Goal: Task Accomplishment & Management: Manage account settings

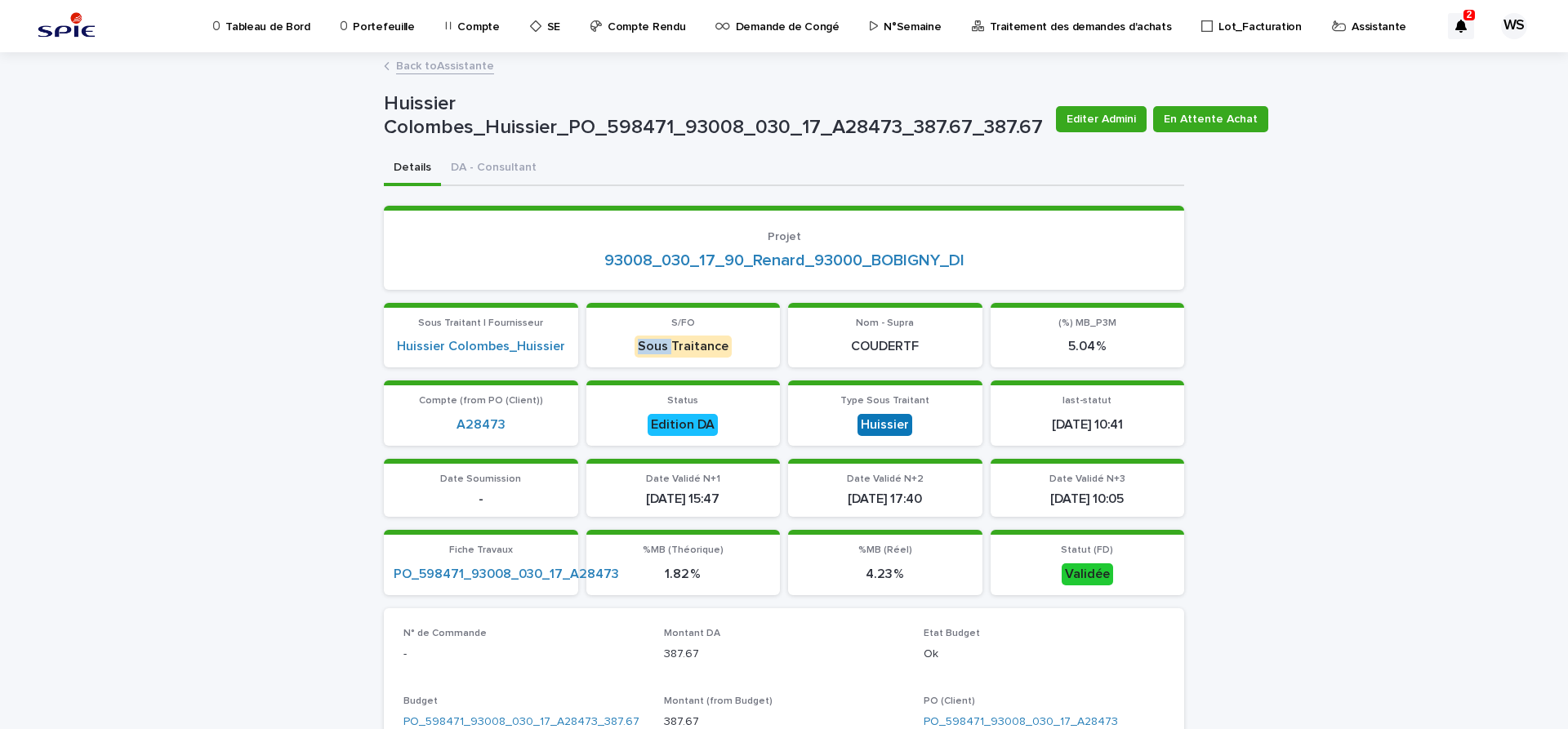
click at [476, 64] on link "Back to Assistante" at bounding box center [444, 65] width 98 height 19
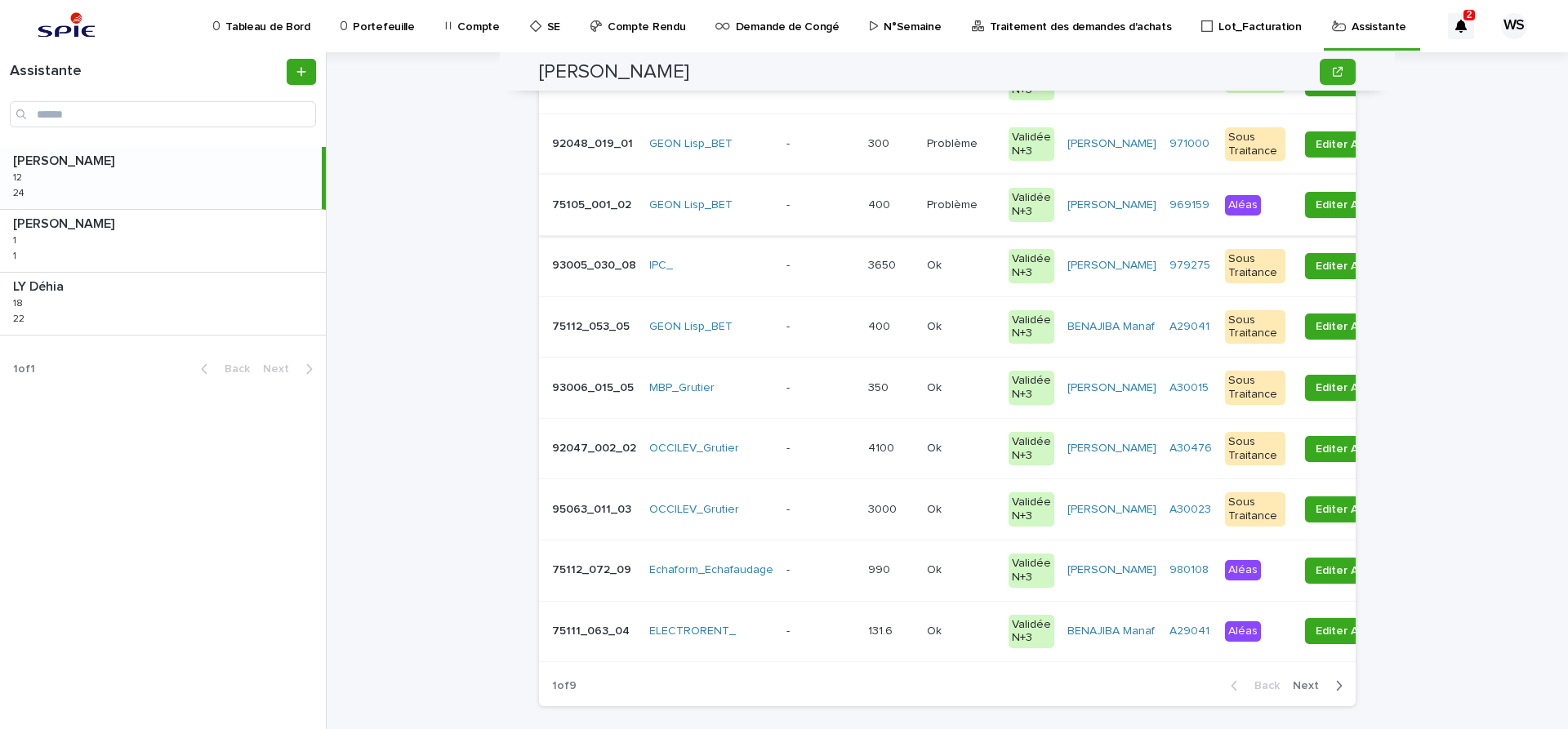
scroll to position [343, 0]
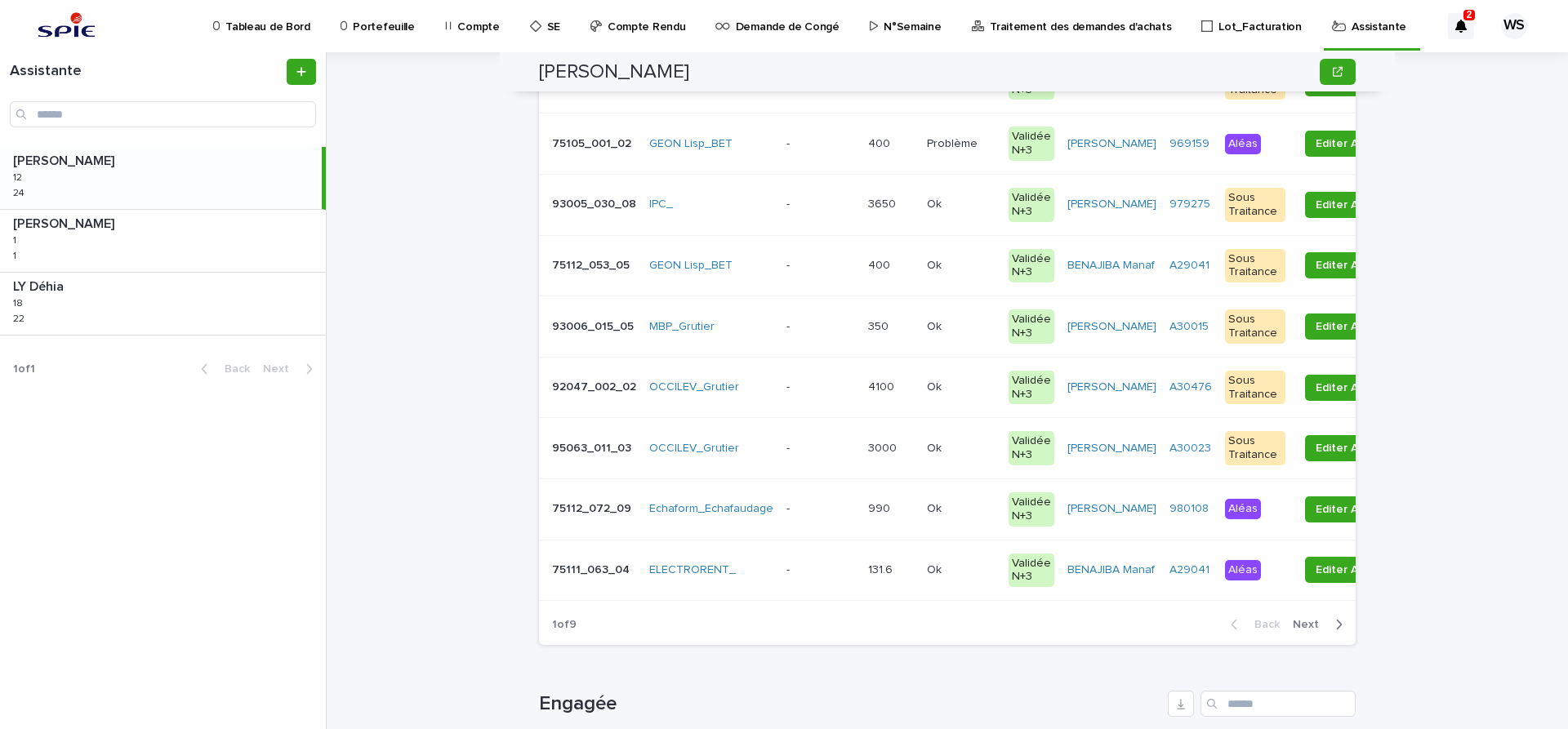
click at [817, 399] on div "- -" at bounding box center [820, 388] width 68 height 27
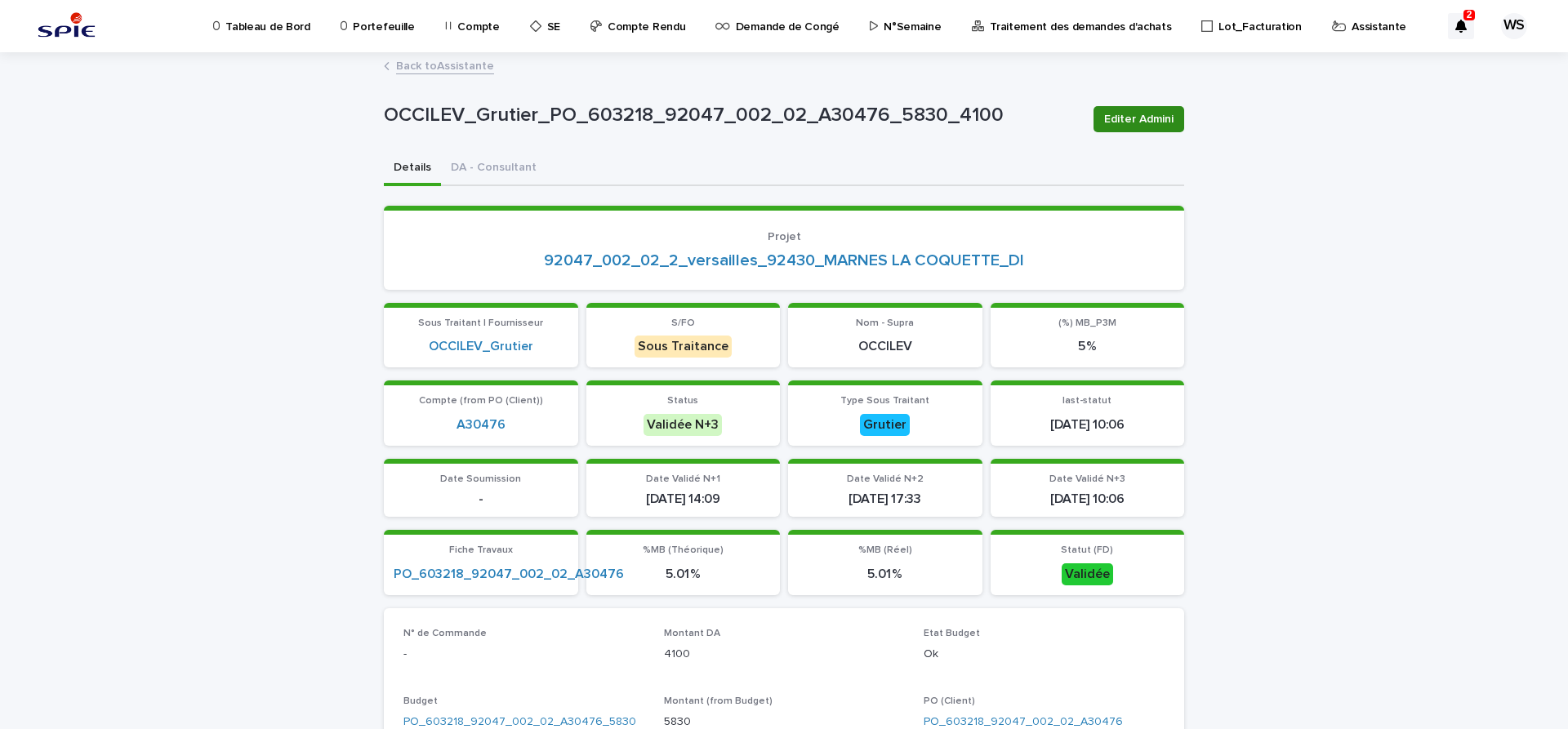
click at [1132, 116] on span "Editer Admini" at bounding box center [1138, 119] width 69 height 16
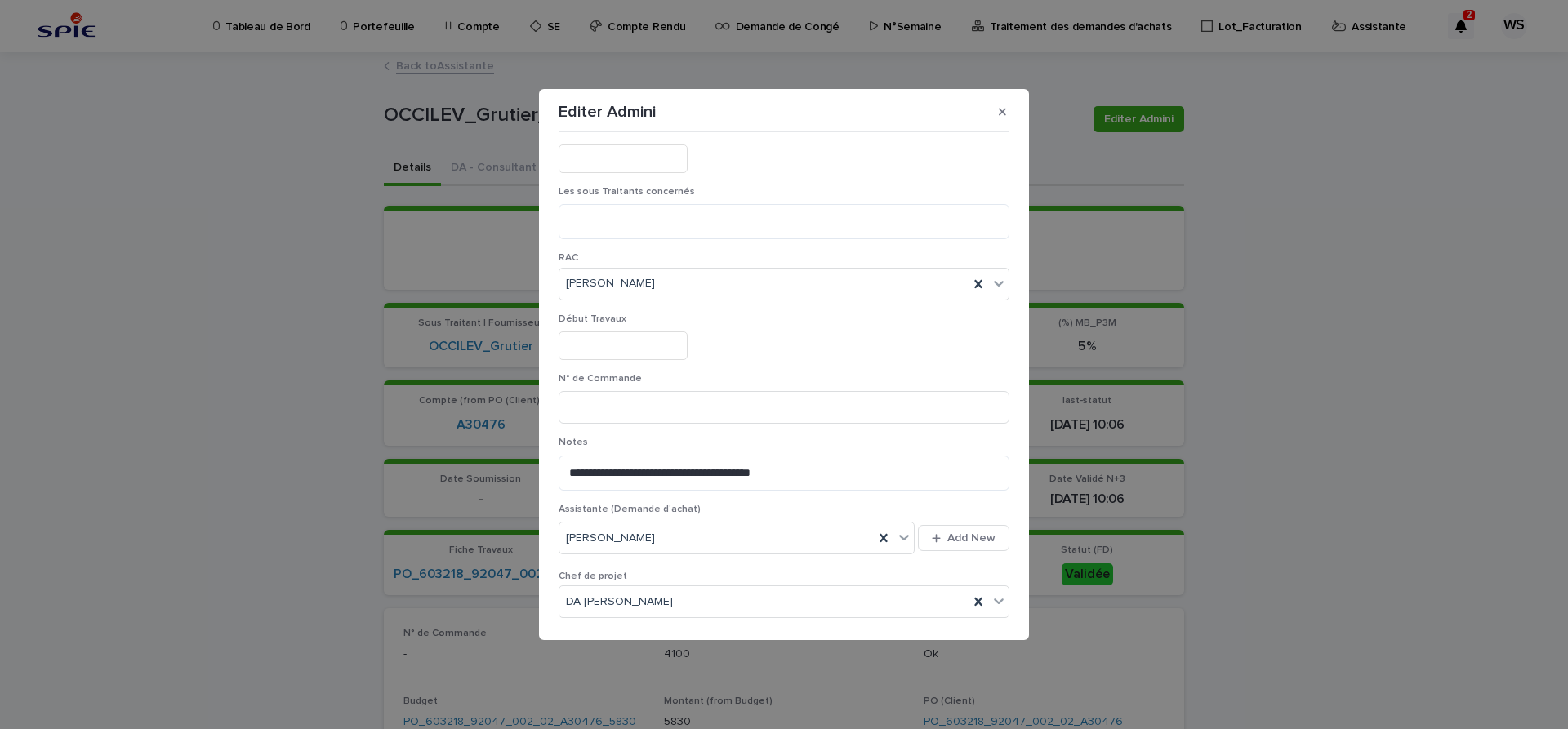
scroll to position [398, 0]
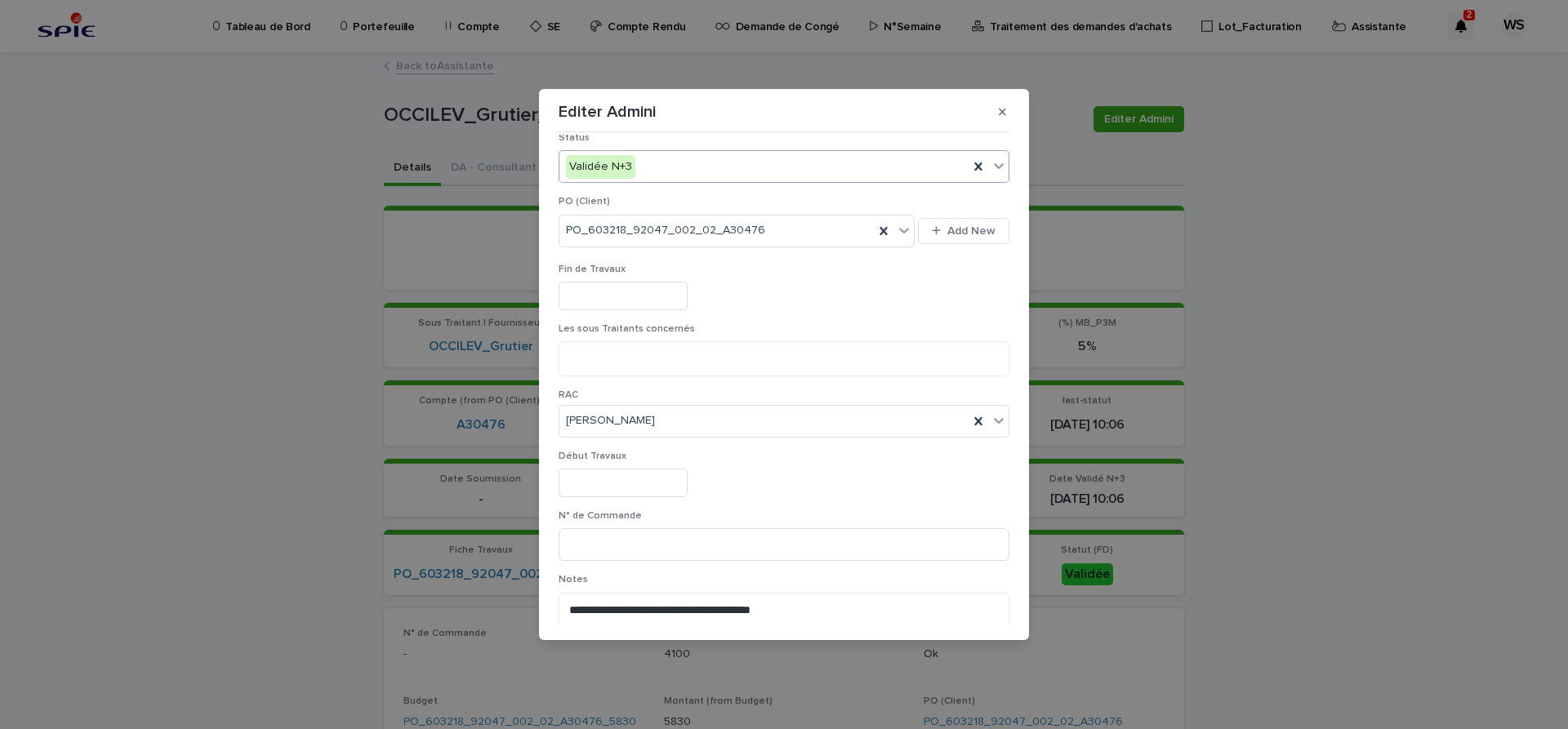
click at [997, 164] on icon at bounding box center [998, 165] width 16 height 16
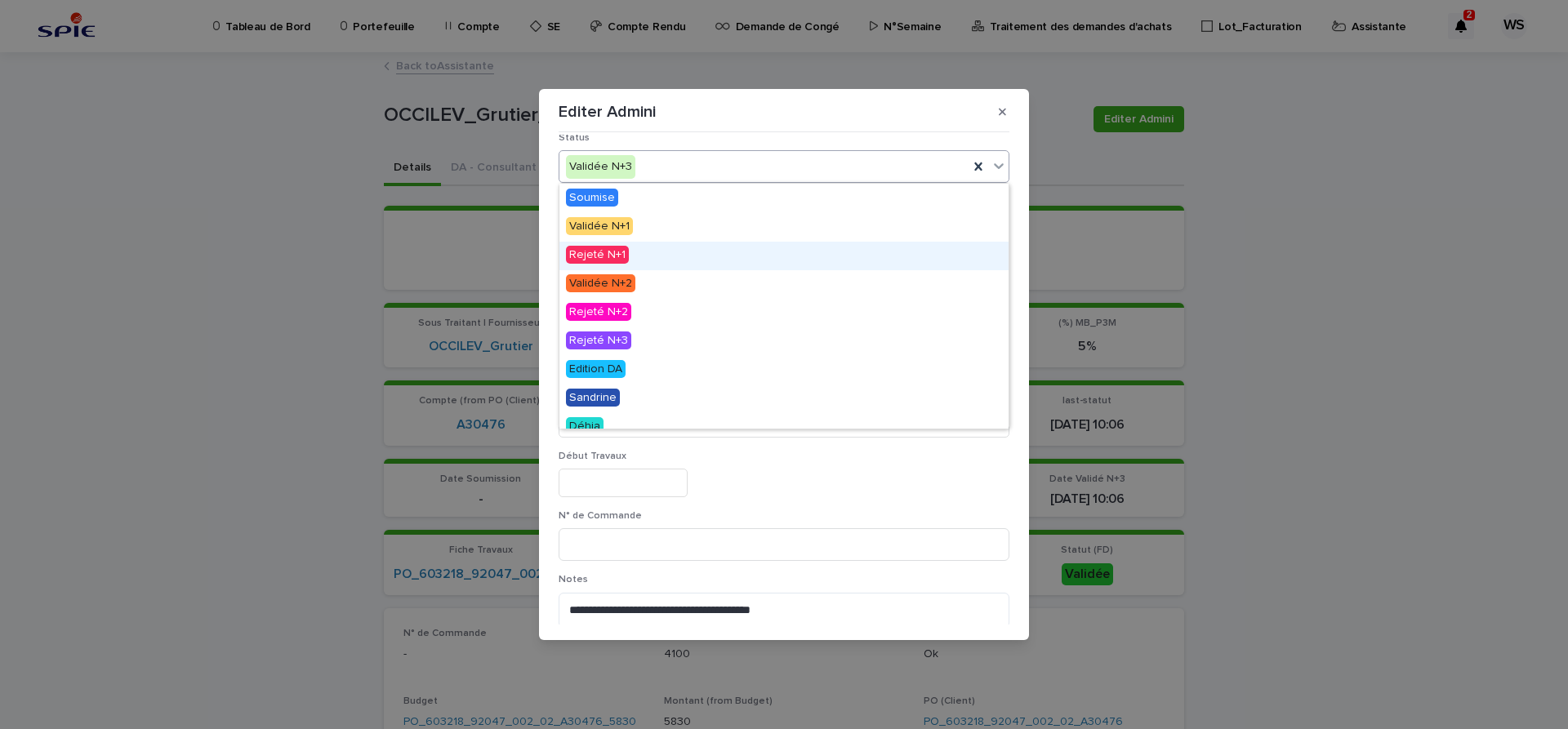
scroll to position [98, 0]
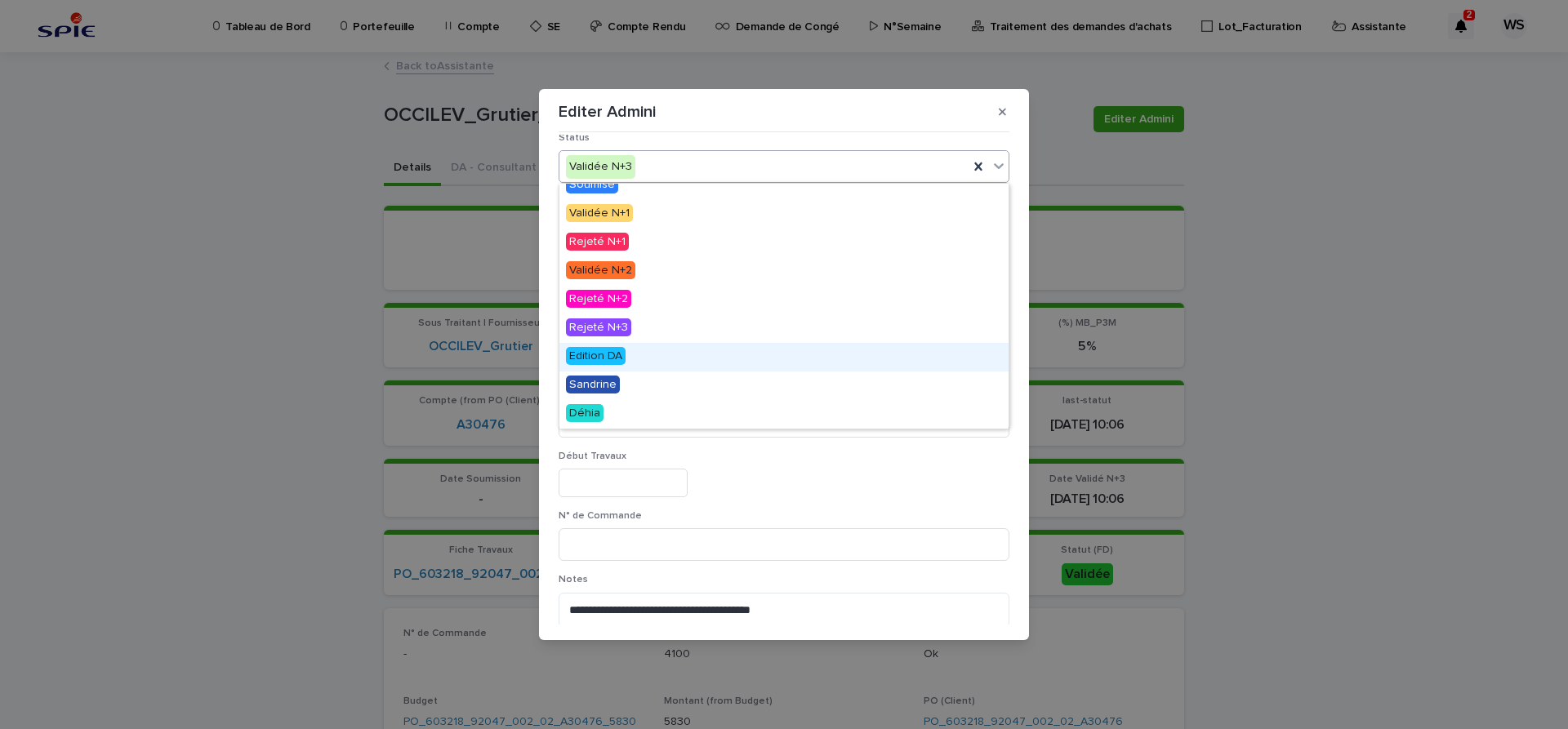
click at [595, 356] on span "Edition DA" at bounding box center [596, 356] width 60 height 18
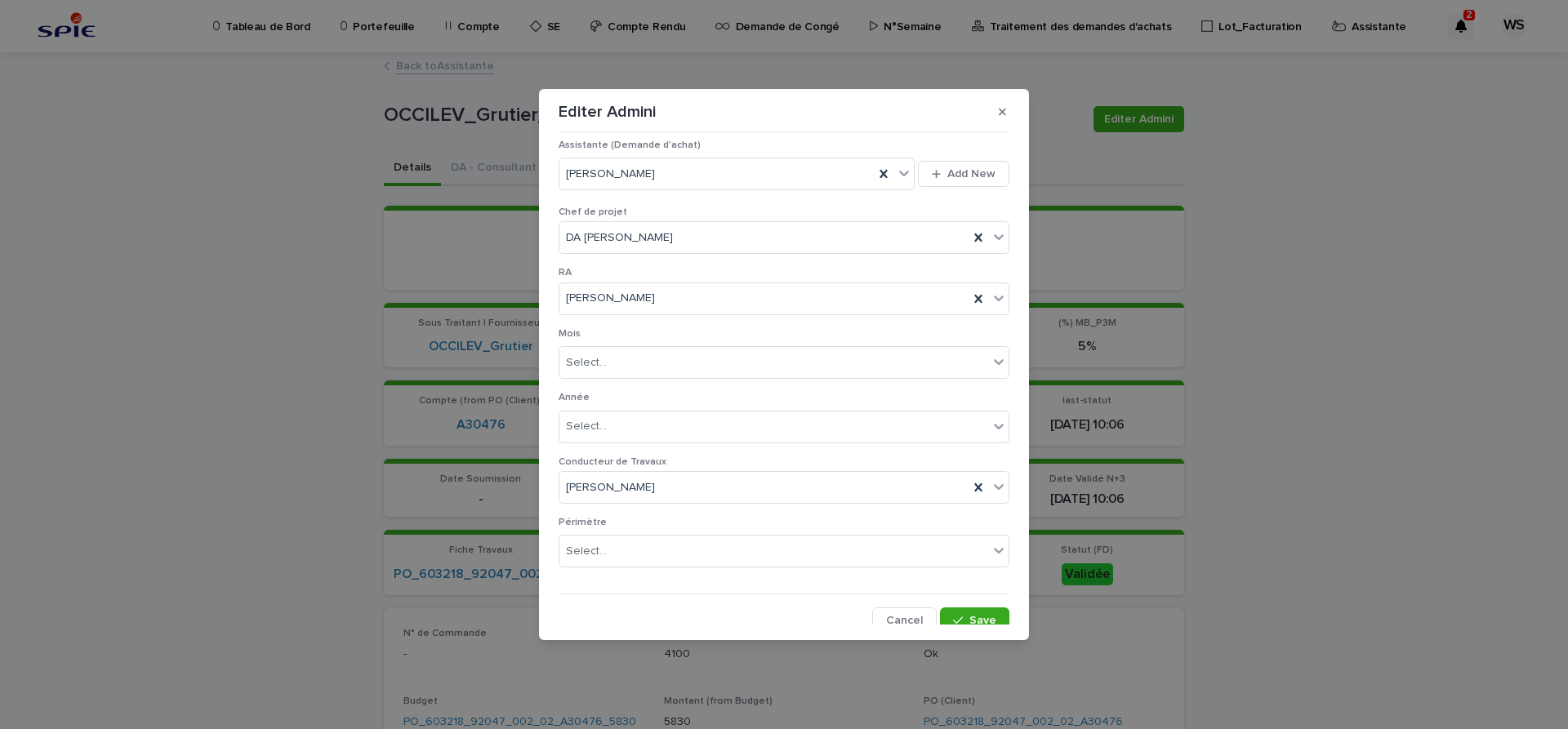
scroll to position [910, 0]
click at [989, 612] on span "Save" at bounding box center [983, 611] width 27 height 11
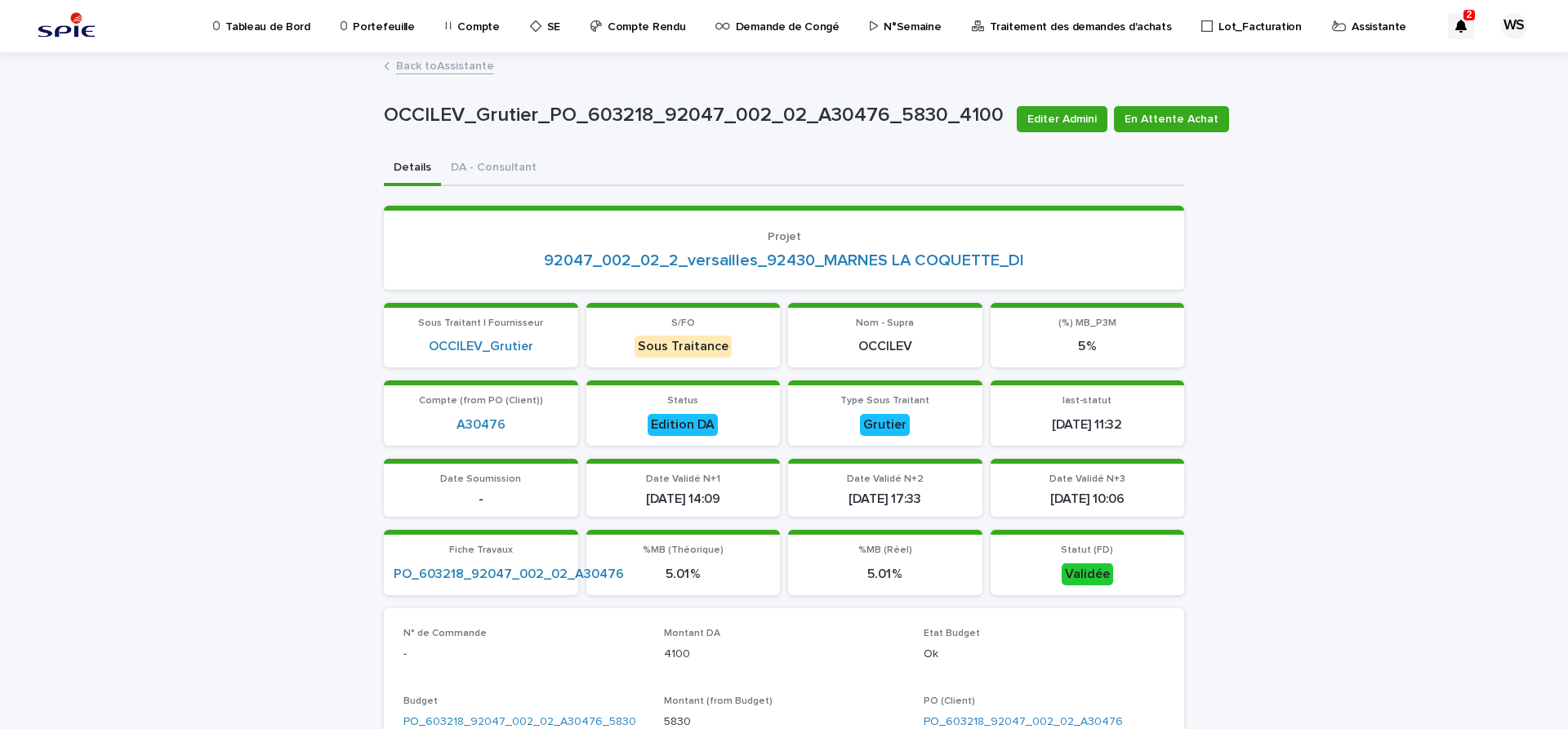
click at [476, 67] on link "Back to Assistante" at bounding box center [444, 65] width 98 height 19
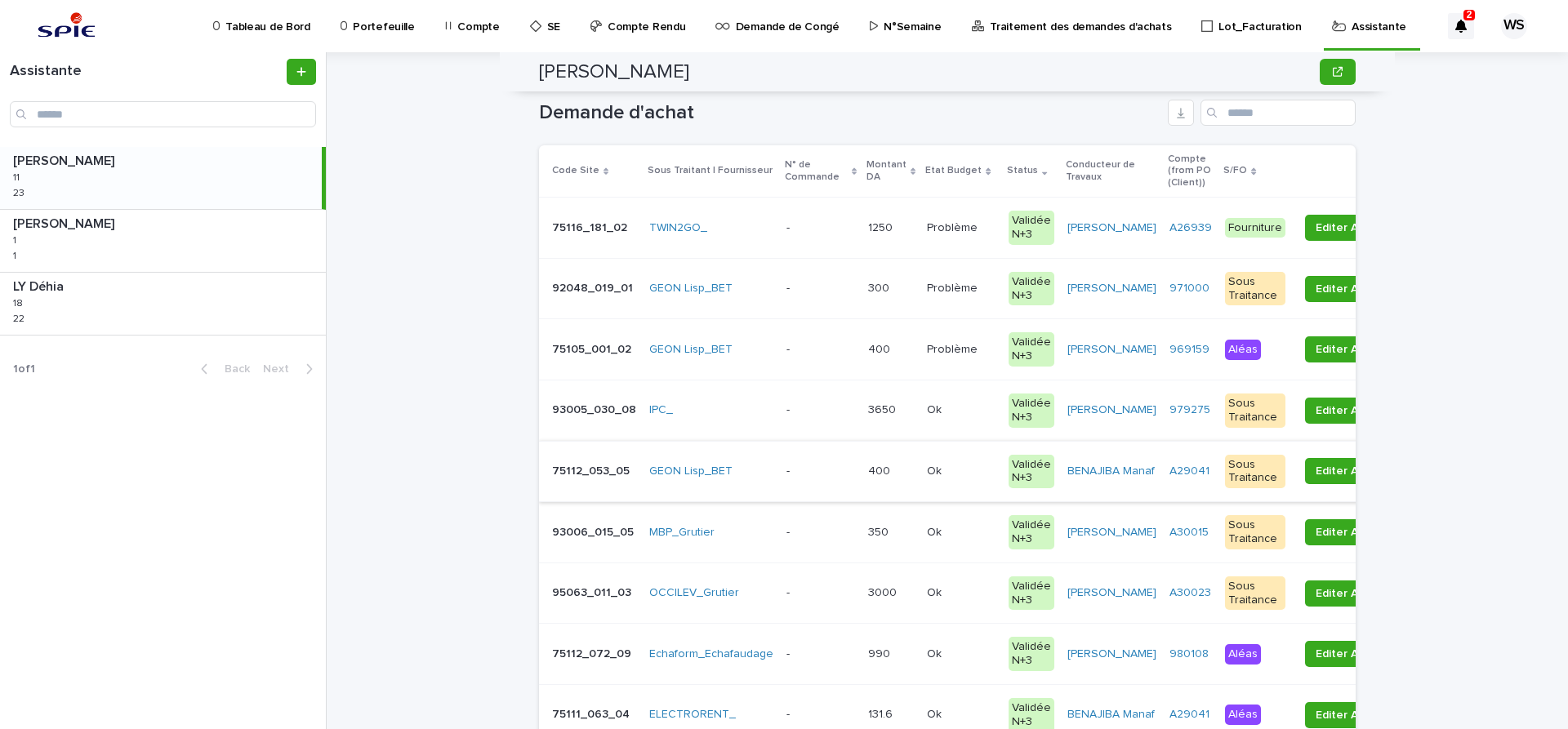
scroll to position [275, 0]
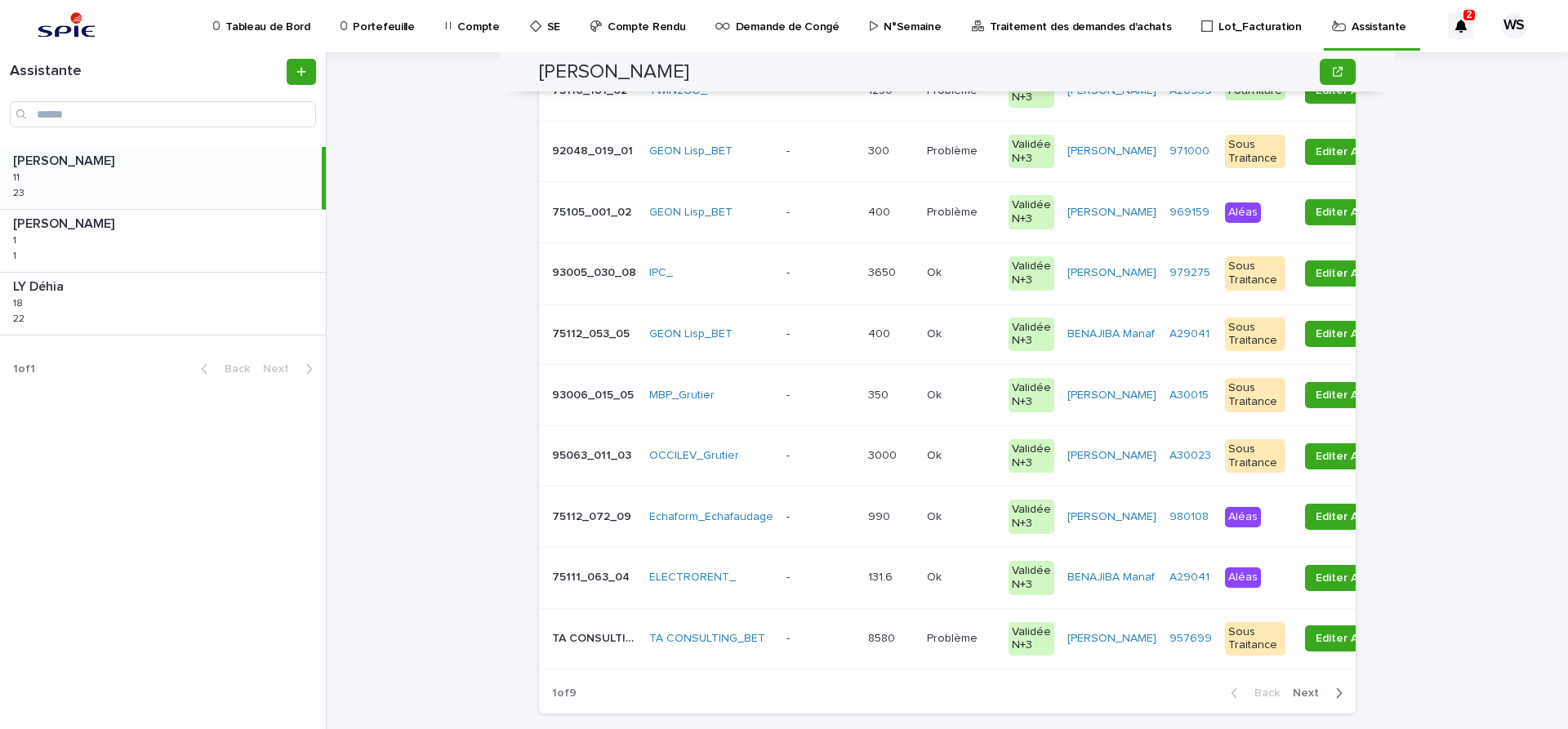
click at [818, 583] on p at bounding box center [820, 577] width 68 height 14
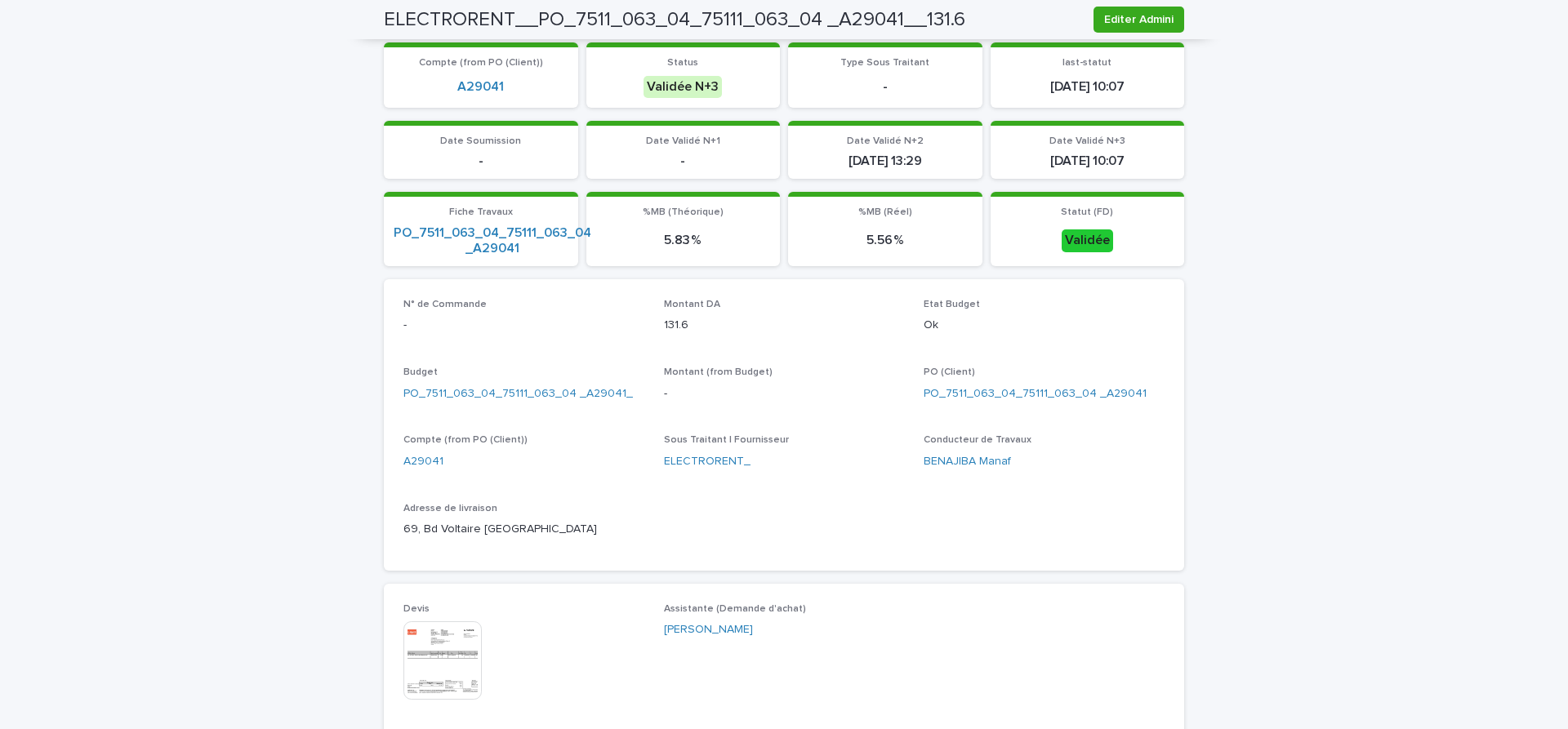
scroll to position [412, 0]
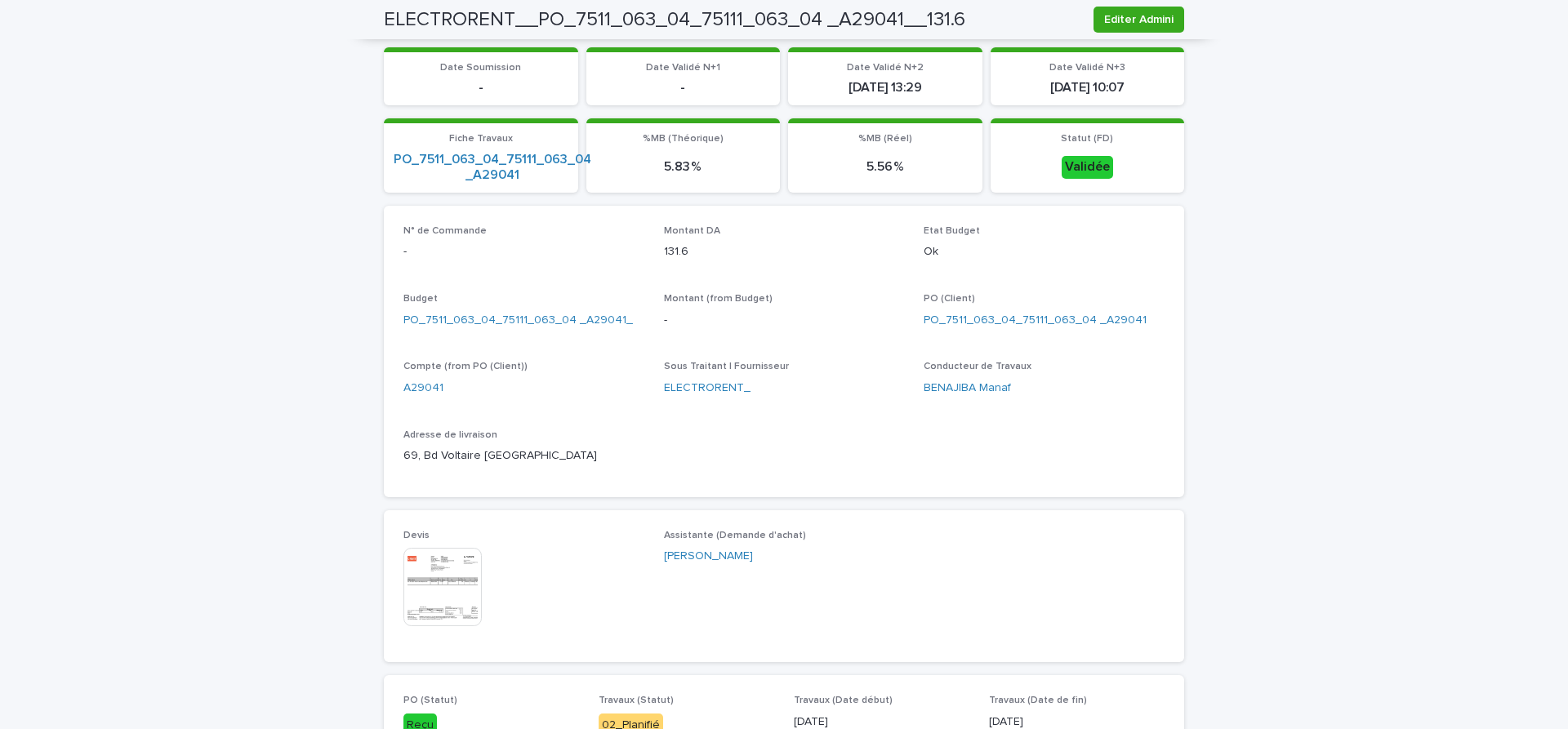
click at [449, 581] on img at bounding box center [443, 587] width 78 height 78
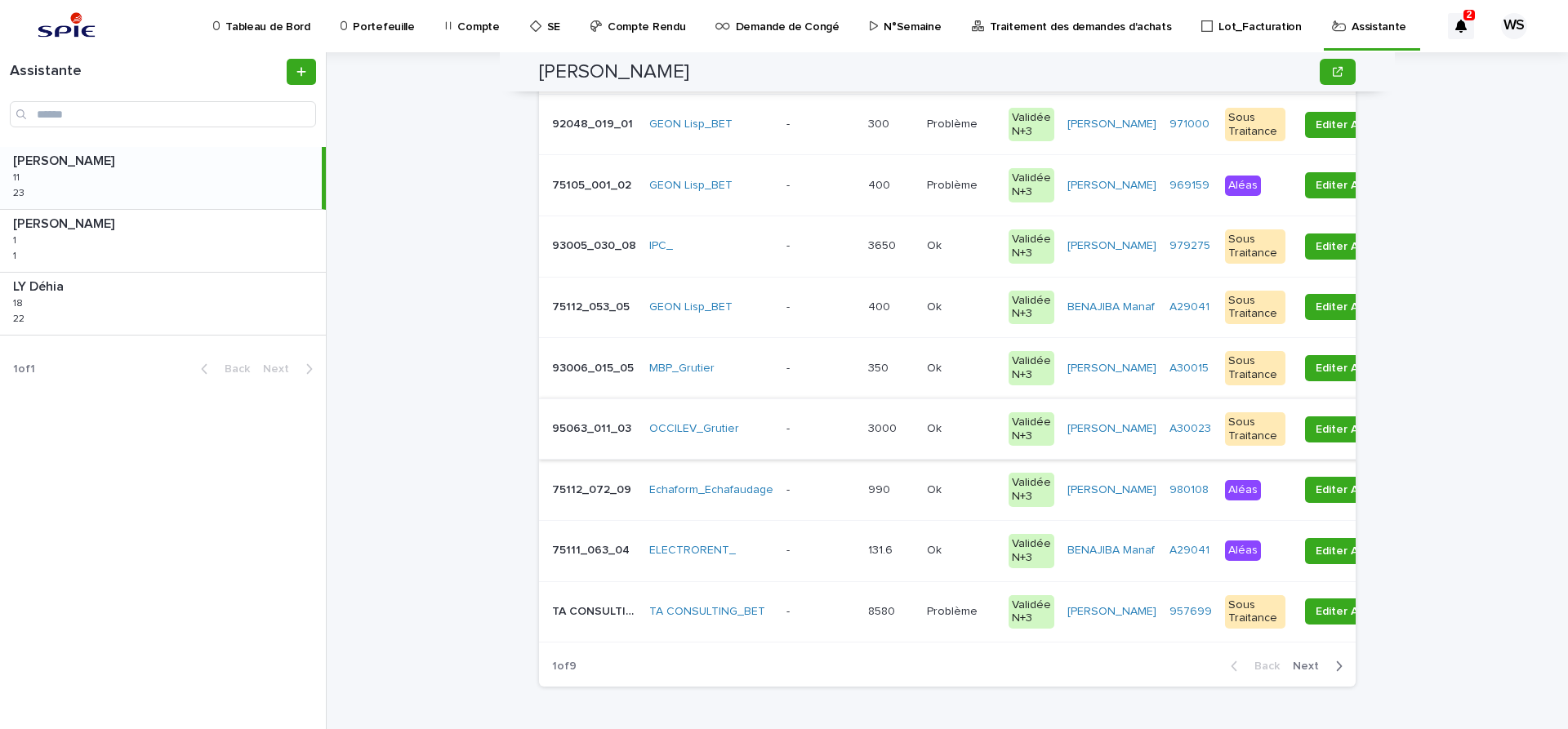
scroll to position [343, 0]
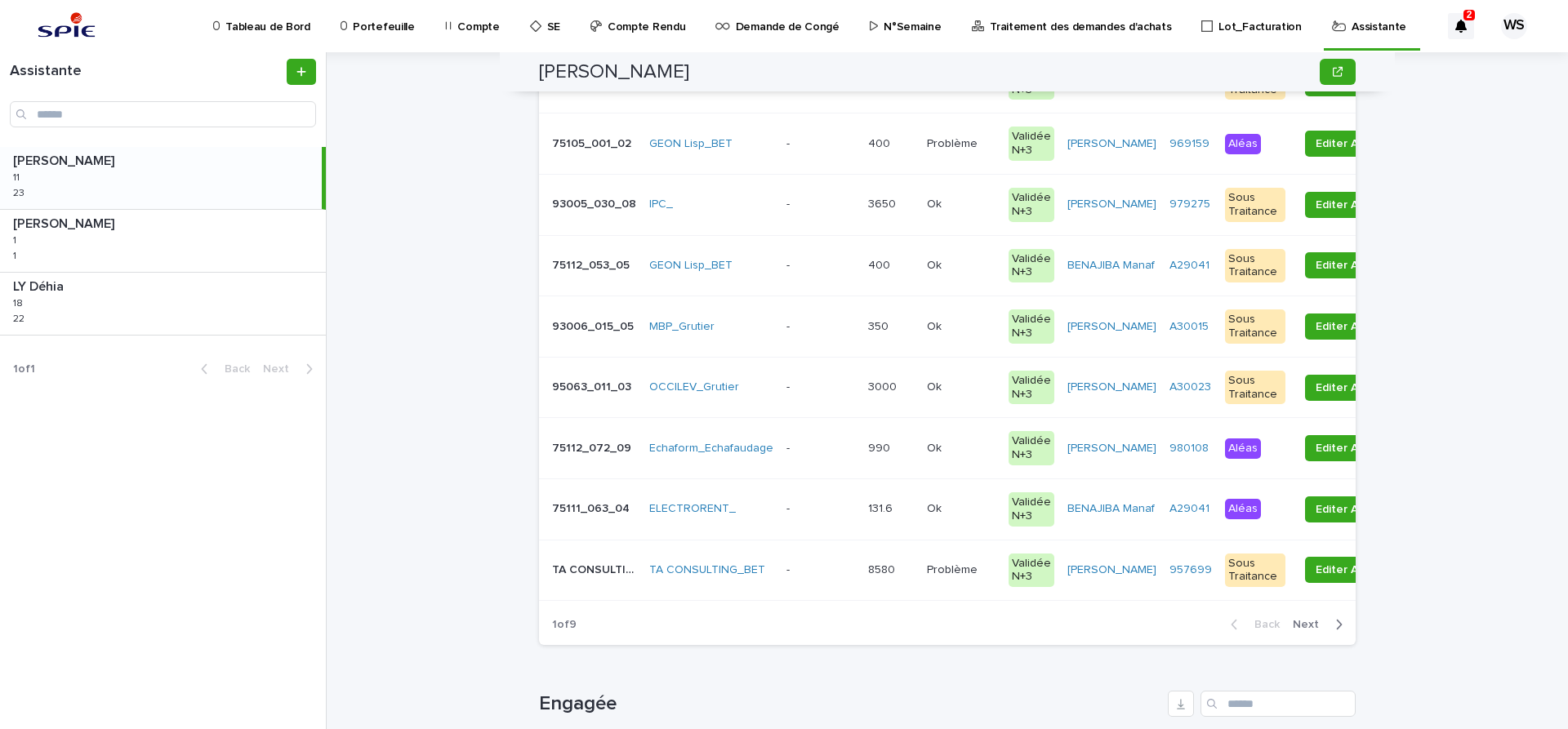
click at [824, 514] on p at bounding box center [820, 509] width 68 height 14
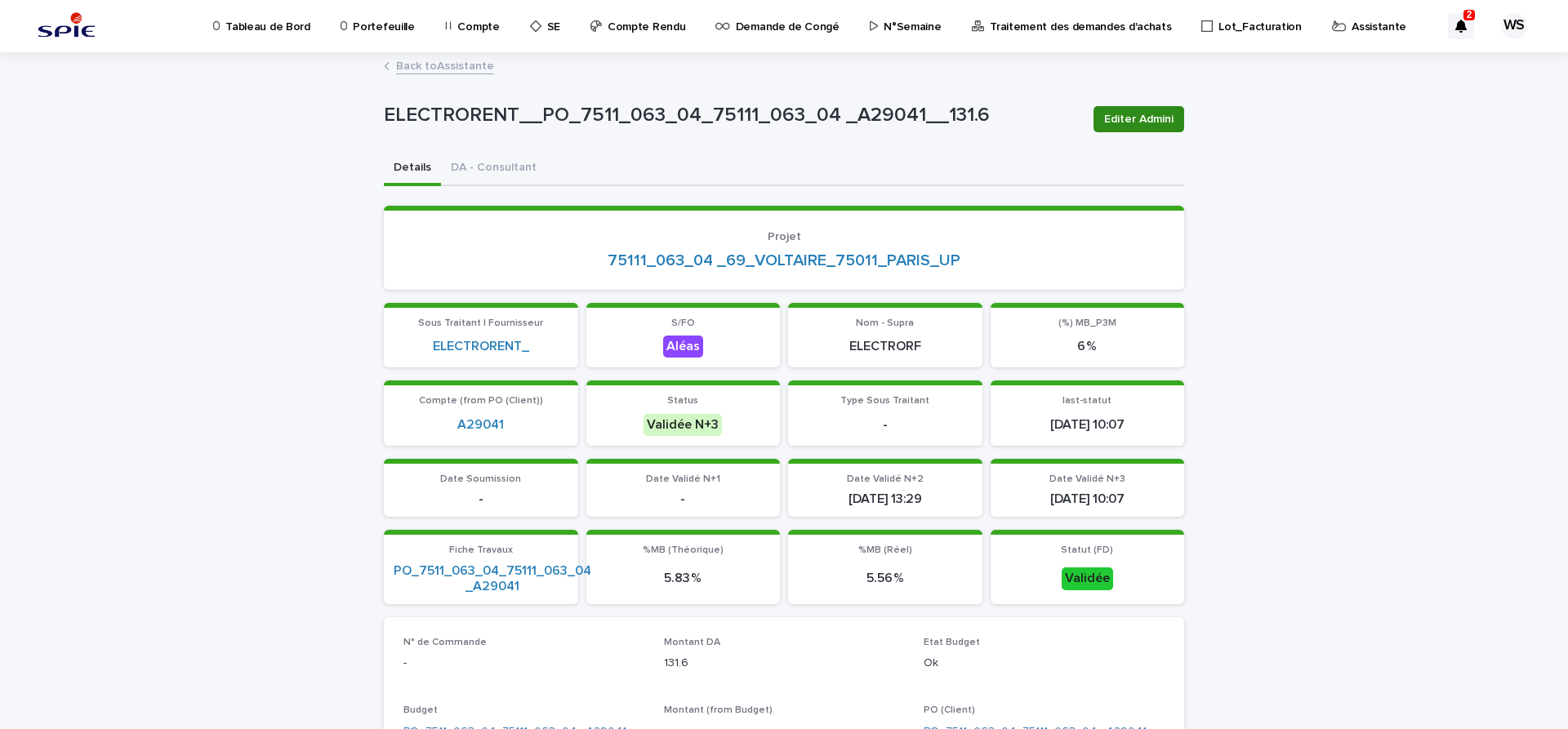
click at [1148, 122] on span "Editer Admini" at bounding box center [1138, 119] width 69 height 16
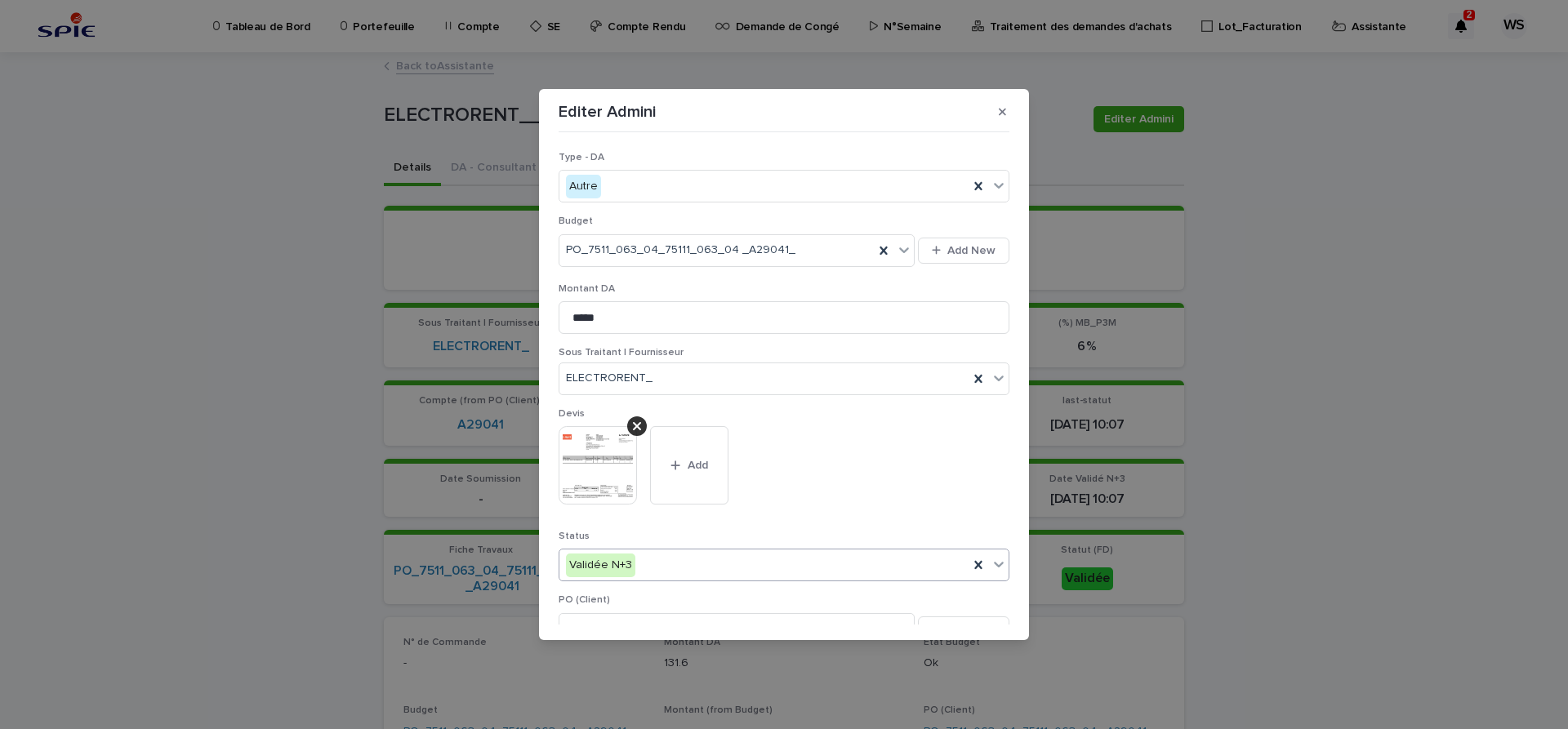
click at [996, 564] on icon at bounding box center [998, 565] width 9 height 6
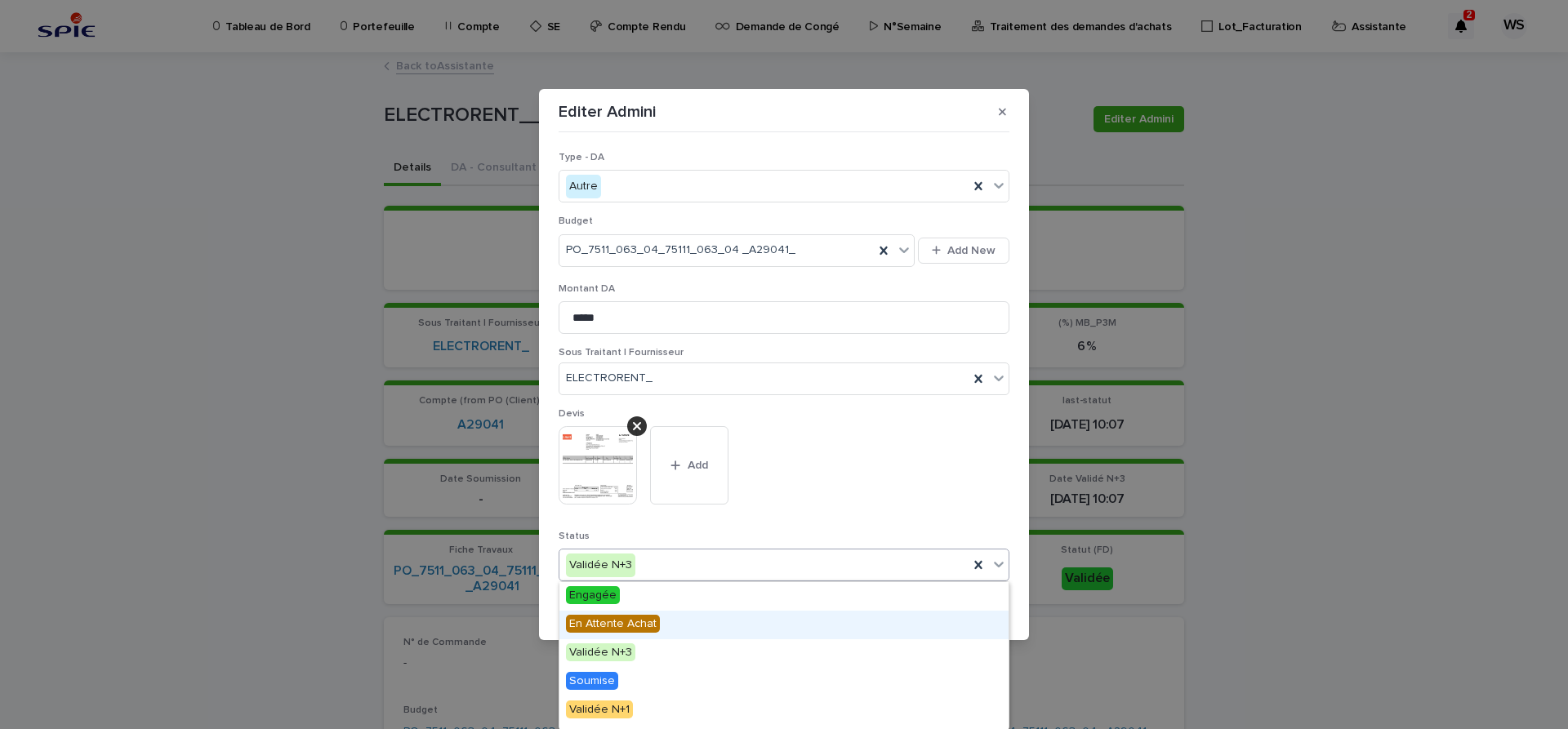
scroll to position [195, 0]
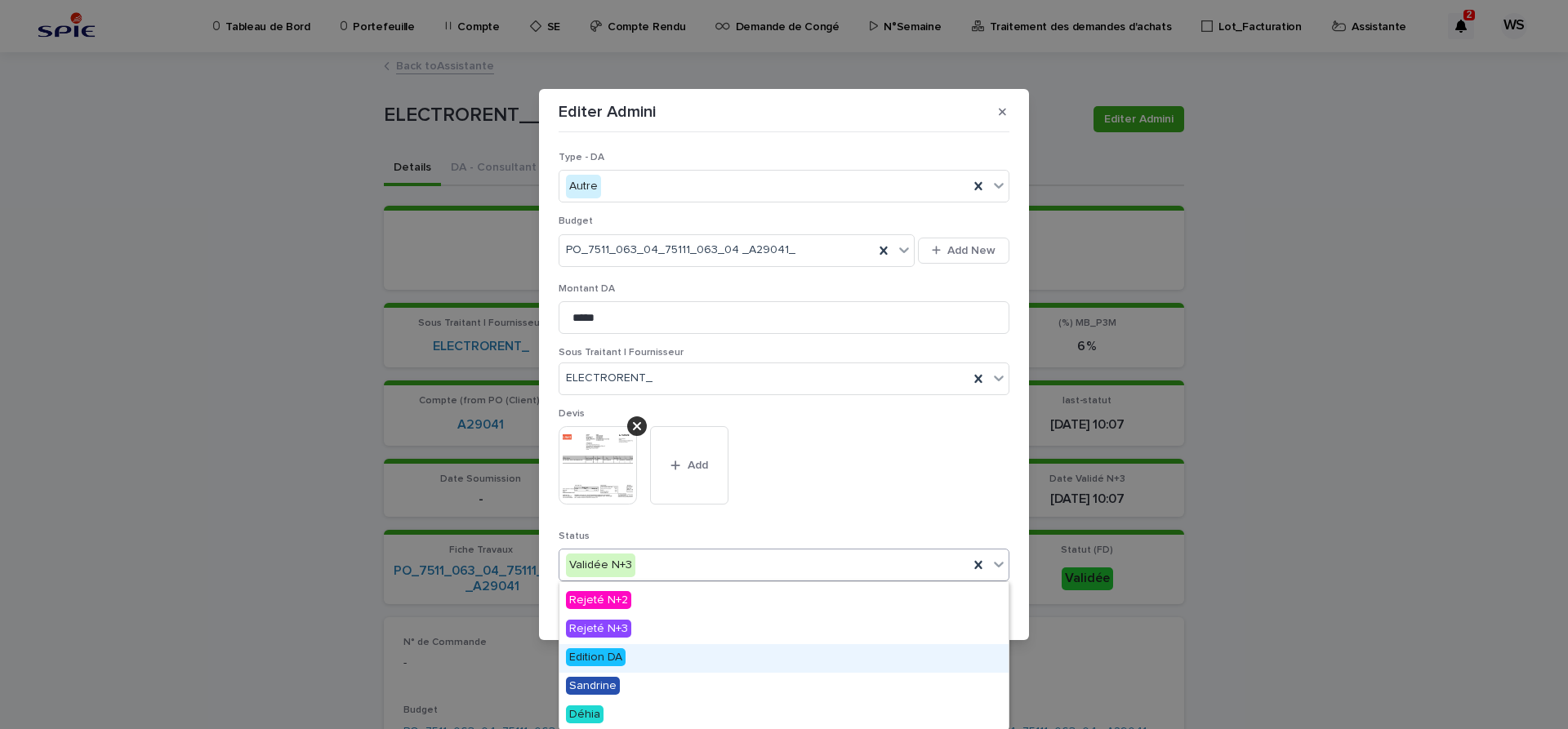
click at [607, 655] on span "Edition DA" at bounding box center [596, 657] width 60 height 18
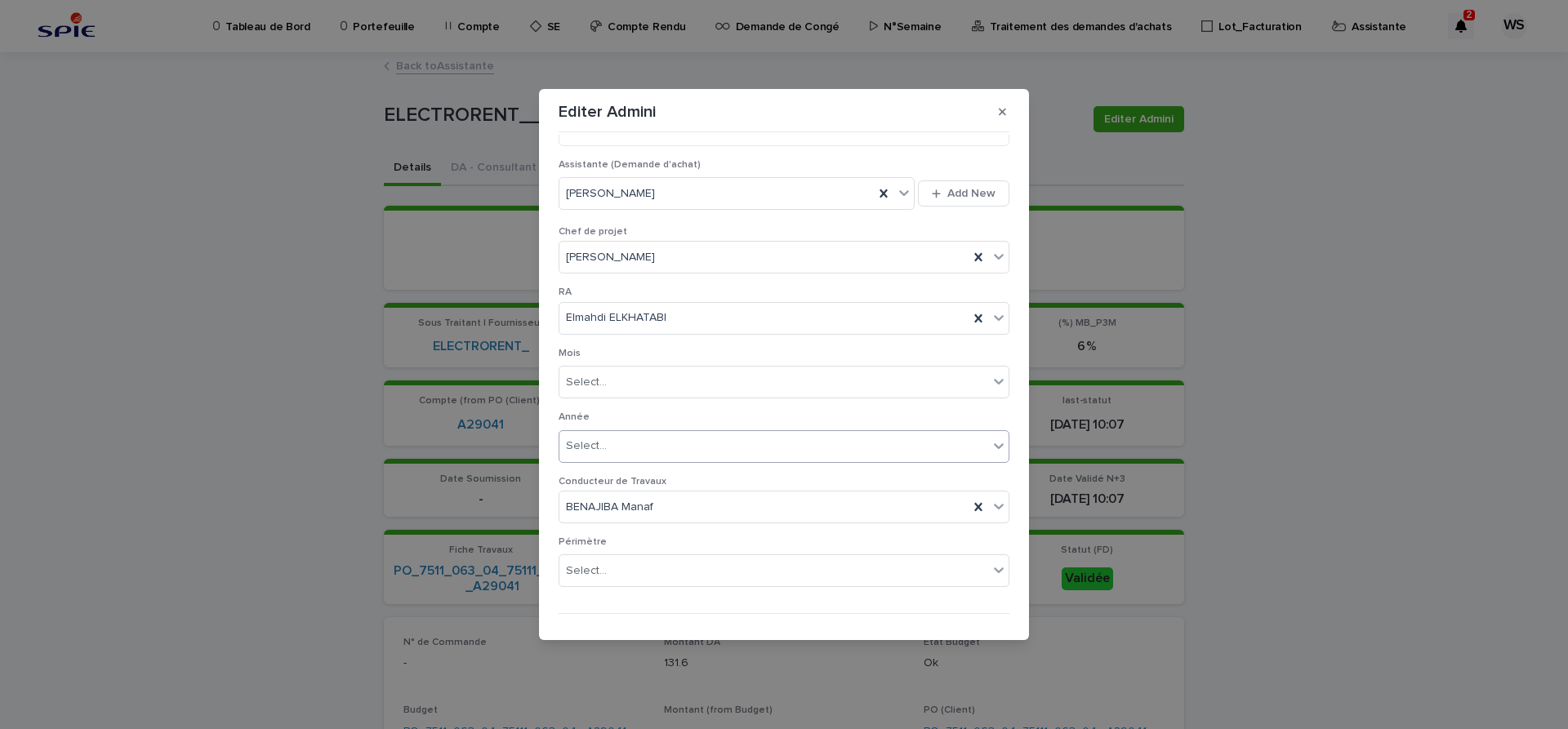
scroll to position [910, 0]
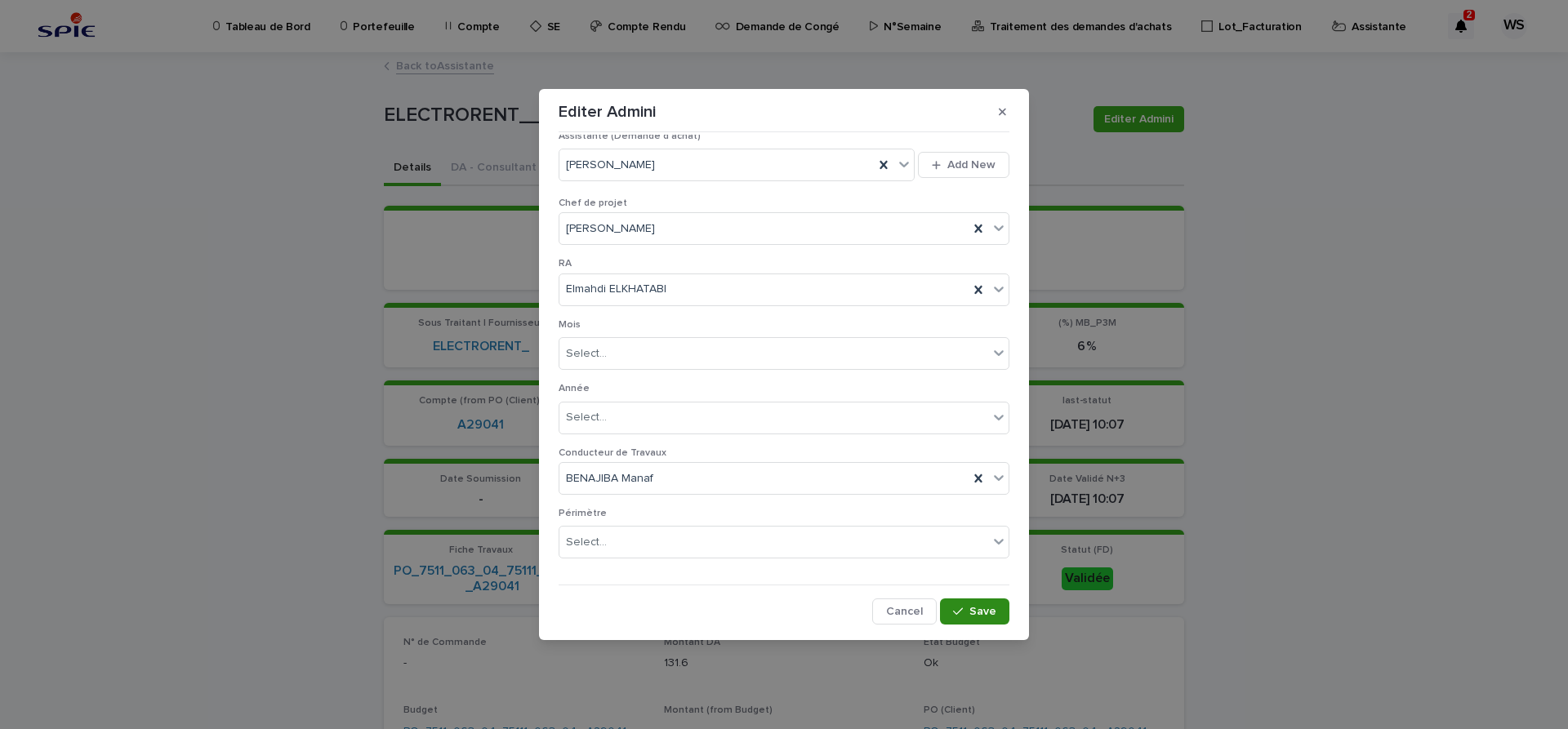
click at [991, 610] on span "Save" at bounding box center [983, 611] width 27 height 11
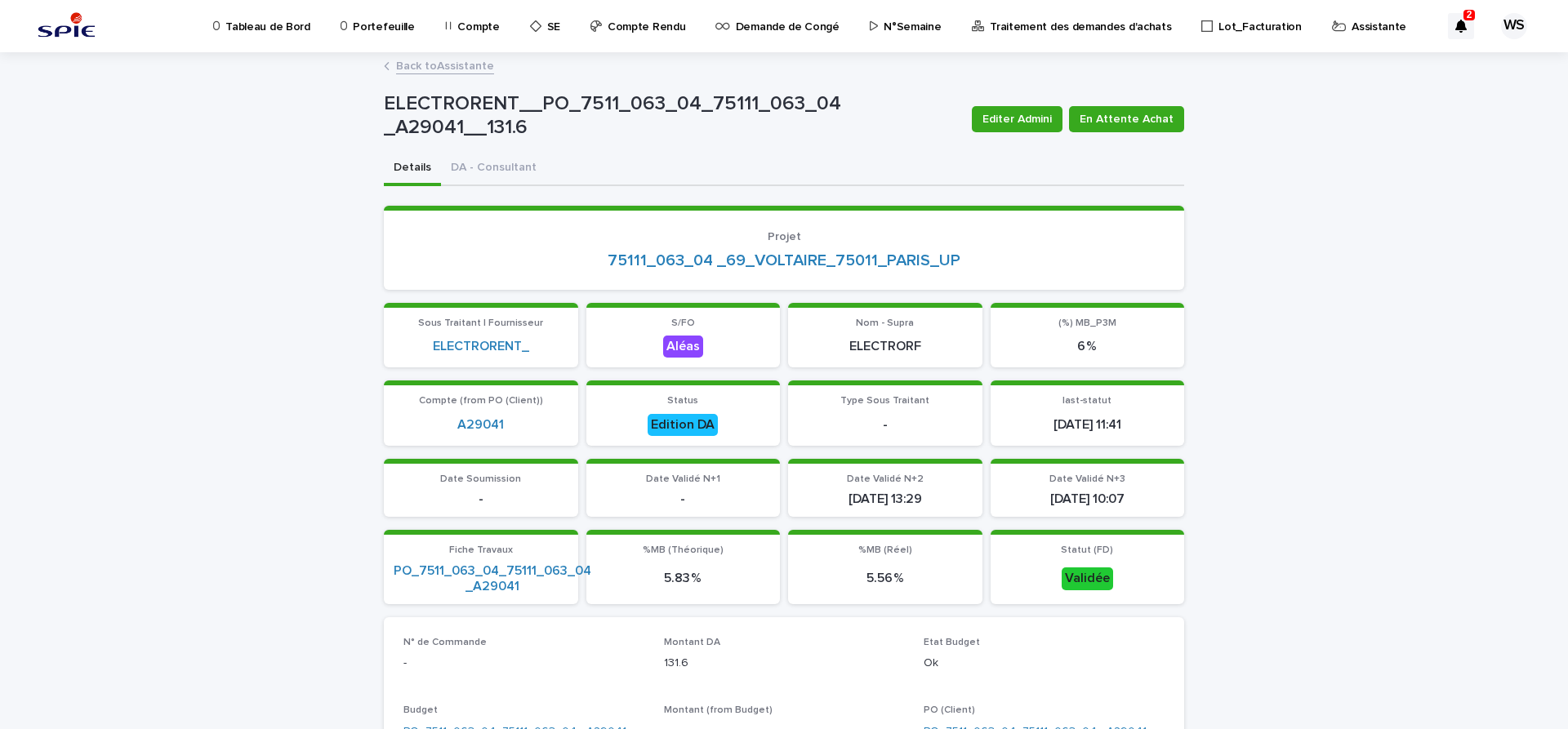
click at [459, 64] on link "Back to Assistante" at bounding box center [444, 65] width 98 height 19
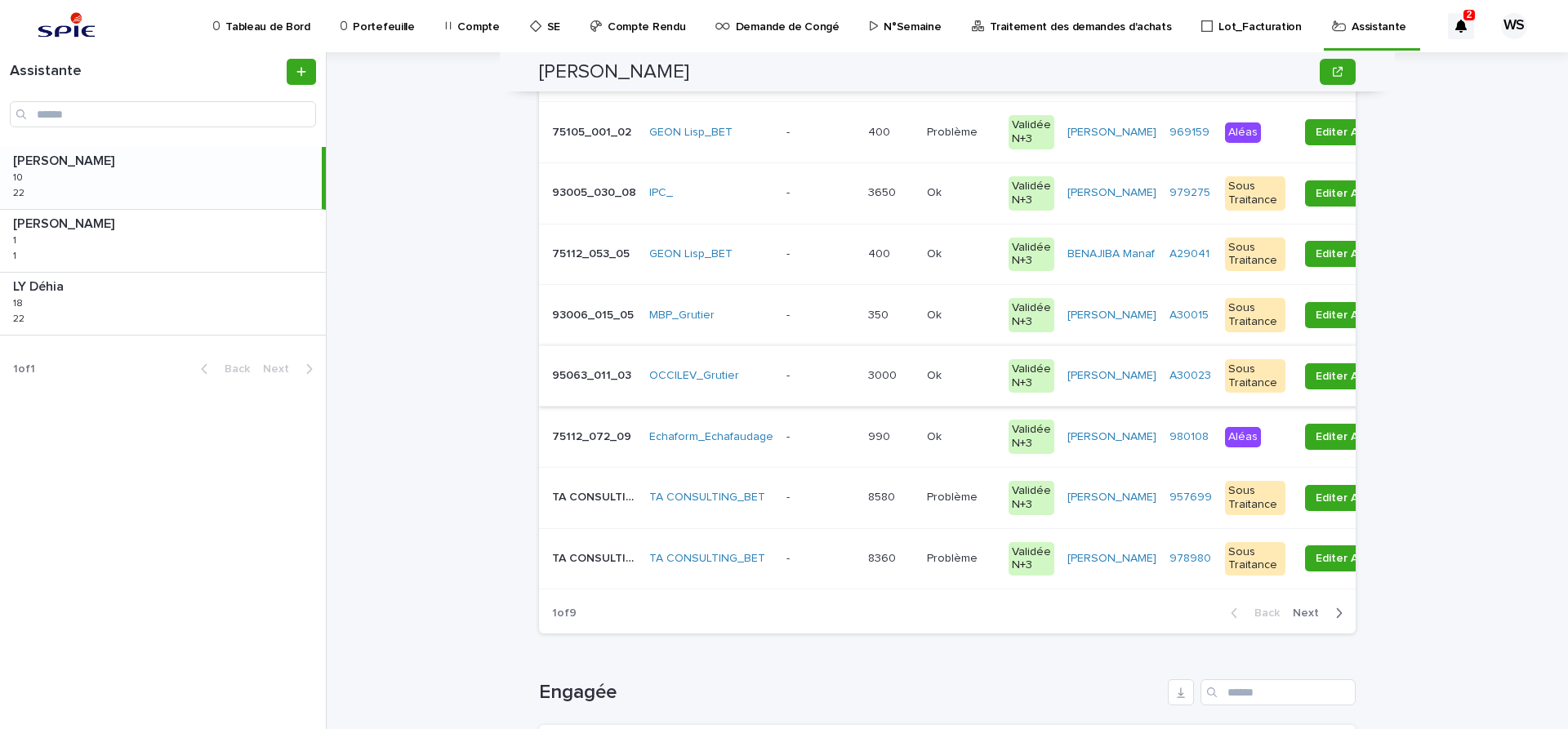
scroll to position [343, 0]
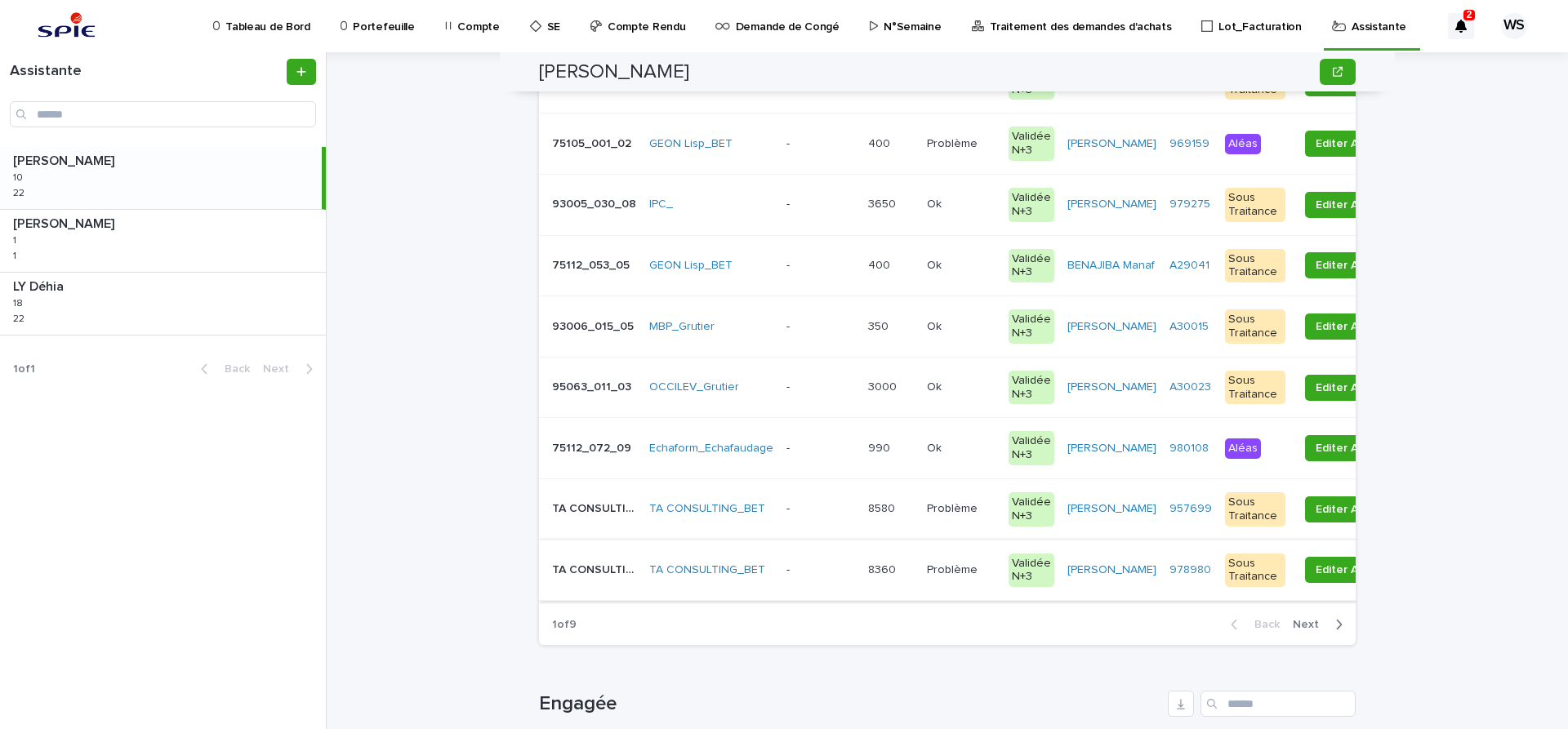
click at [1315, 624] on span "Next" at bounding box center [1311, 624] width 36 height 11
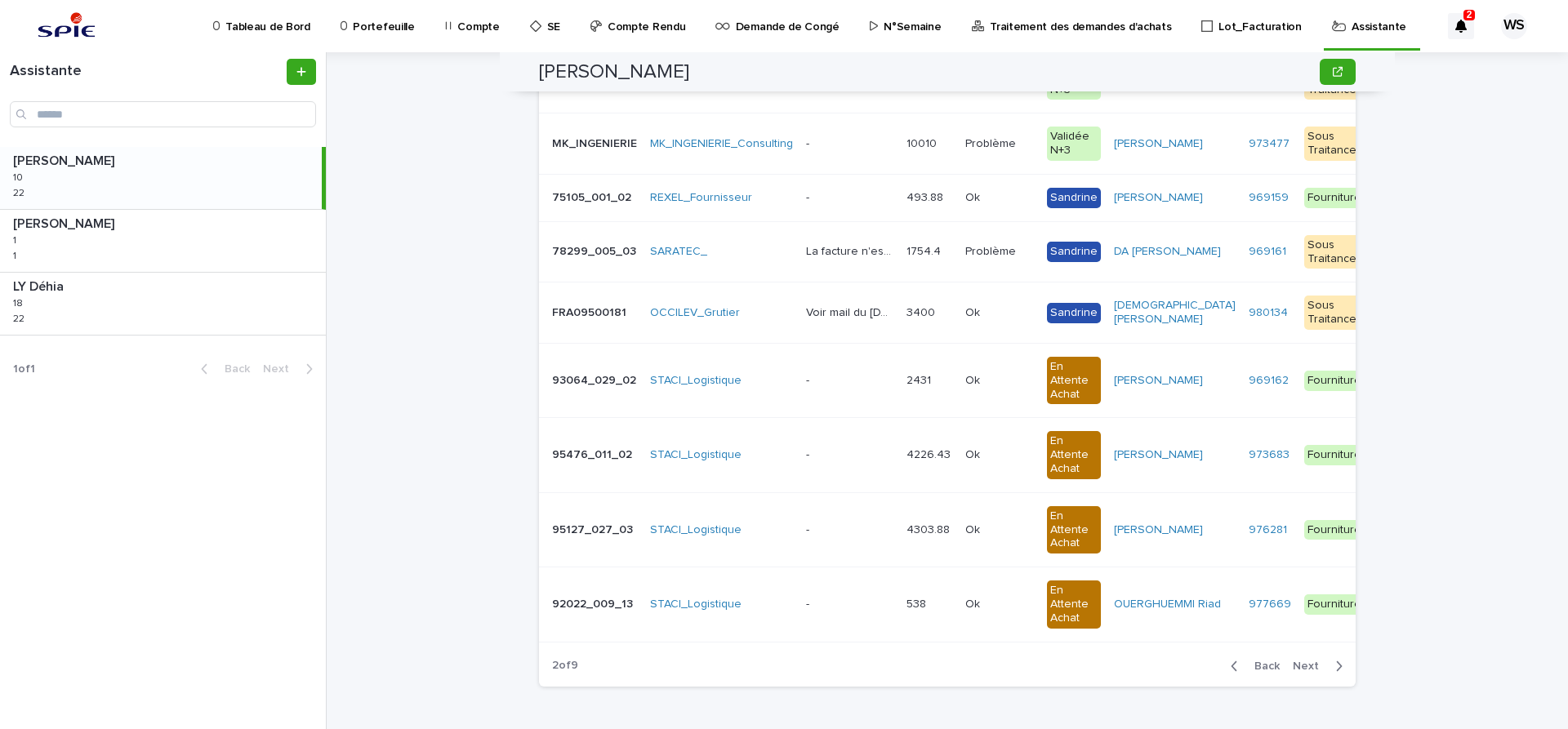
click at [1273, 666] on span "Back" at bounding box center [1262, 666] width 35 height 11
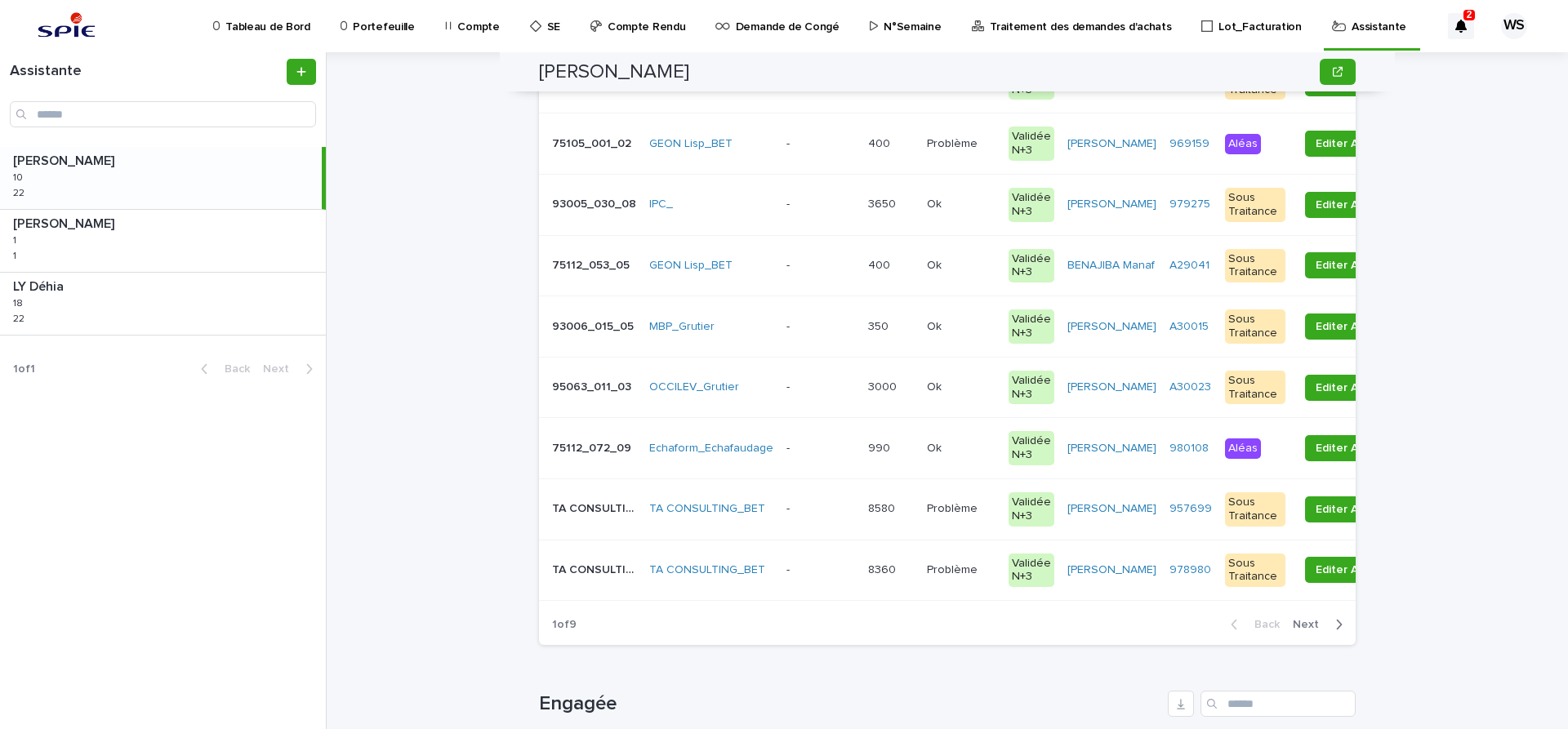
click at [819, 571] on p at bounding box center [820, 570] width 68 height 14
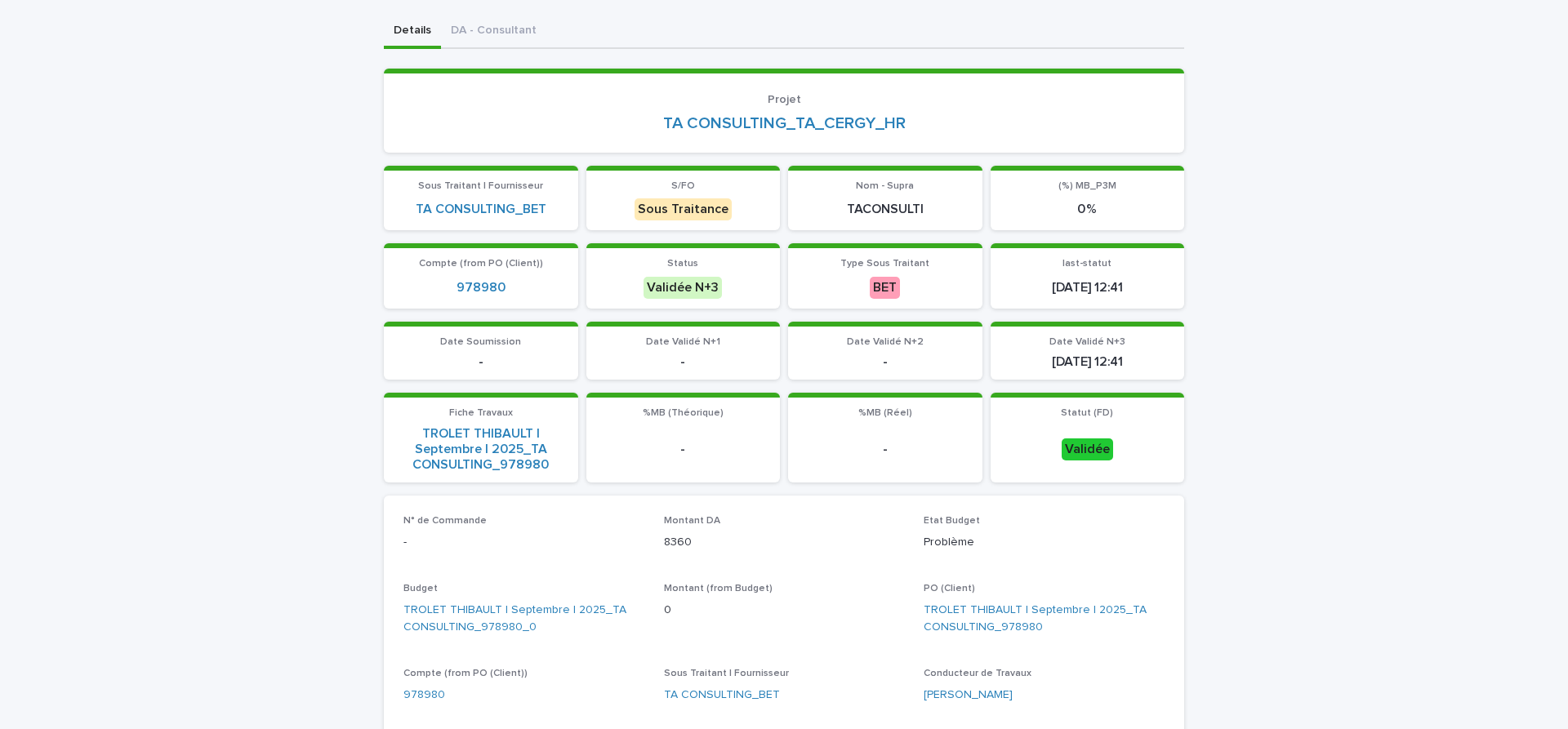
scroll to position [68, 0]
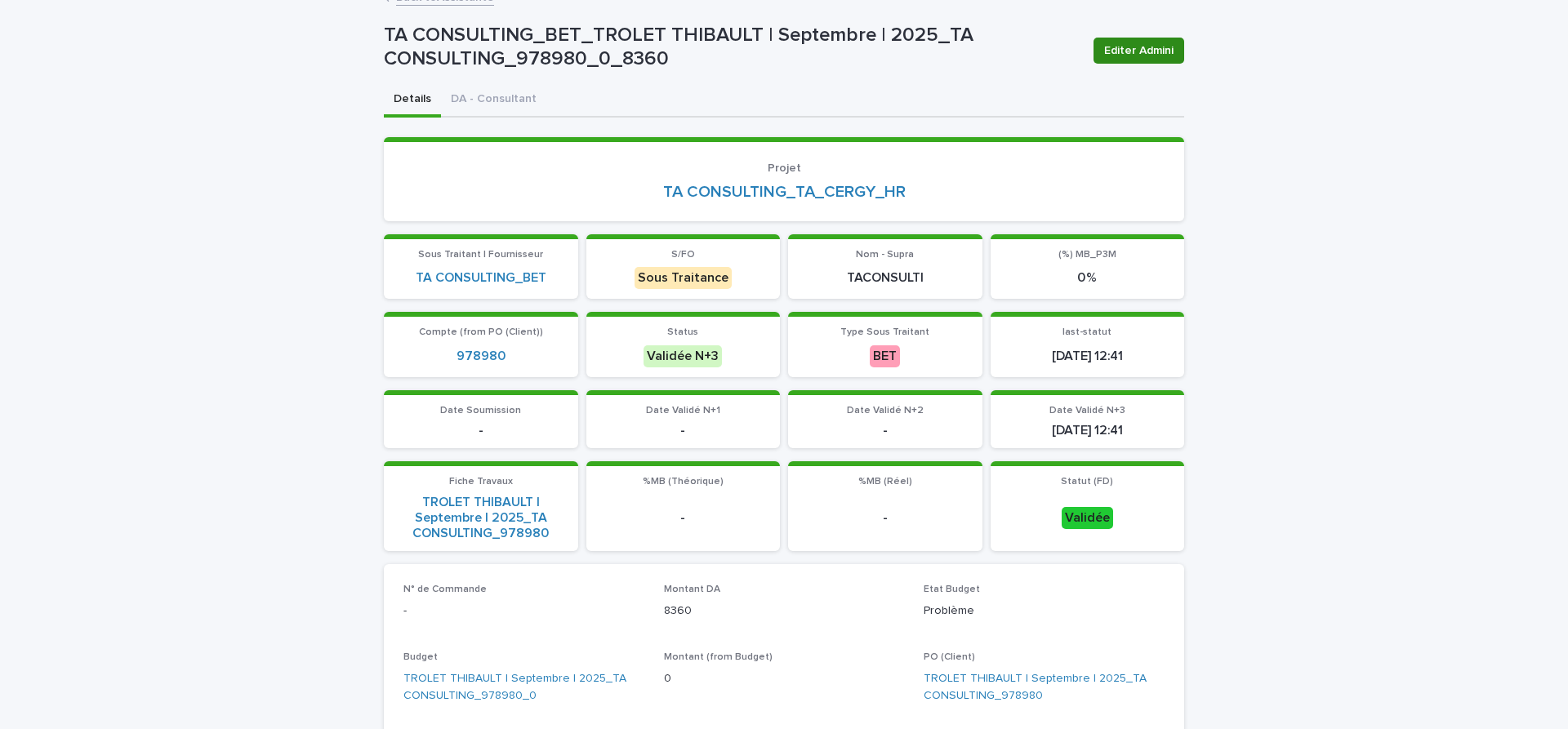
click at [1140, 51] on span "Editer Admini" at bounding box center [1138, 50] width 69 height 16
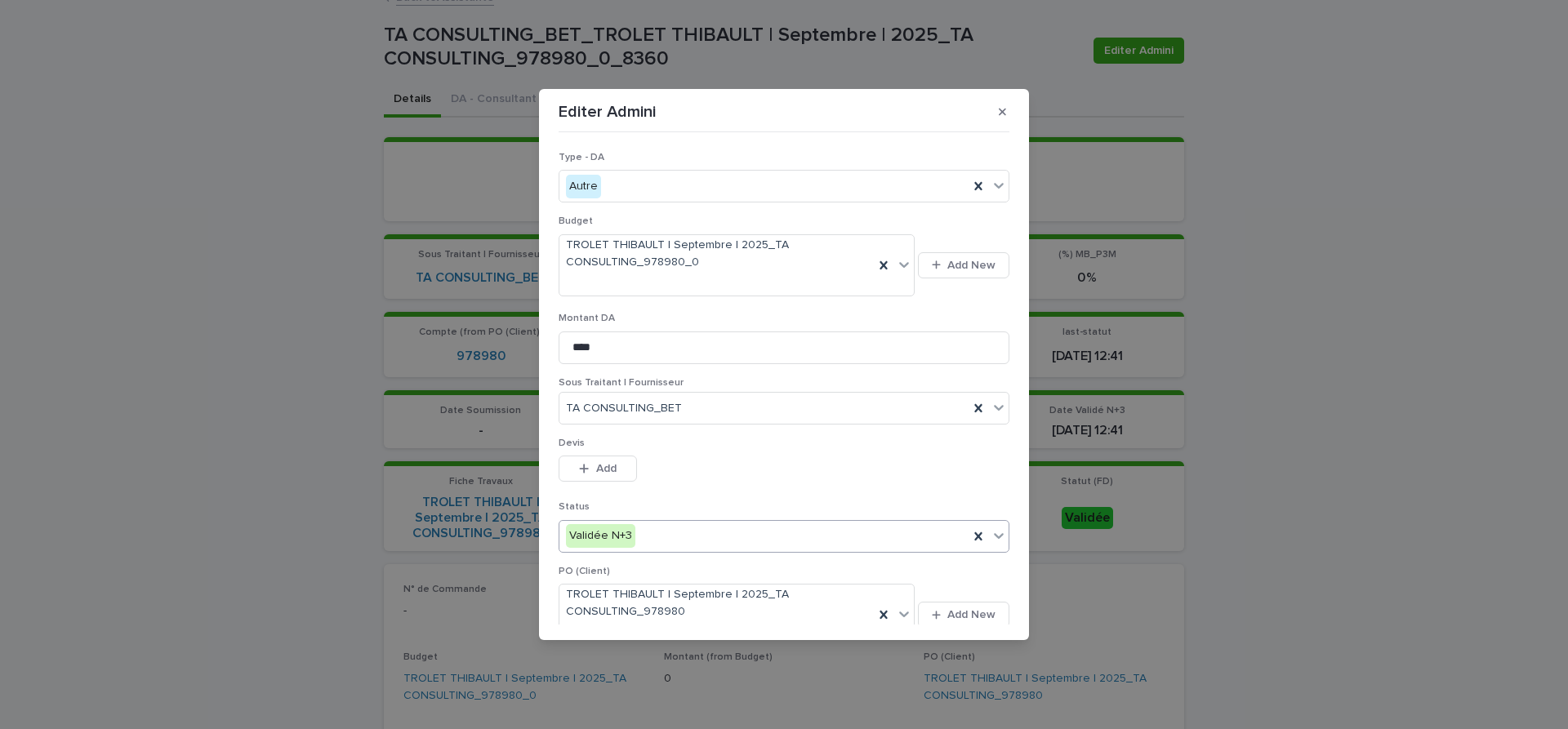
click at [1000, 537] on icon at bounding box center [998, 535] width 9 height 6
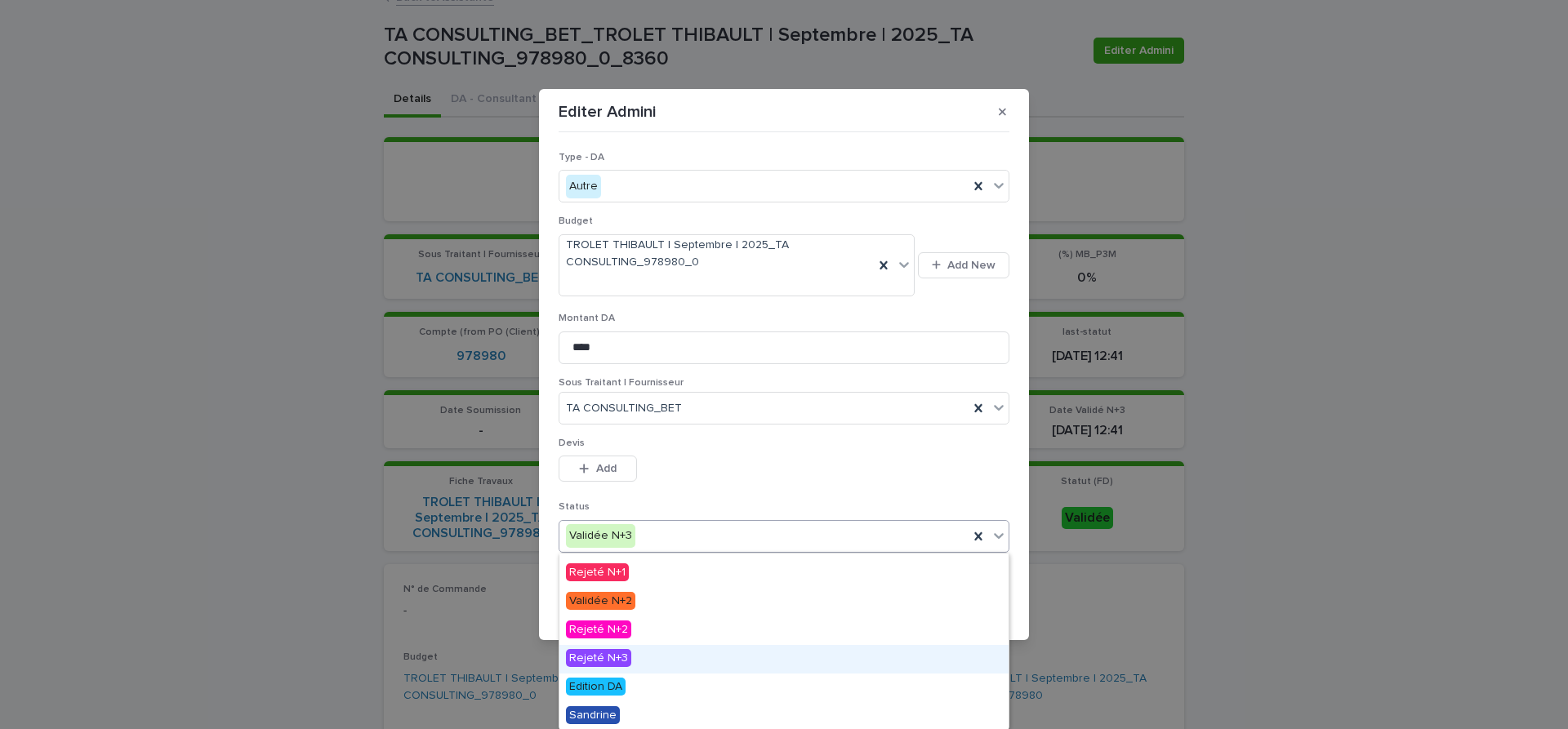
scroll to position [166, 0]
click at [600, 654] on span "Edition DA" at bounding box center [596, 657] width 60 height 18
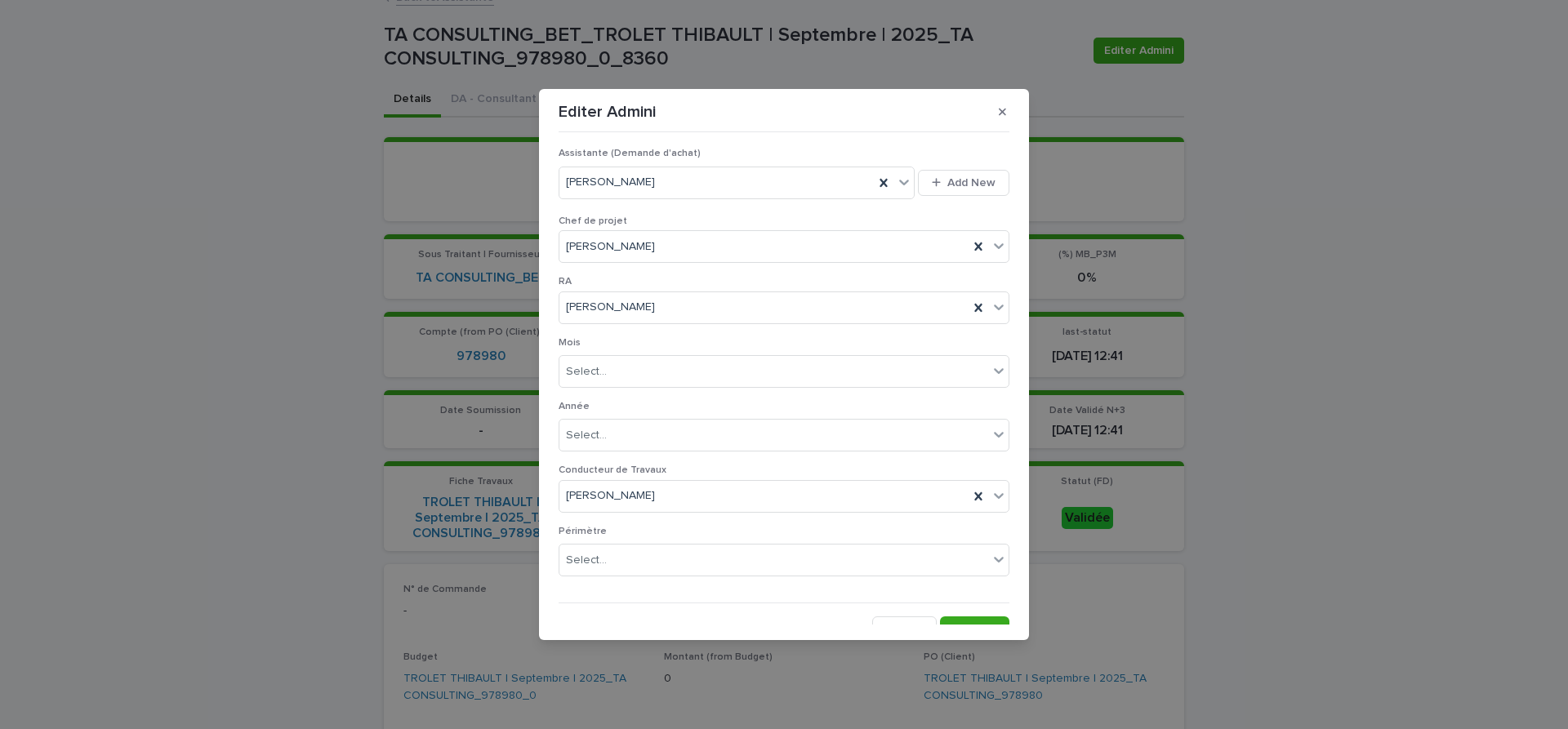
scroll to position [910, 0]
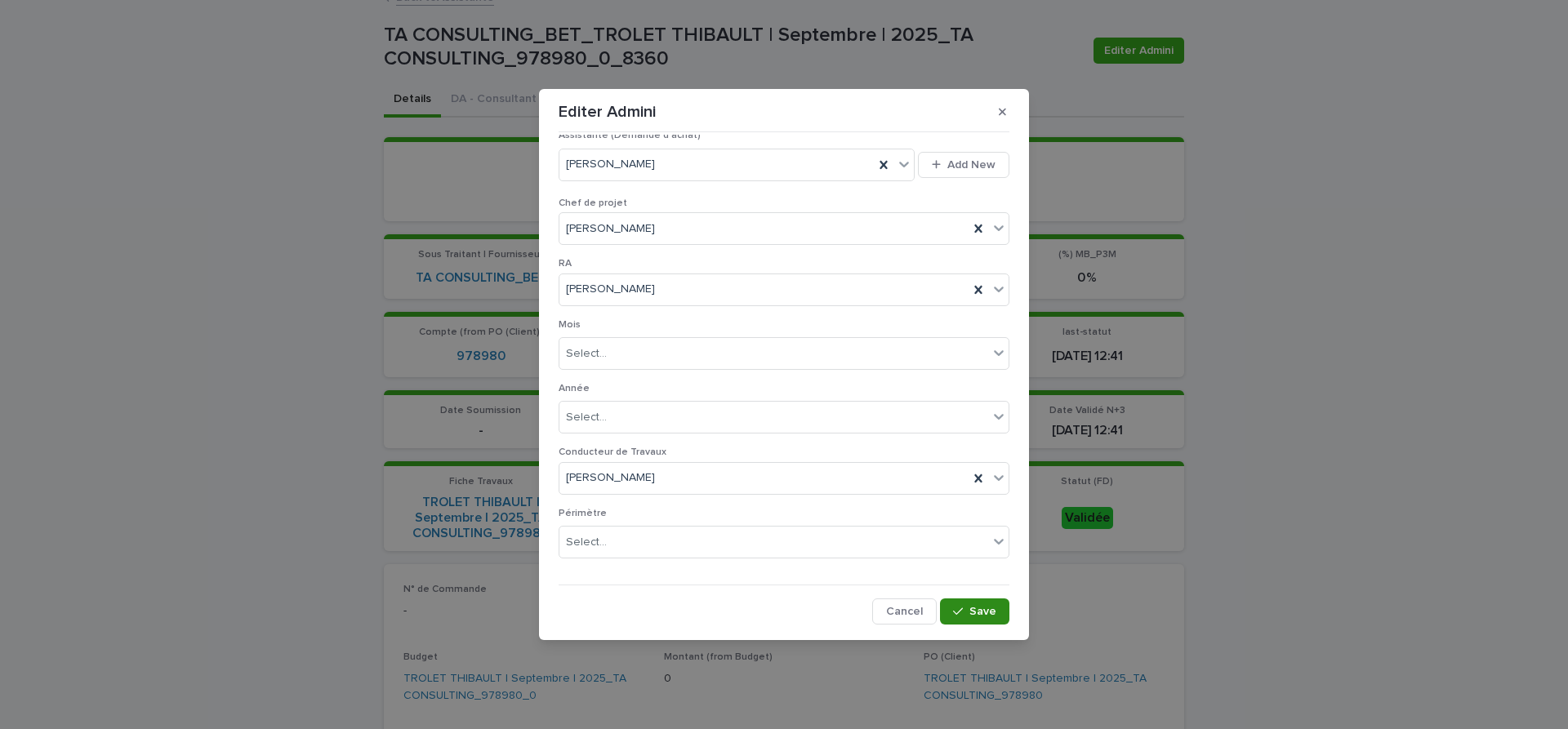
click at [979, 611] on span "Save" at bounding box center [983, 611] width 27 height 11
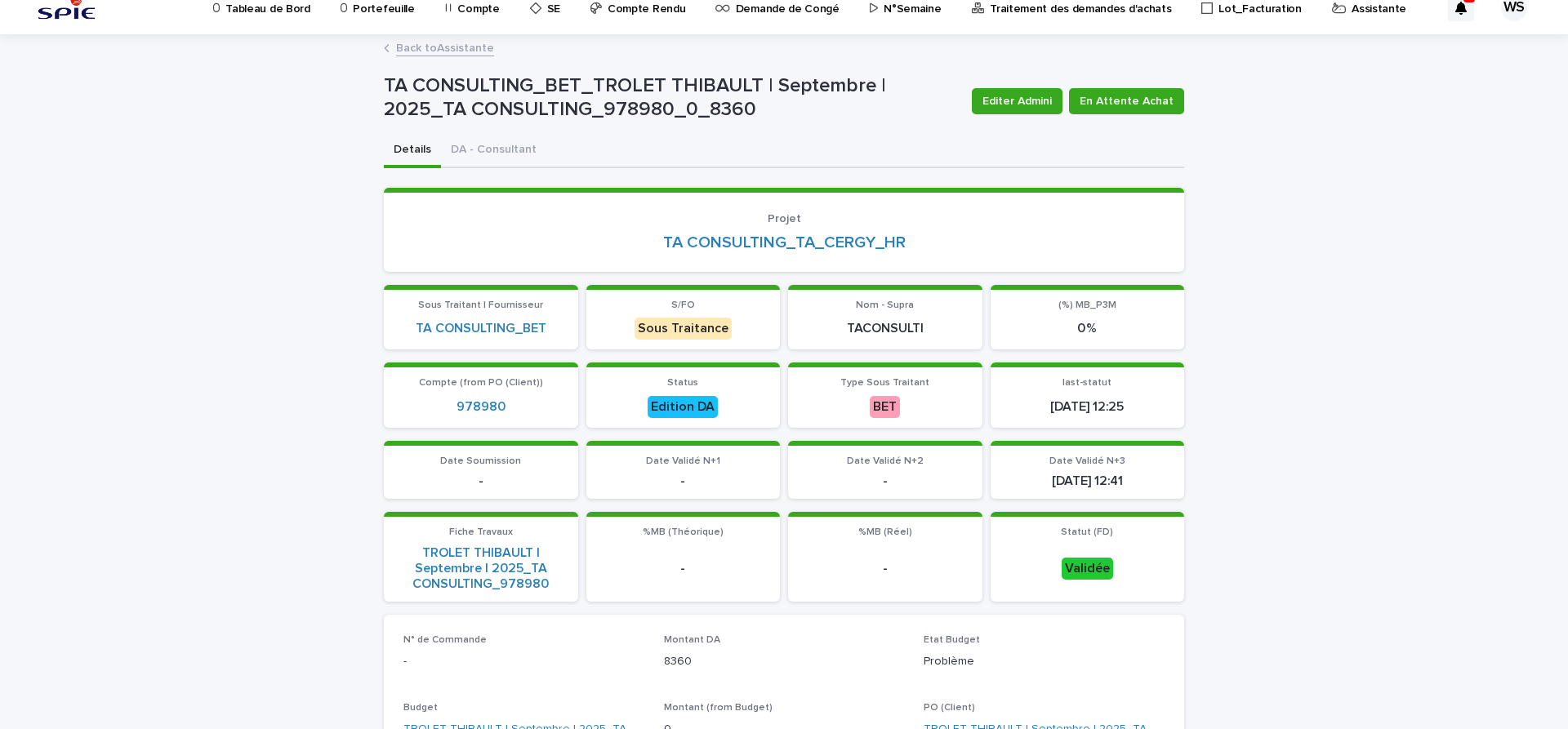
scroll to position [0, 0]
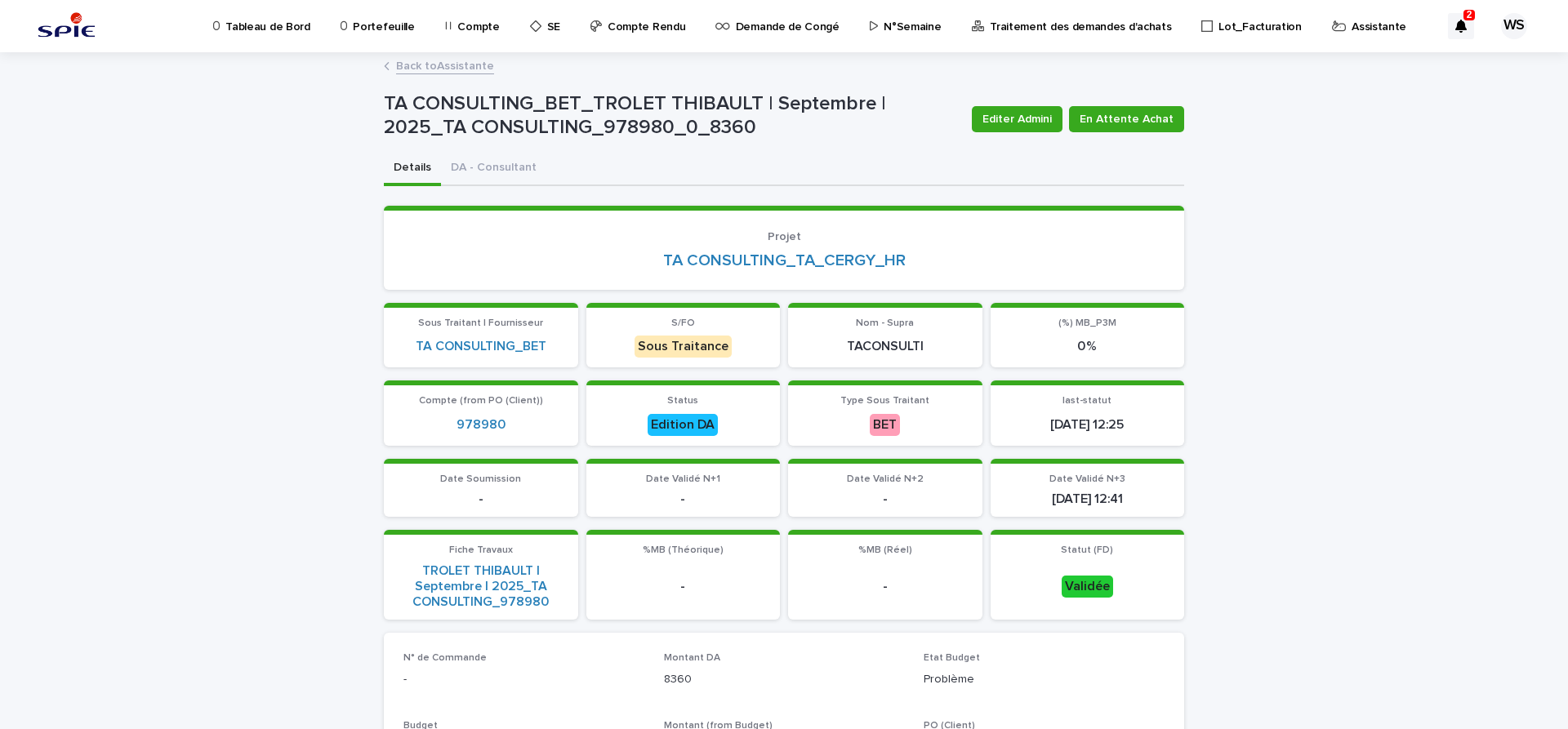
click at [452, 67] on link "Back to Assistante" at bounding box center [444, 65] width 98 height 19
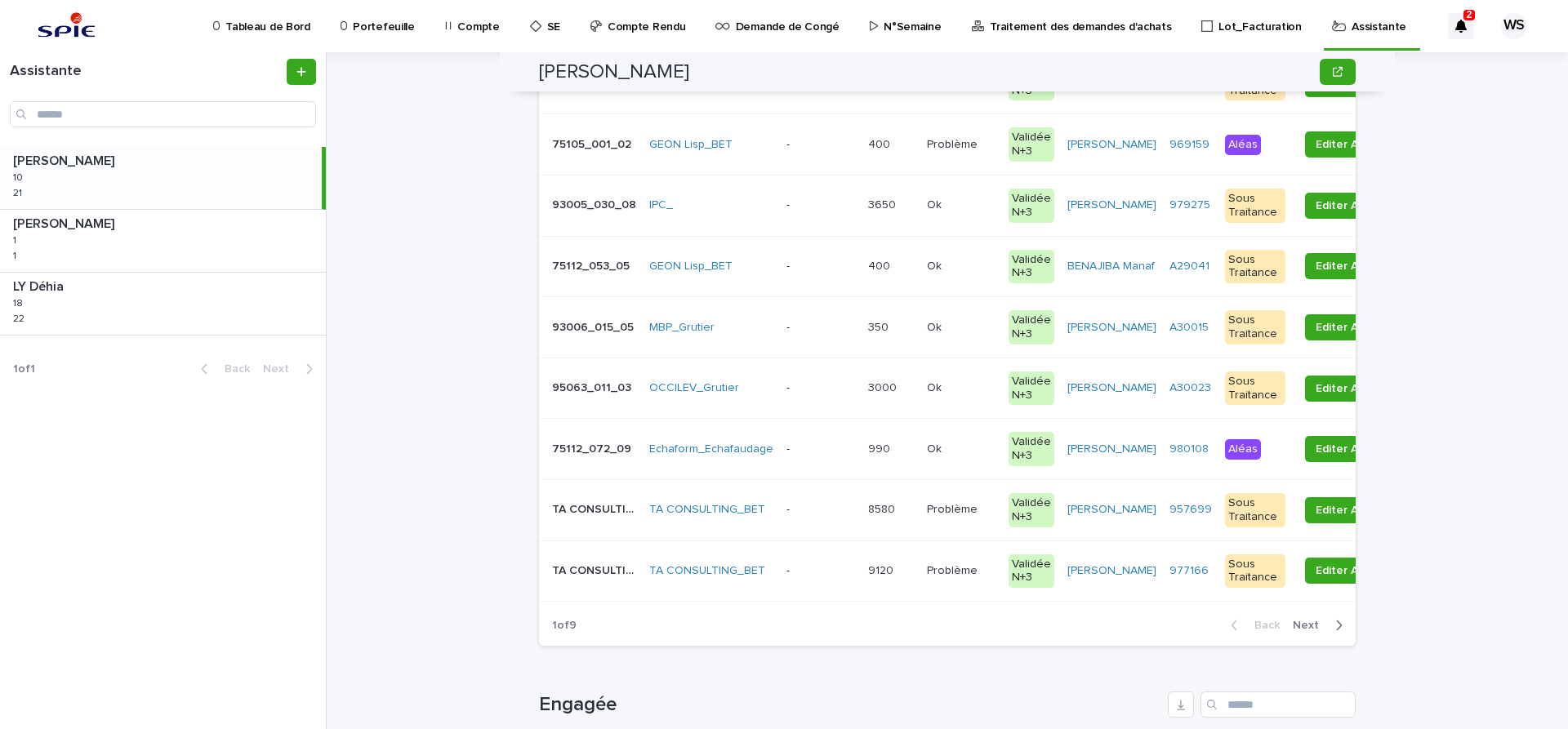
scroll to position [343, 0]
click at [819, 512] on p at bounding box center [820, 509] width 68 height 14
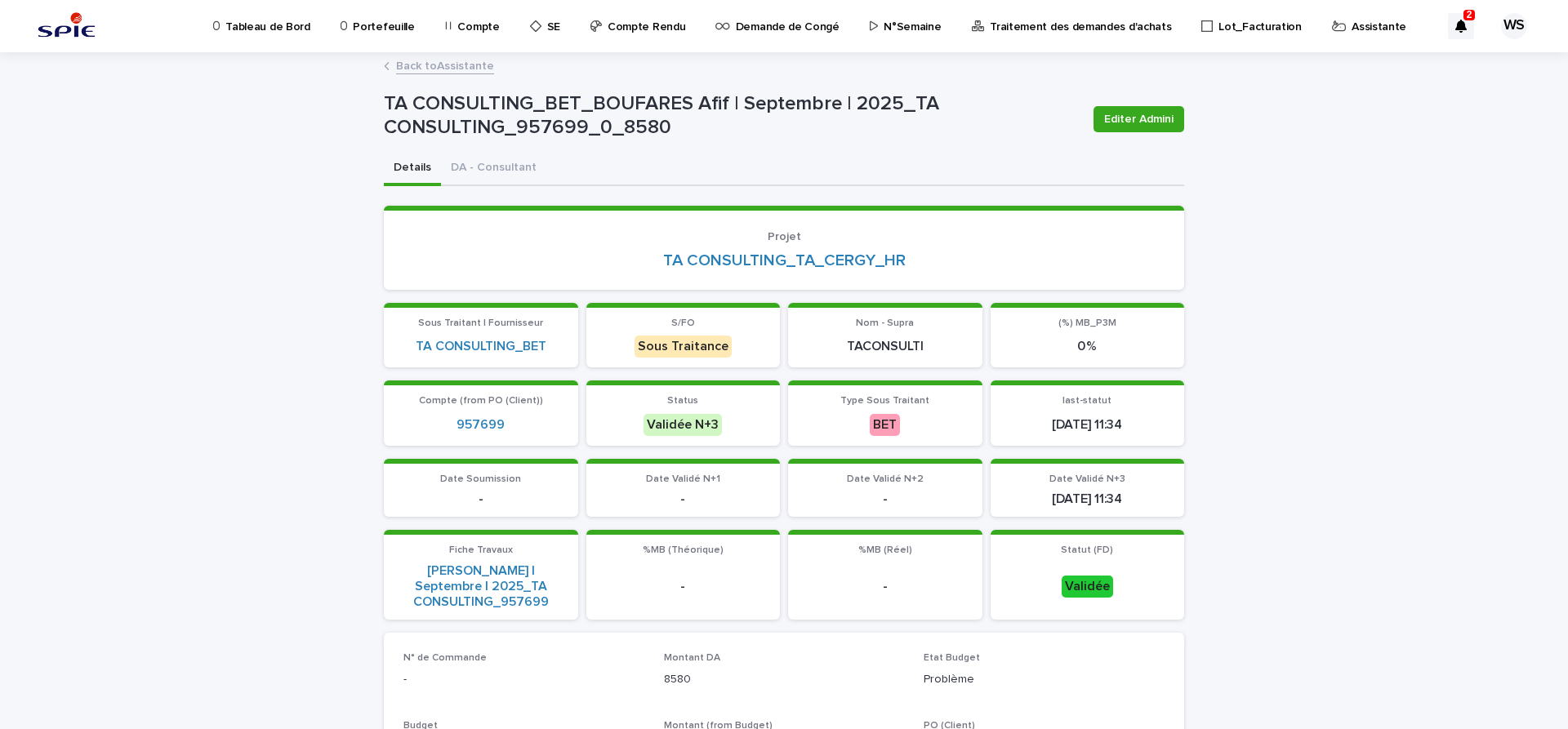
scroll to position [68, 0]
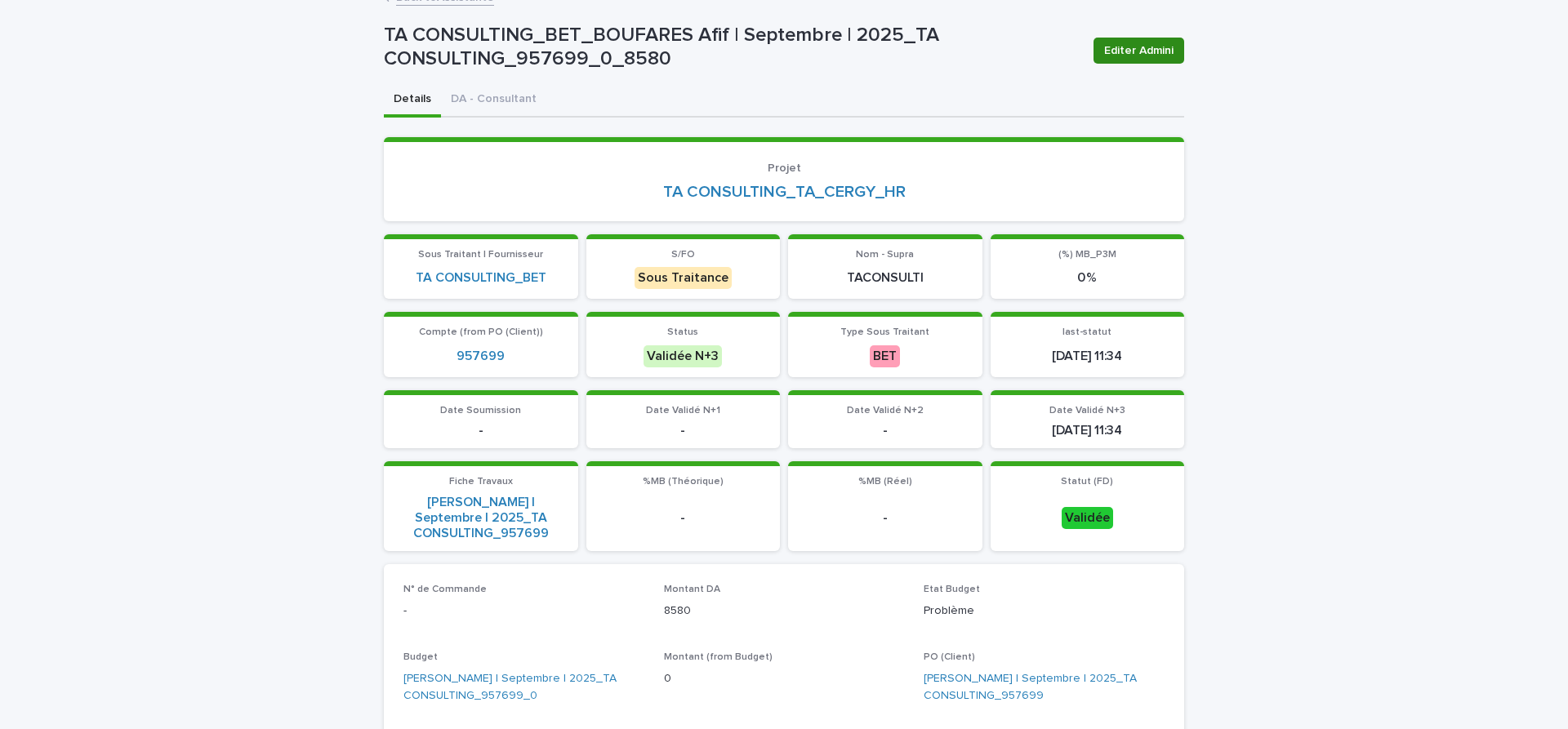
click at [1160, 43] on span "Editer Admini" at bounding box center [1138, 50] width 69 height 16
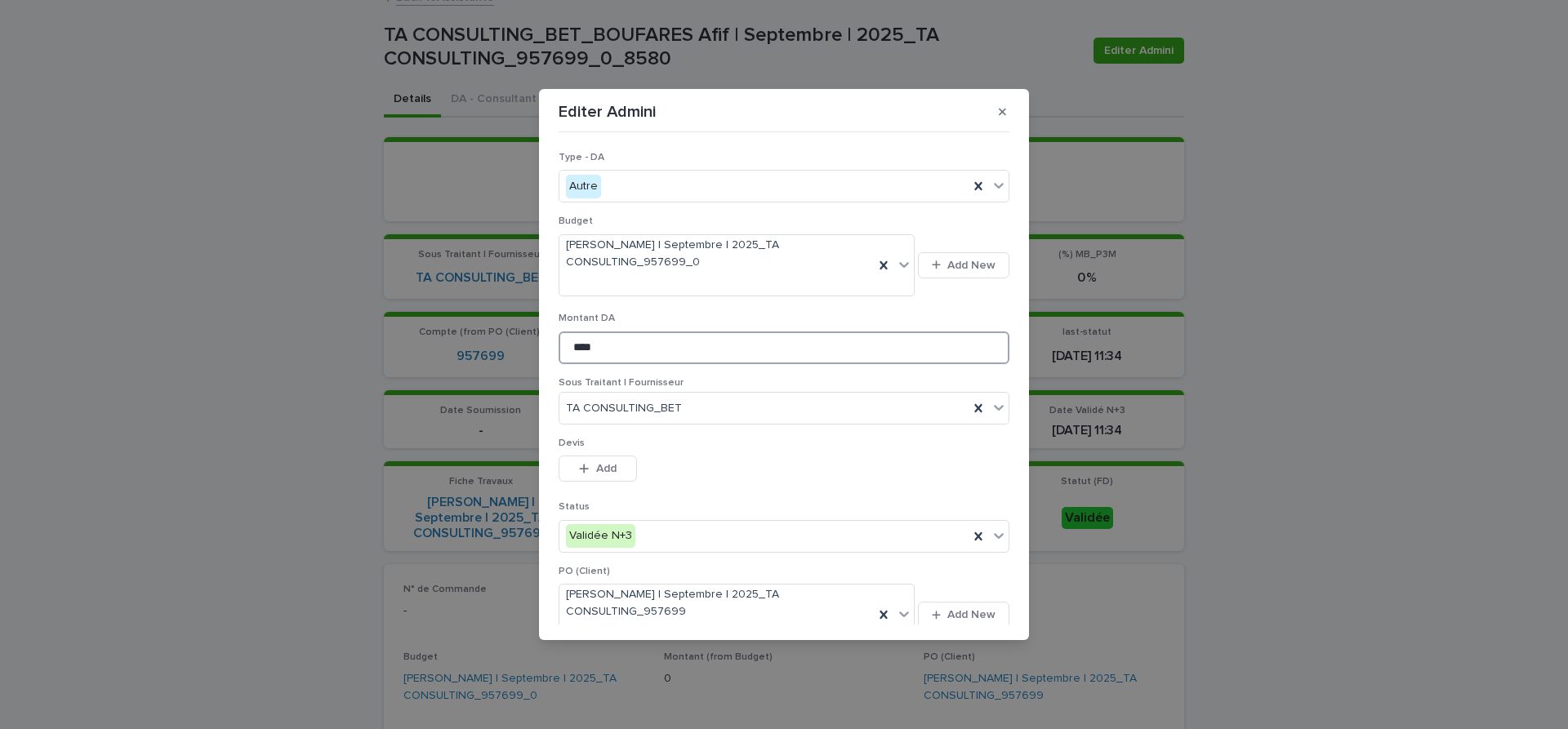
drag, startPoint x: 640, startPoint y: 348, endPoint x: 537, endPoint y: 345, distance: 103.0
click at [558, 345] on input "****" at bounding box center [784, 348] width 451 height 32
type input "****"
click at [999, 540] on icon at bounding box center [998, 535] width 16 height 16
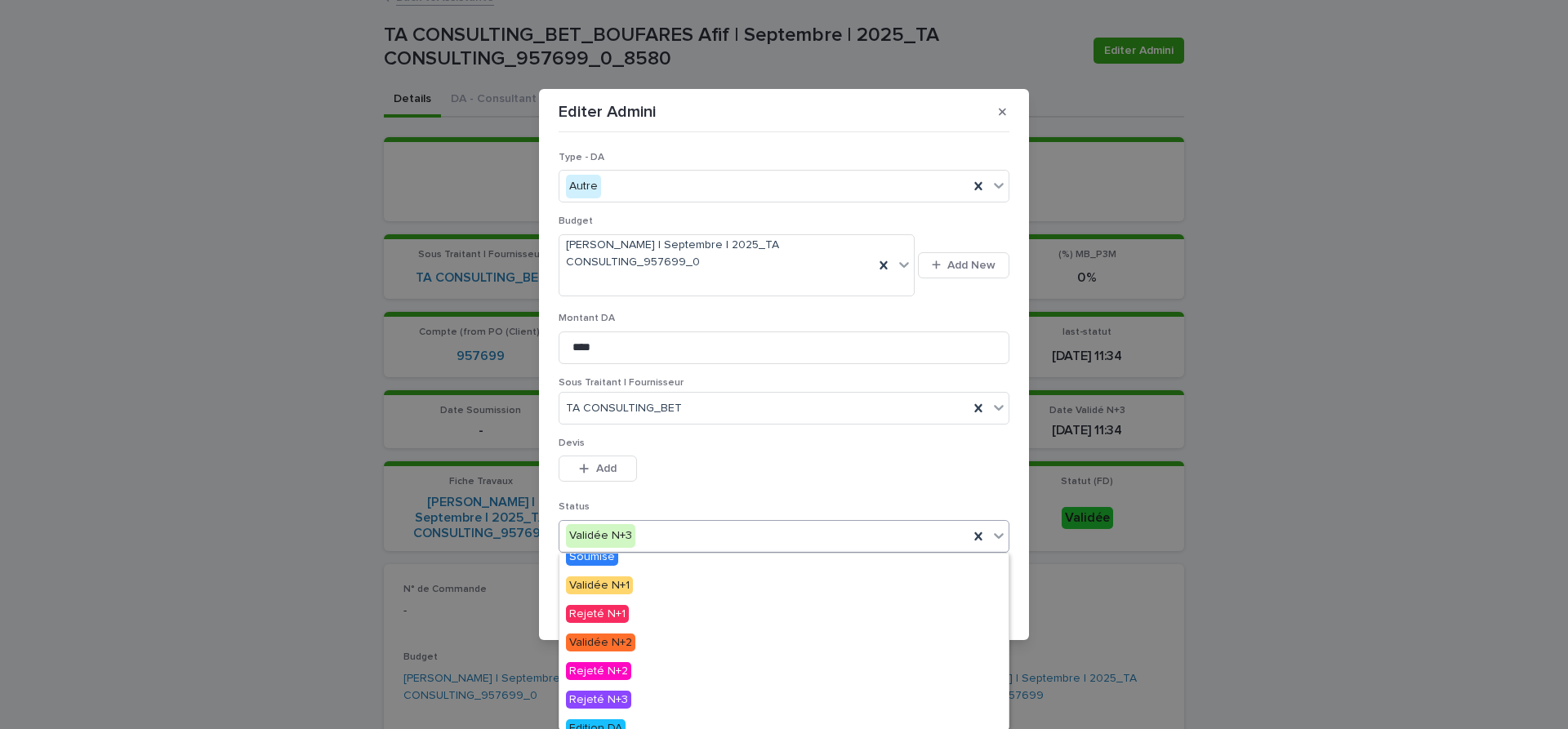
scroll to position [137, 0]
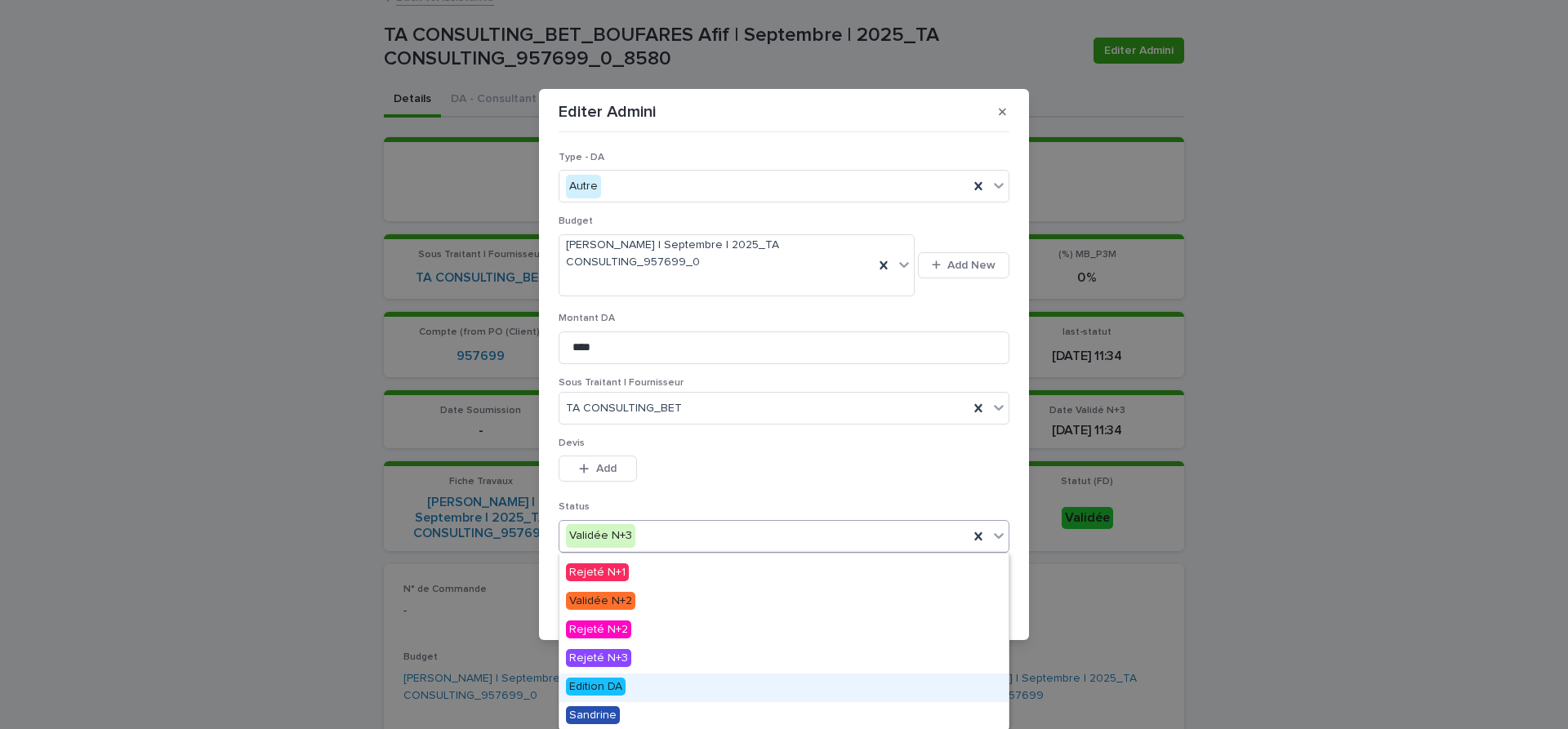
click at [608, 686] on span "Edition DA" at bounding box center [596, 686] width 60 height 18
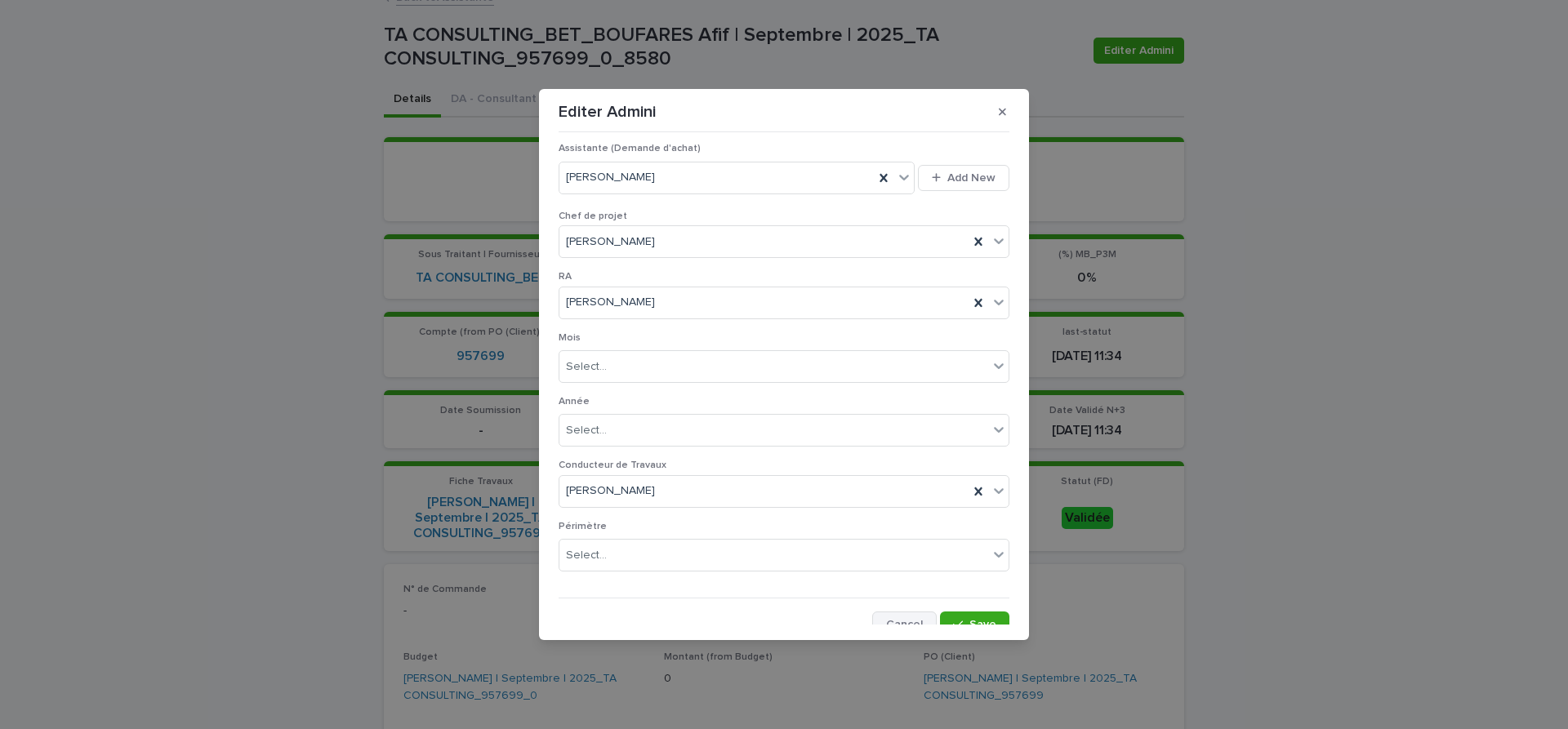
scroll to position [910, 0]
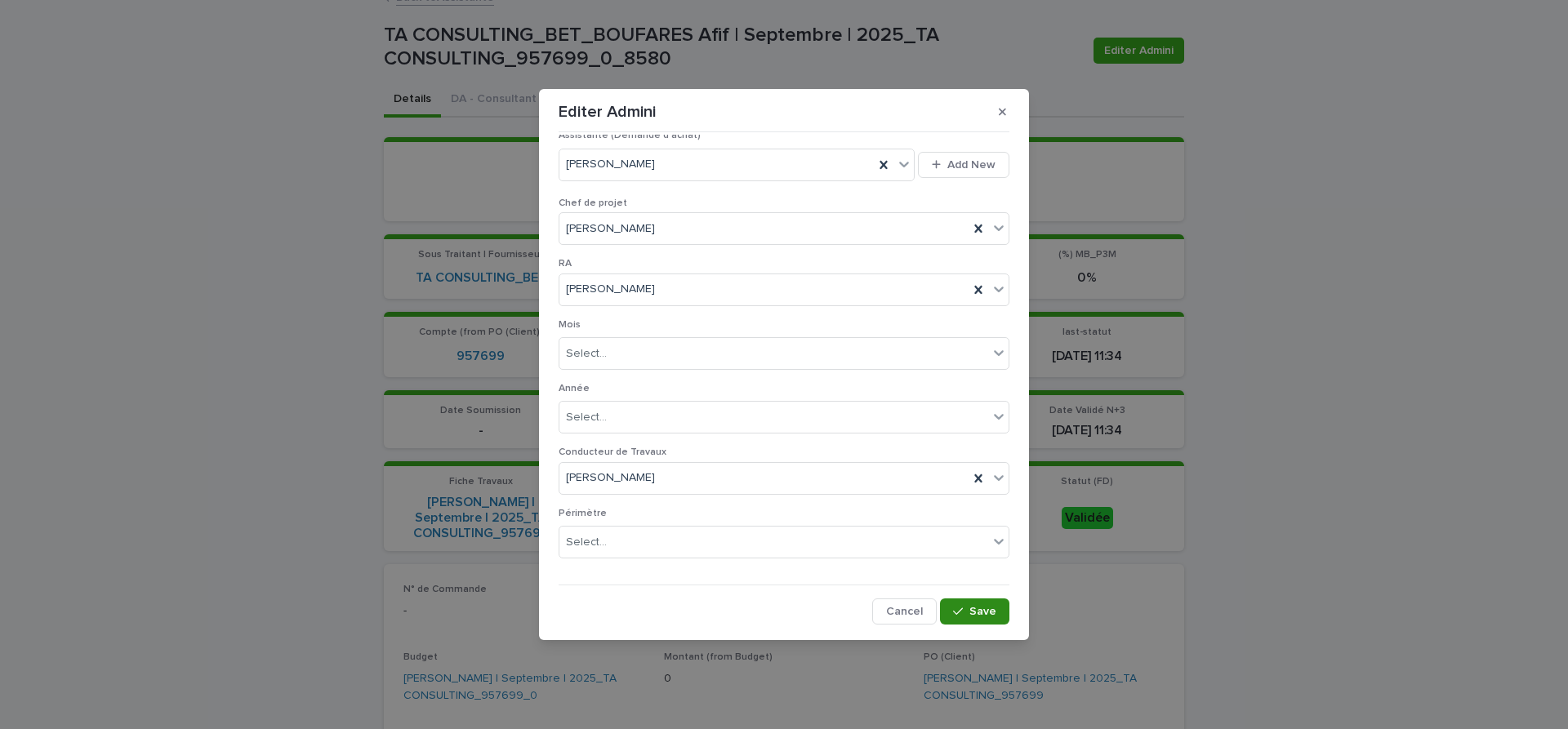
click at [972, 613] on span "Save" at bounding box center [983, 611] width 27 height 11
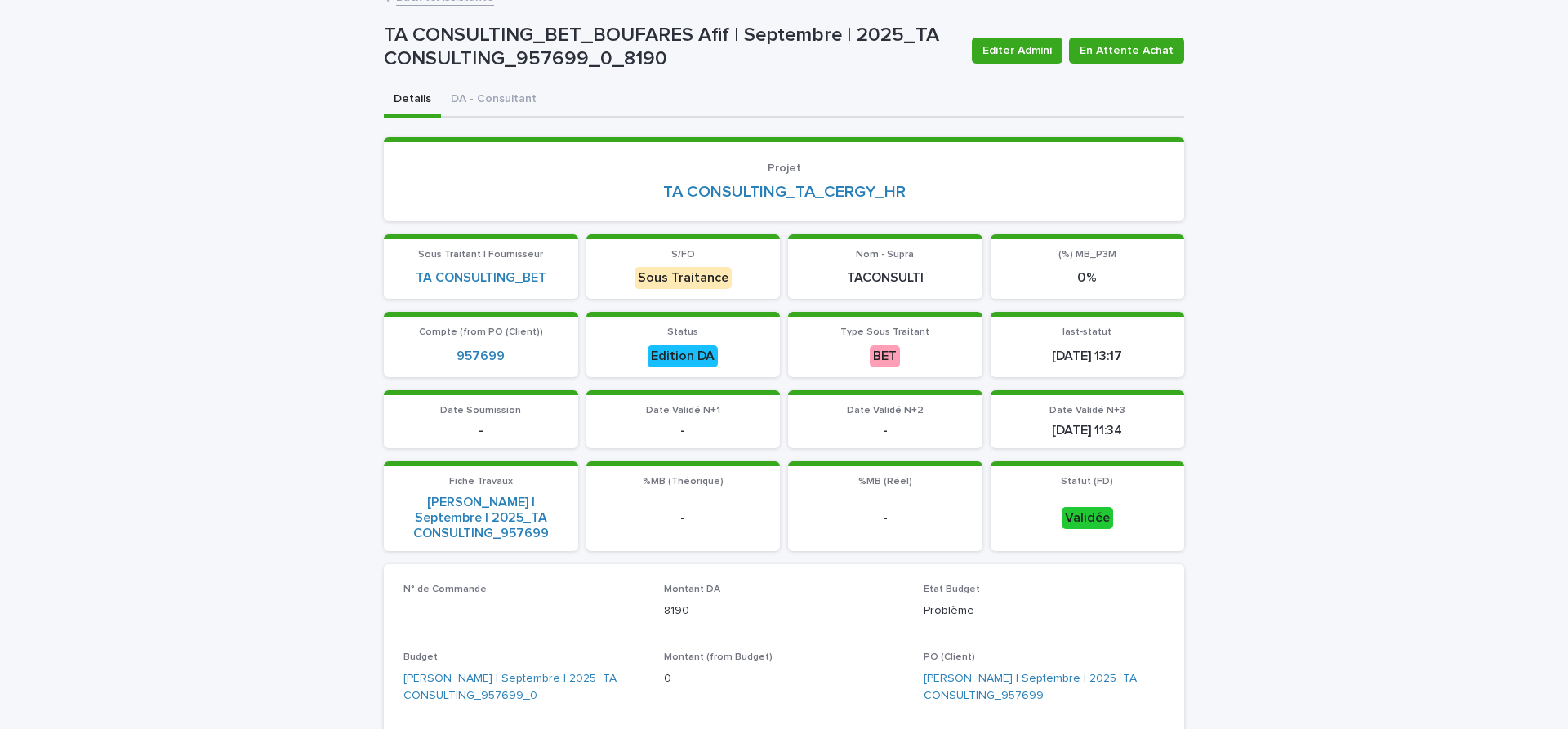
scroll to position [0, 0]
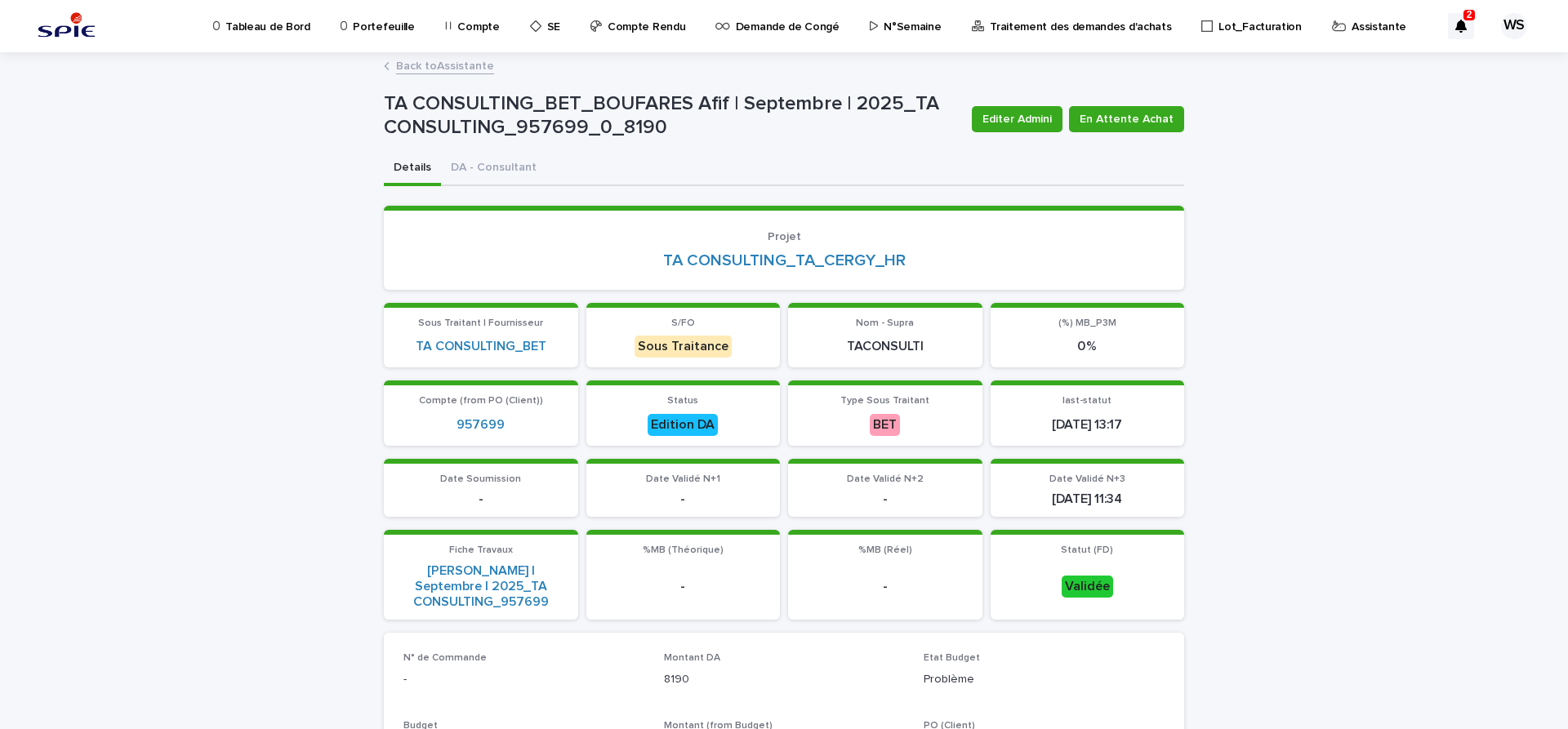
click at [457, 67] on link "Back to Assistante" at bounding box center [444, 65] width 98 height 19
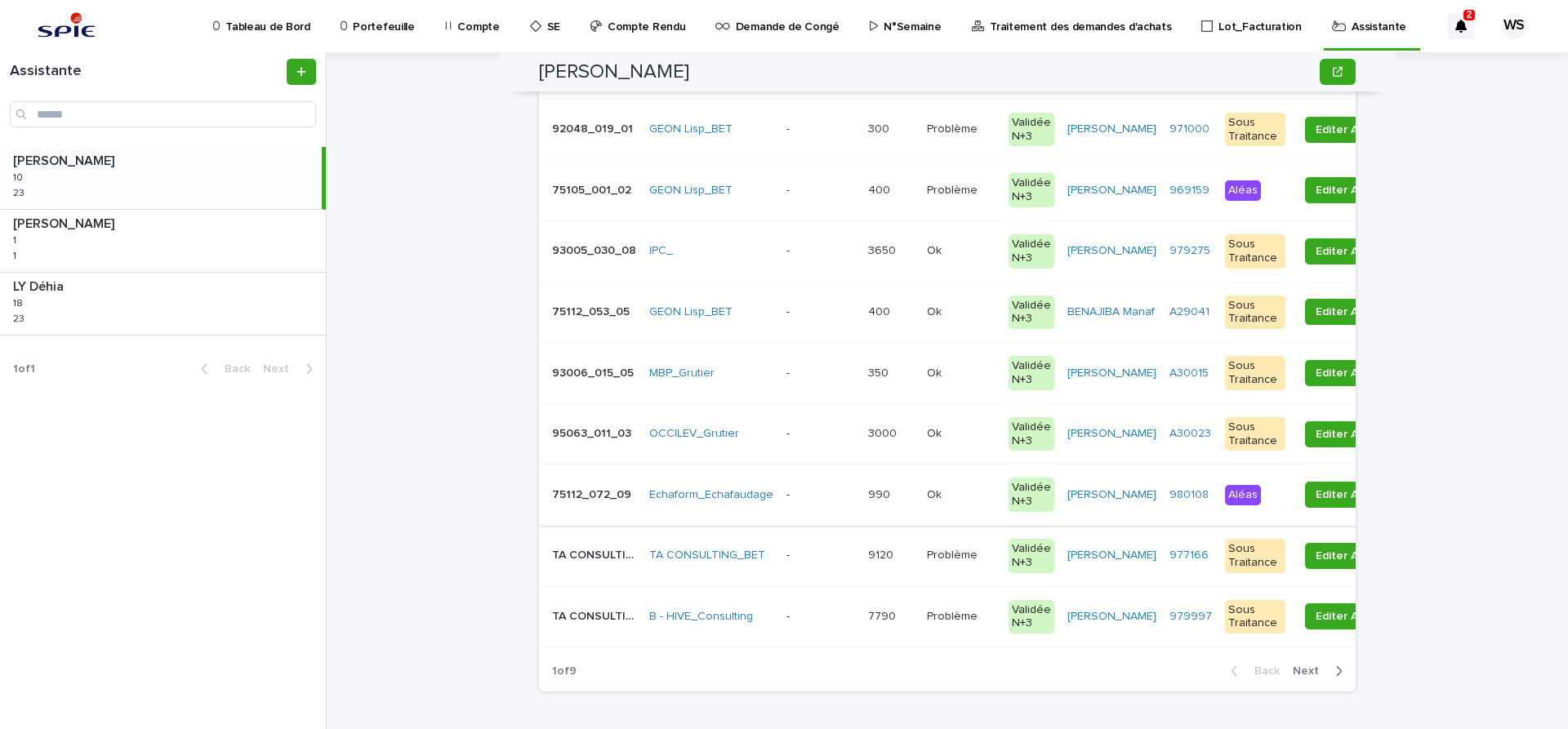
scroll to position [343, 0]
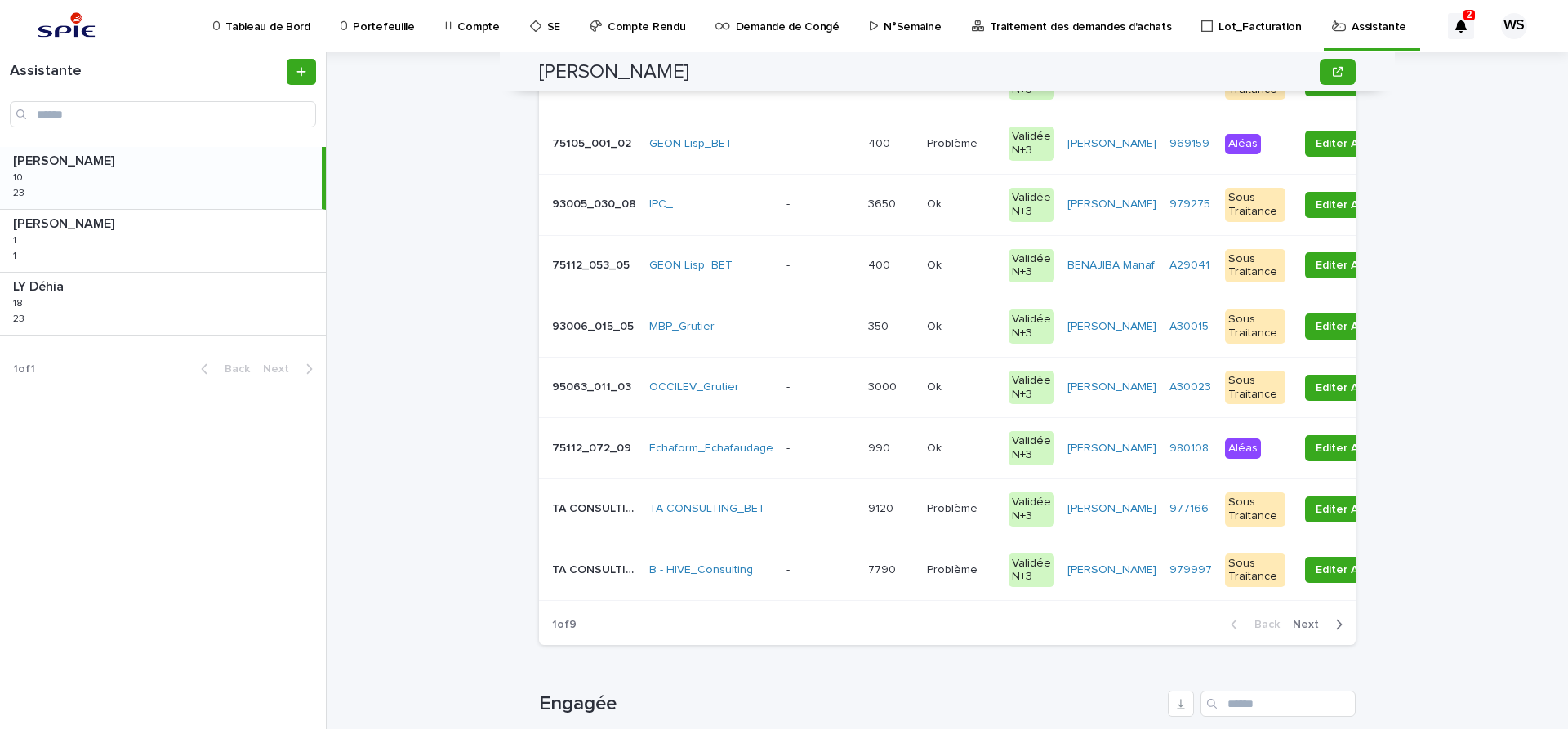
click at [820, 568] on p at bounding box center [820, 570] width 68 height 14
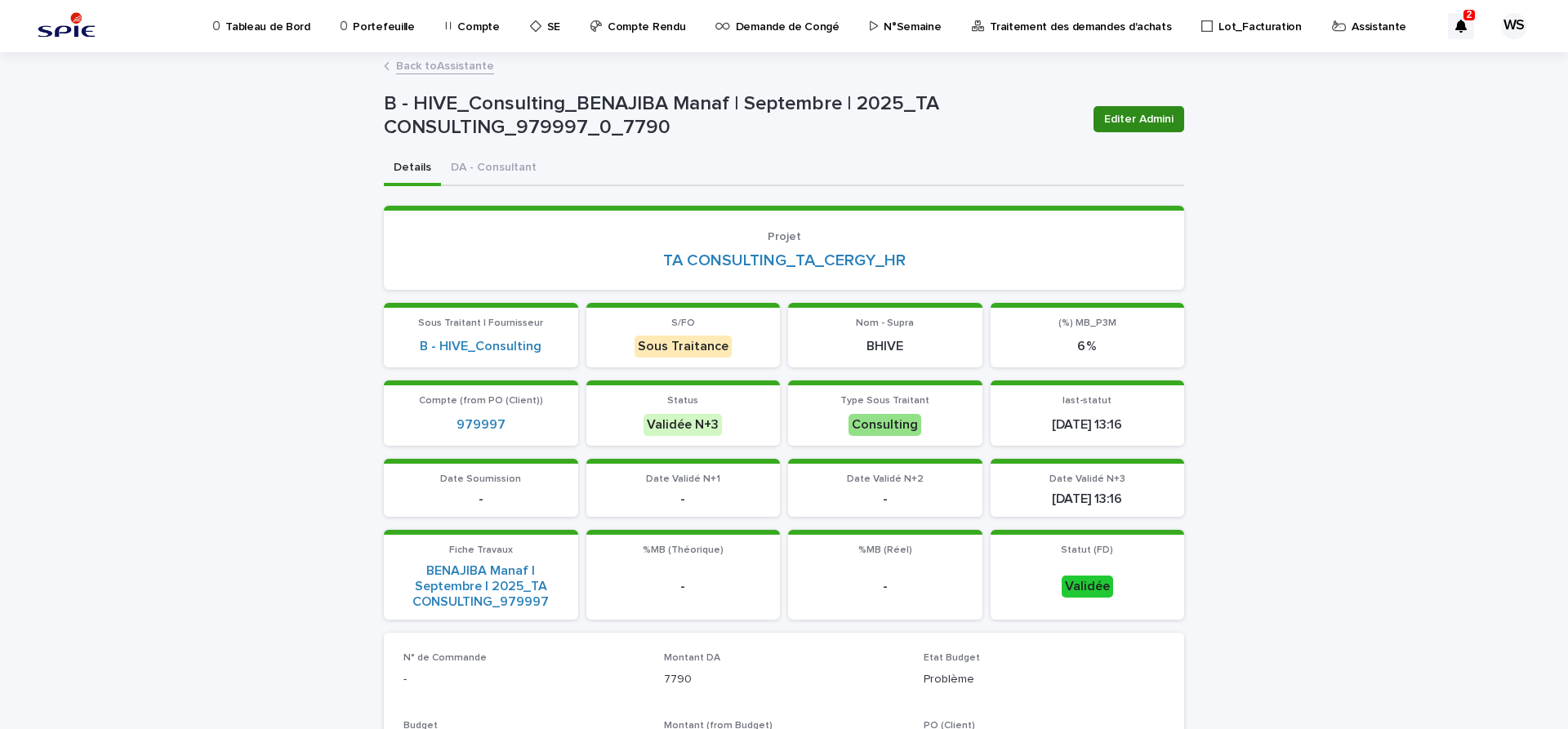
click at [1134, 119] on span "Editer Admini" at bounding box center [1138, 119] width 69 height 16
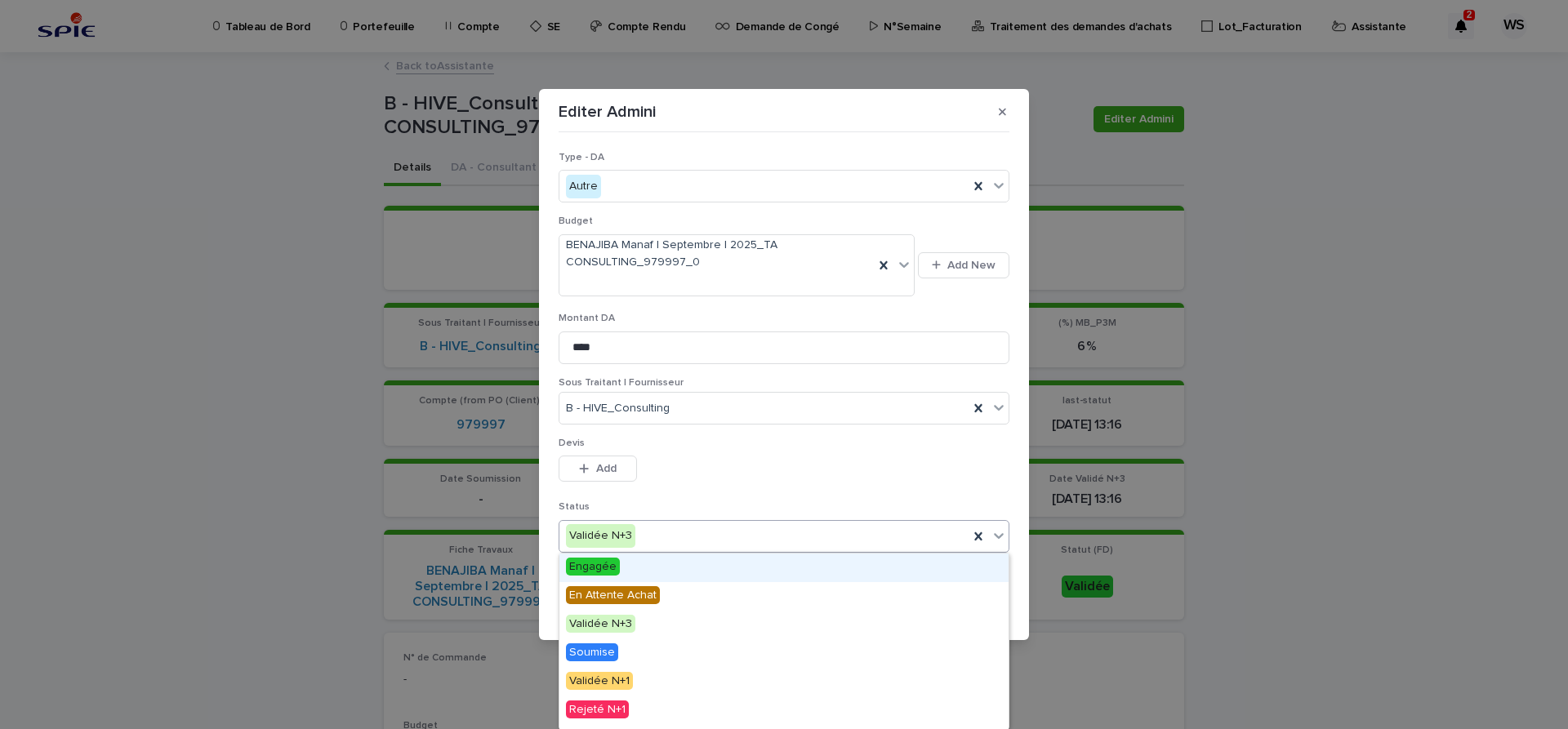
click at [1000, 539] on icon at bounding box center [998, 535] width 16 height 16
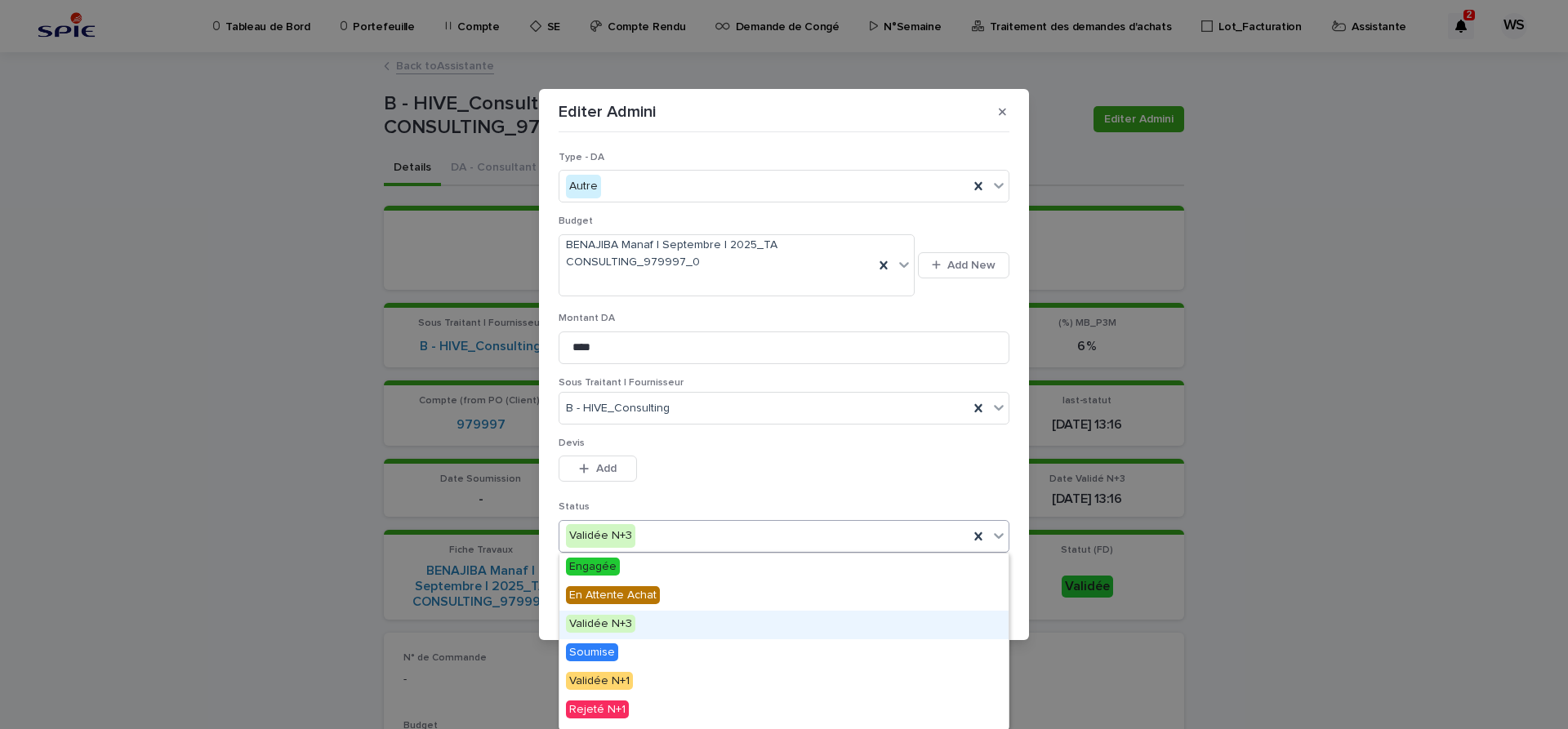
scroll to position [166, 0]
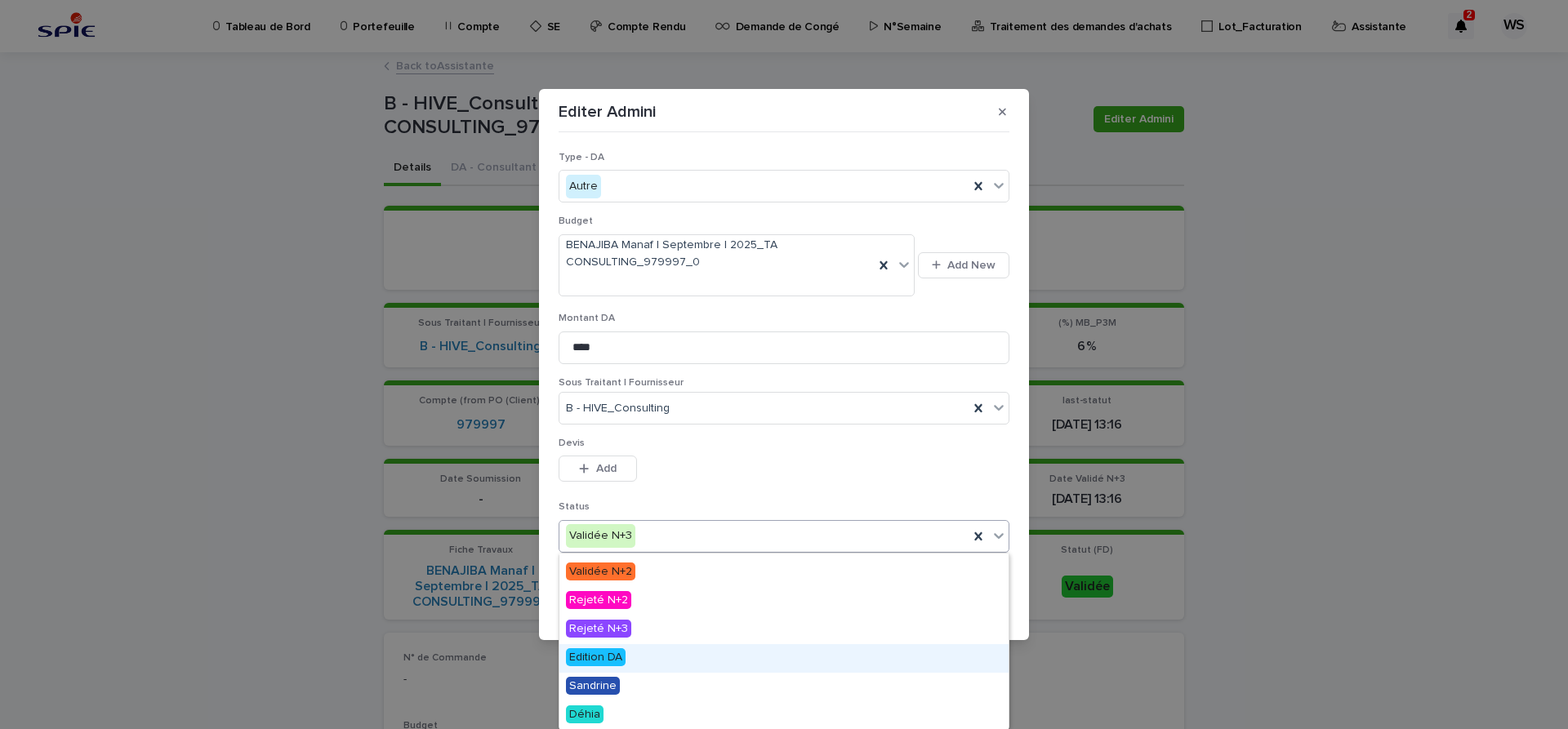
click at [601, 660] on span "Edition DA" at bounding box center [596, 657] width 60 height 18
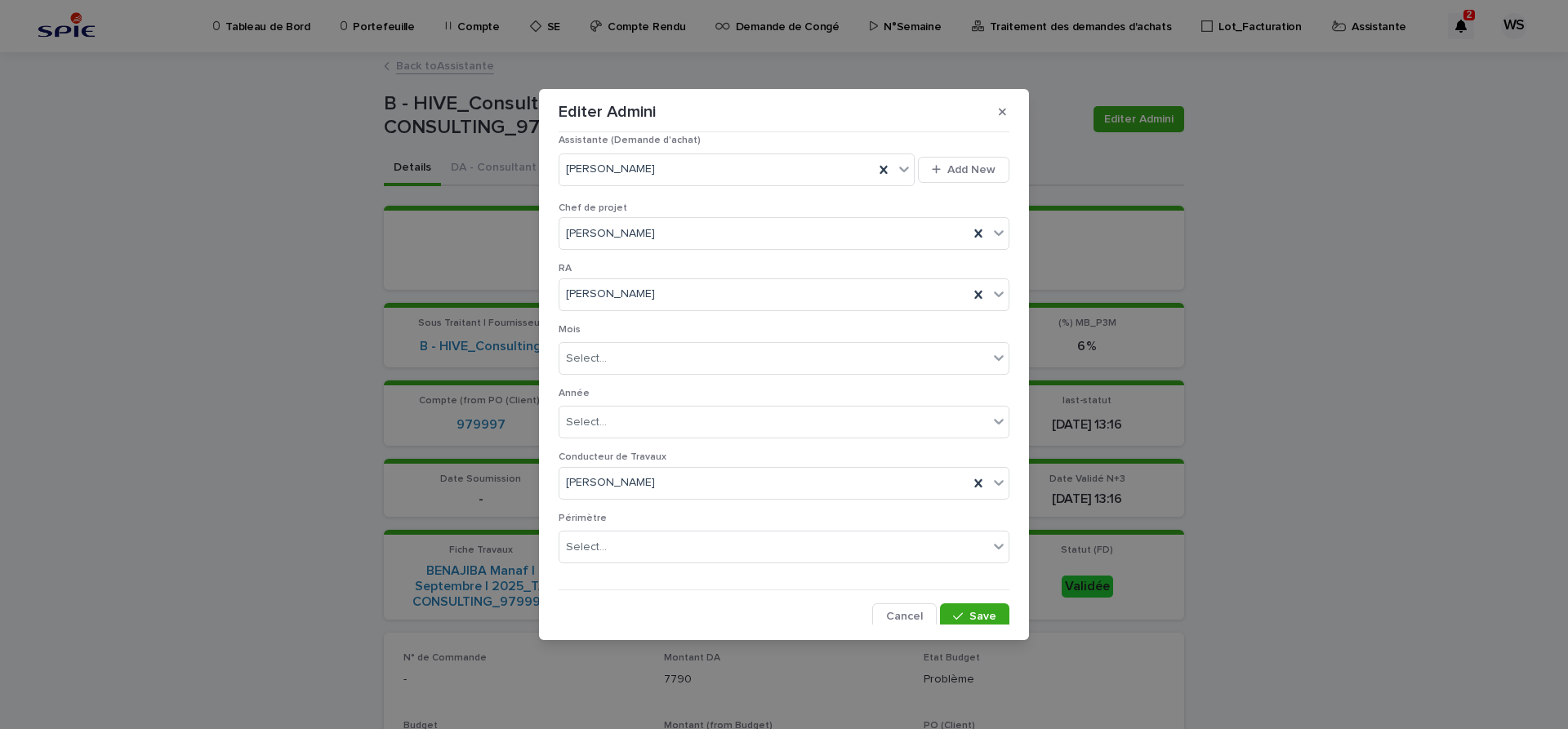
scroll to position [910, 0]
click at [976, 611] on span "Save" at bounding box center [983, 611] width 27 height 11
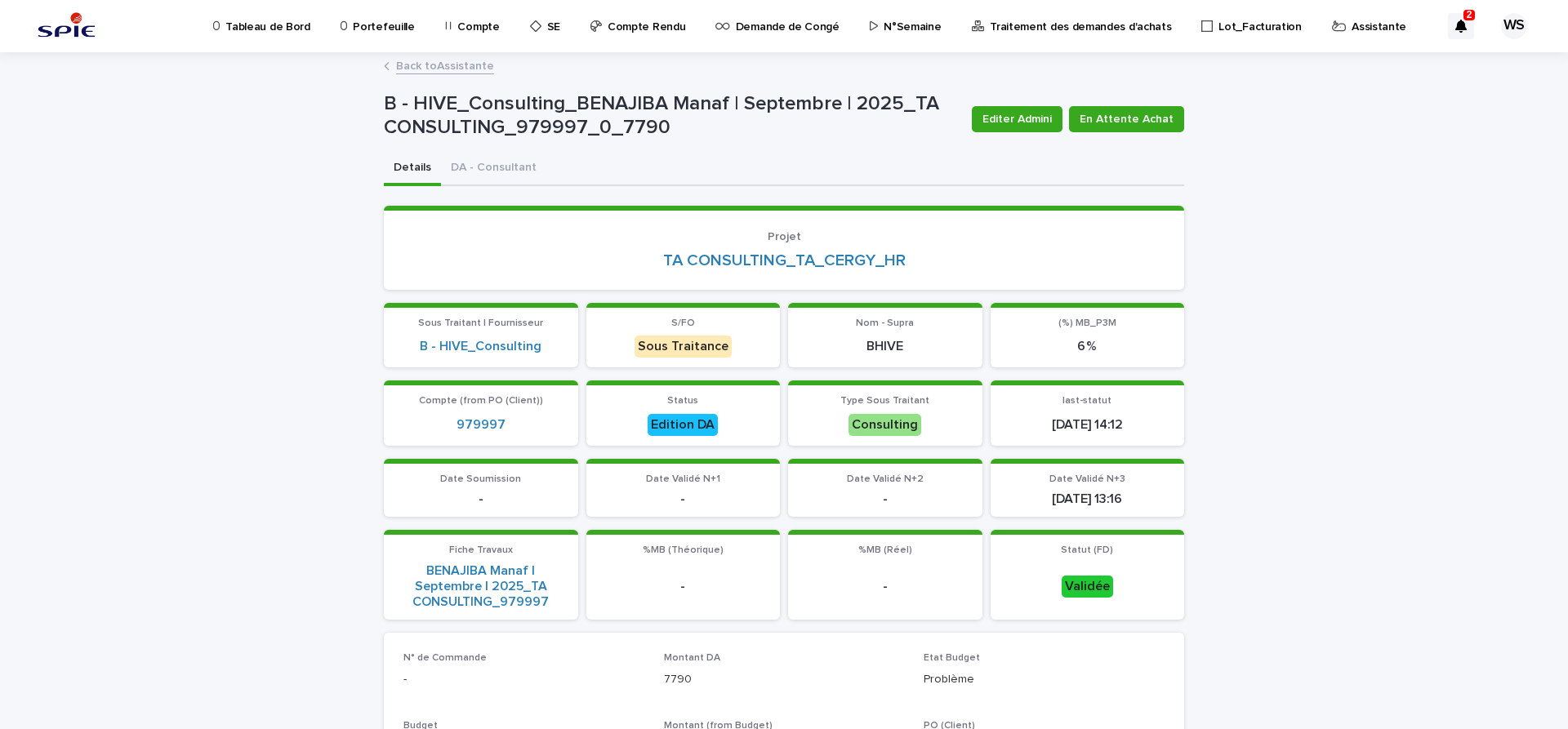
click at [472, 67] on link "Back to Assistante" at bounding box center [444, 65] width 98 height 19
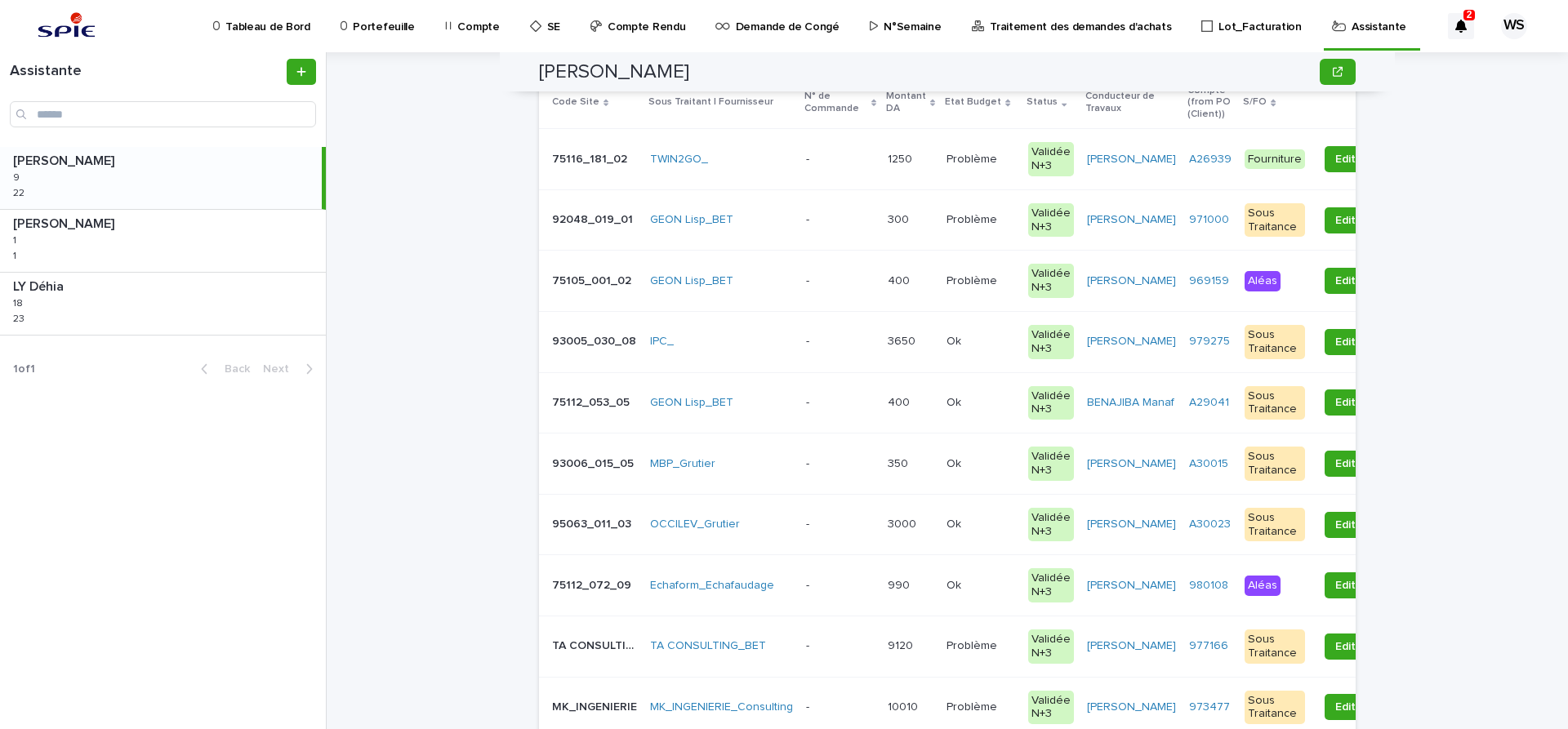
scroll to position [275, 0]
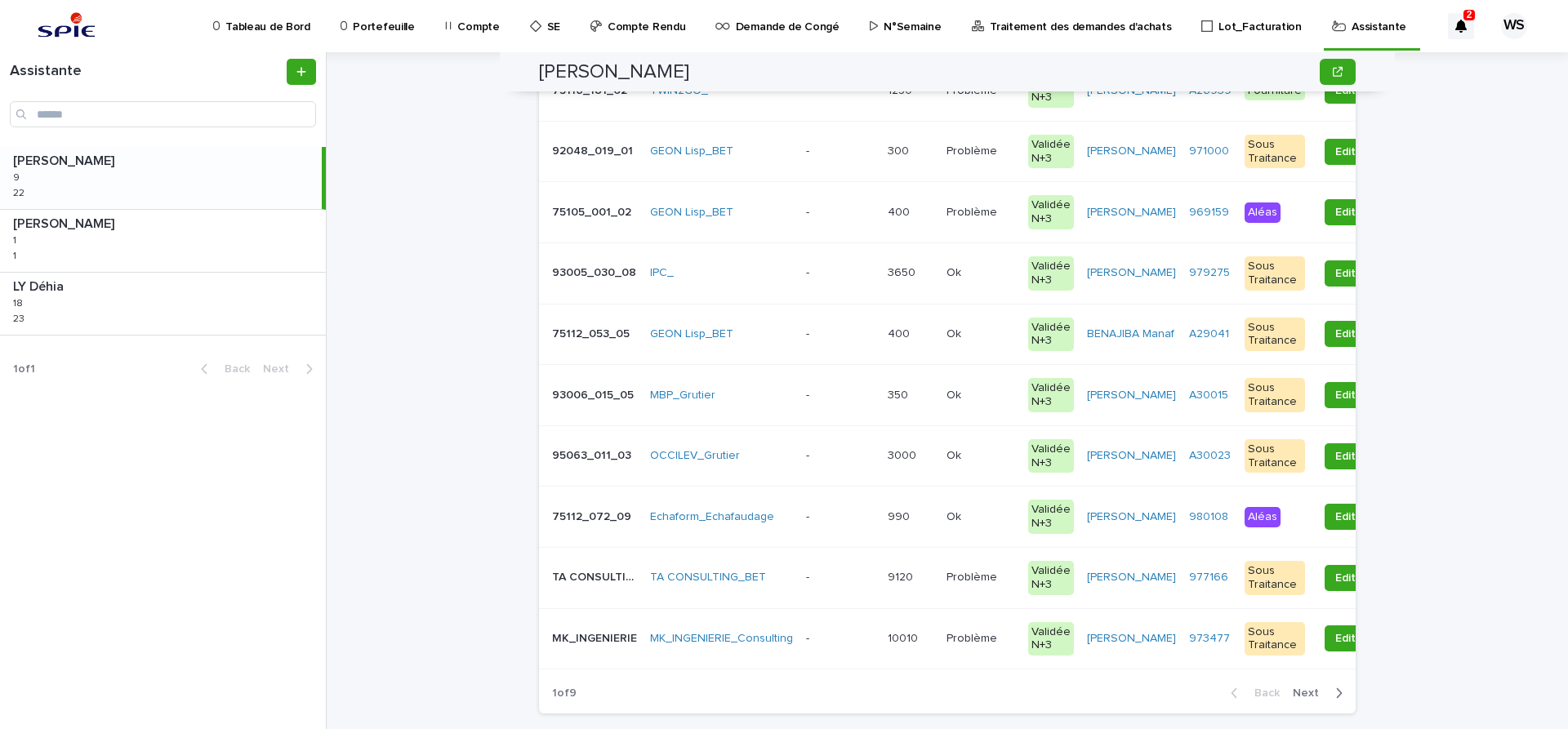
click at [1310, 692] on span "Next" at bounding box center [1311, 692] width 36 height 11
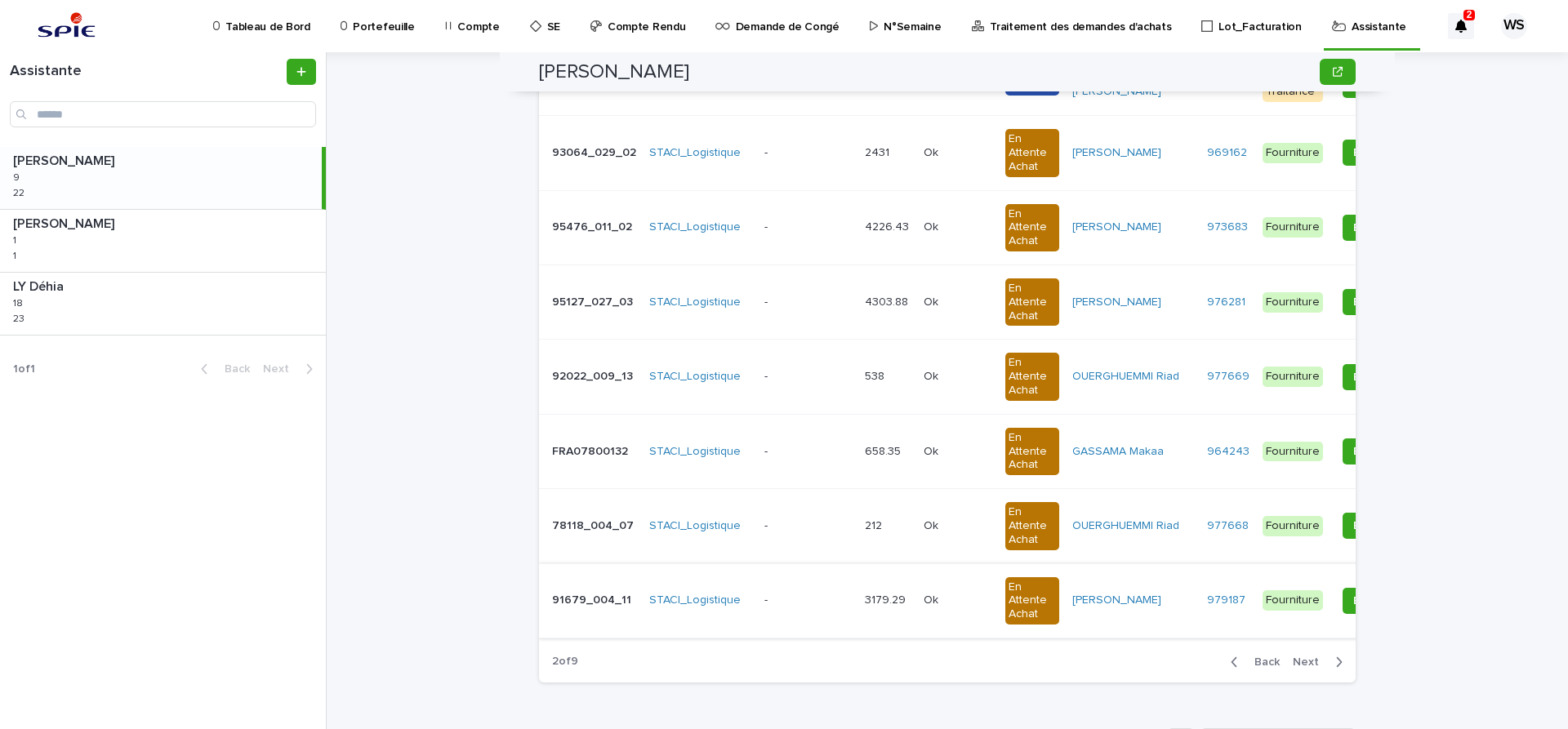
scroll to position [480, 0]
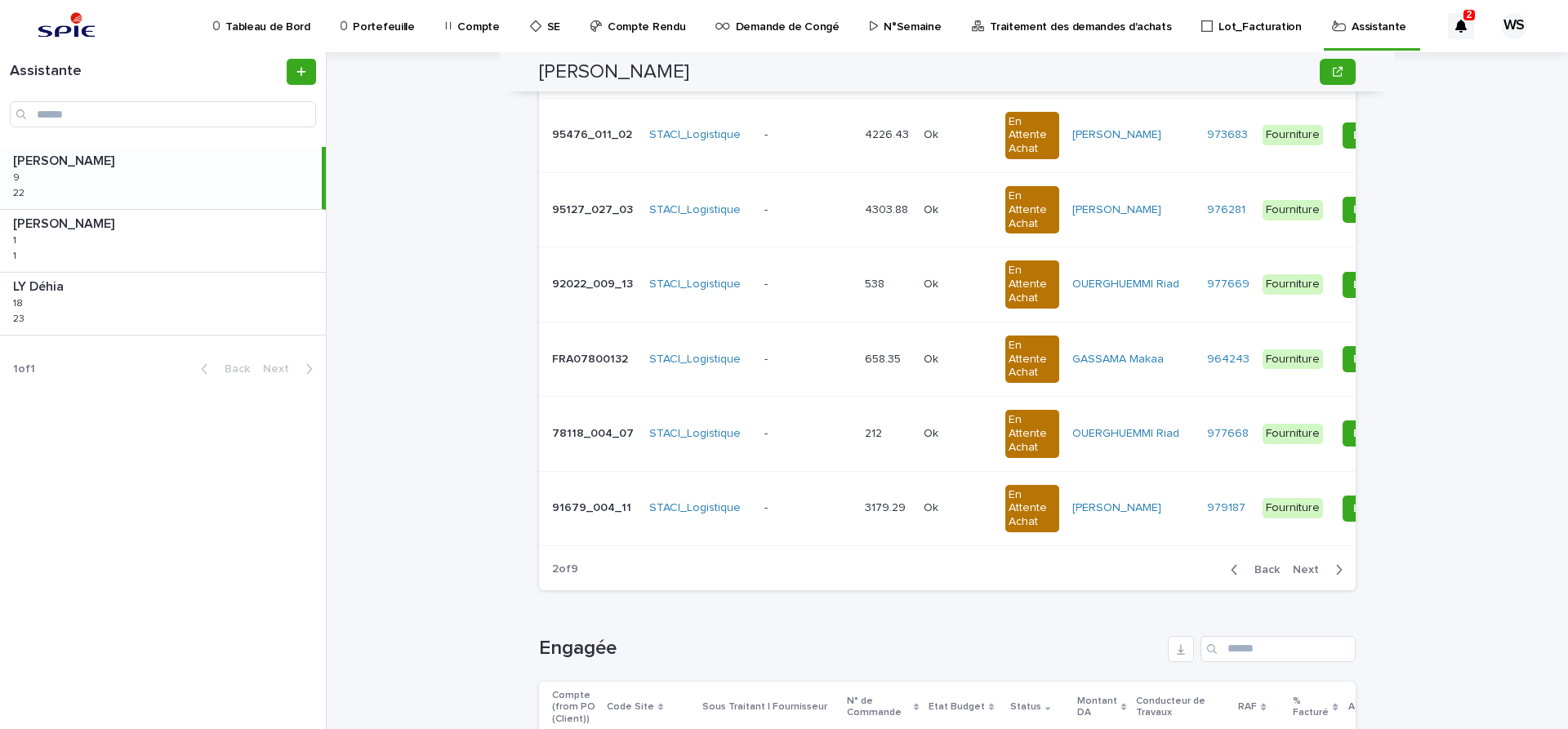
click at [1268, 569] on span "Back" at bounding box center [1262, 570] width 35 height 11
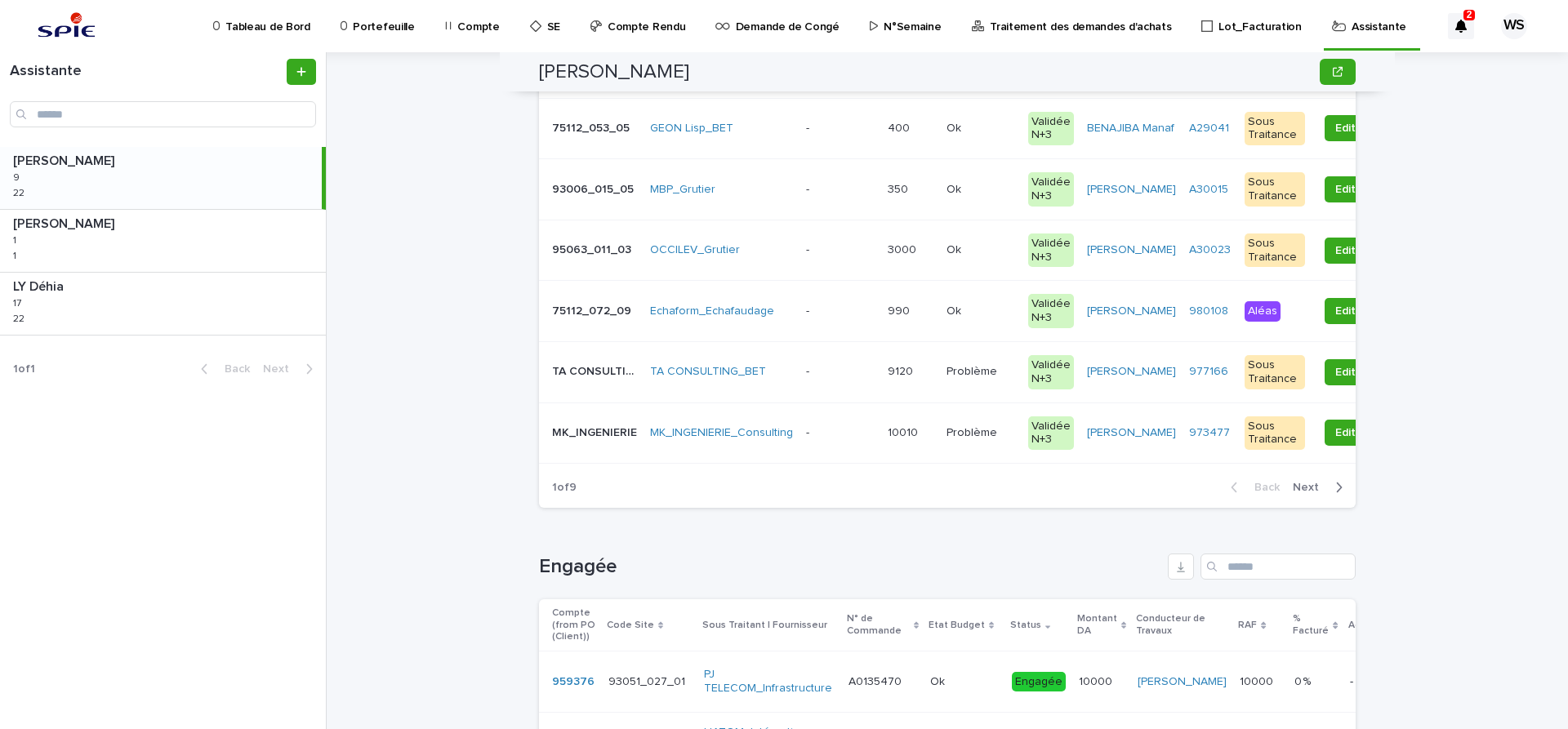
click at [379, 29] on p "Portefeuille" at bounding box center [384, 17] width 61 height 34
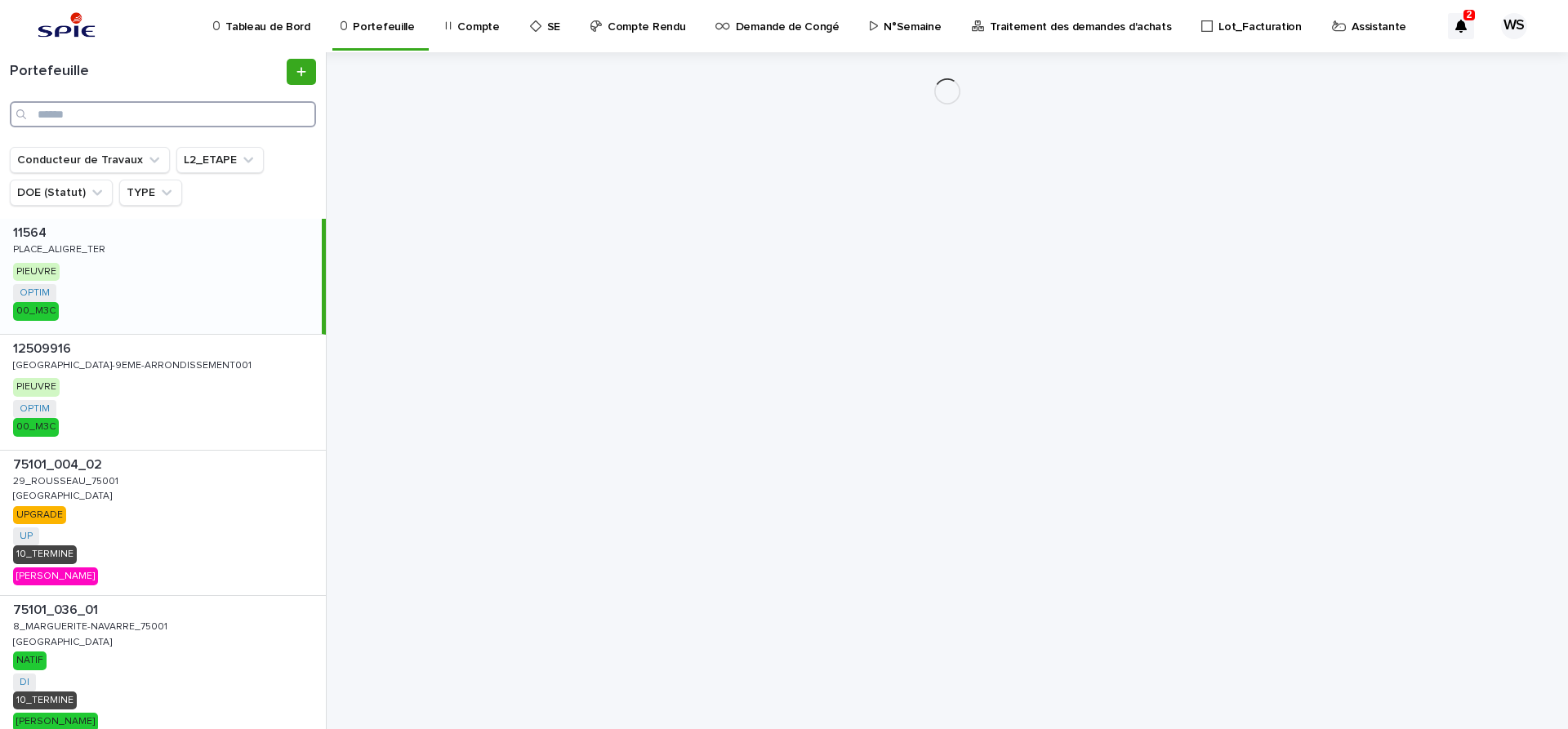
click at [103, 117] on input "Search" at bounding box center [162, 114] width 306 height 26
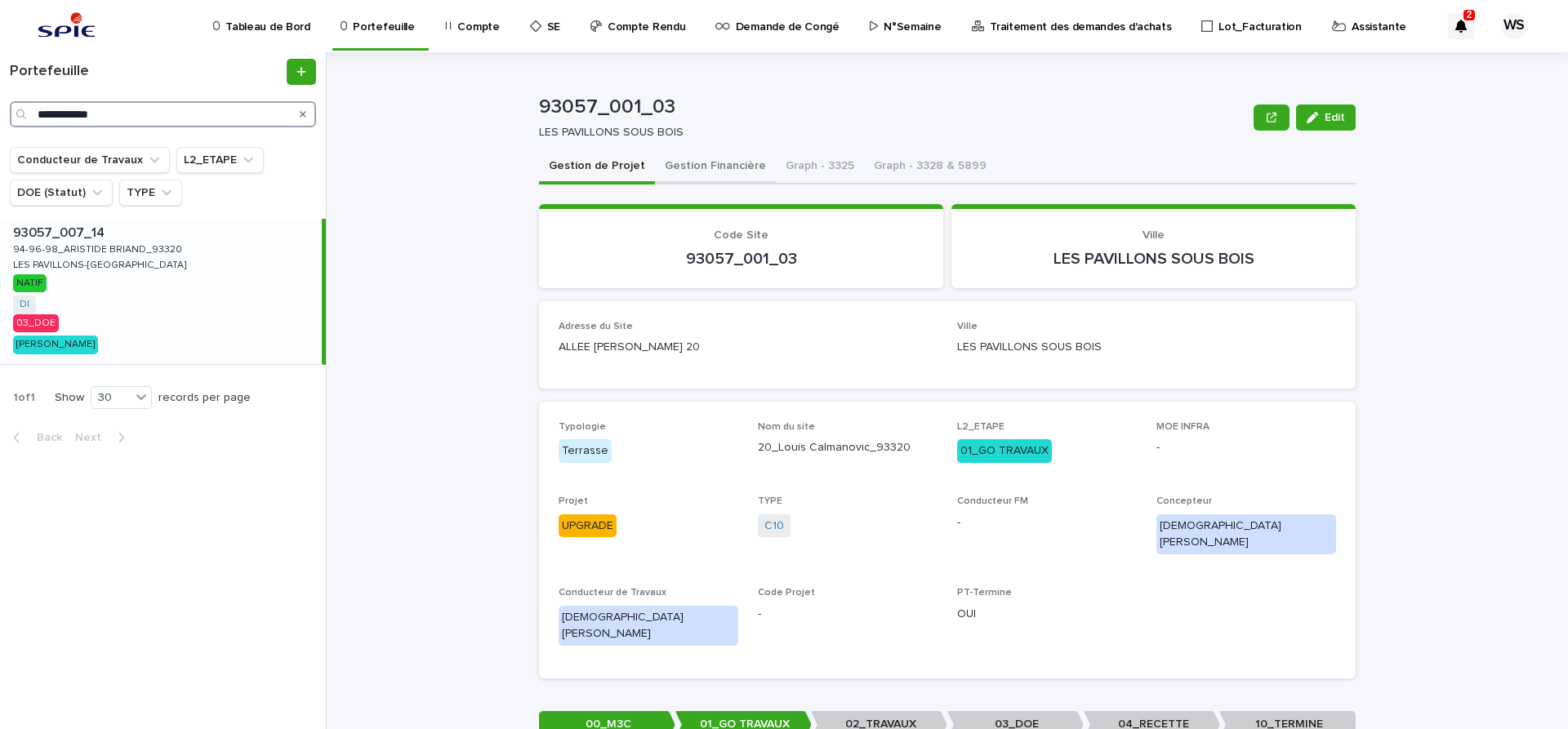
type input "**********"
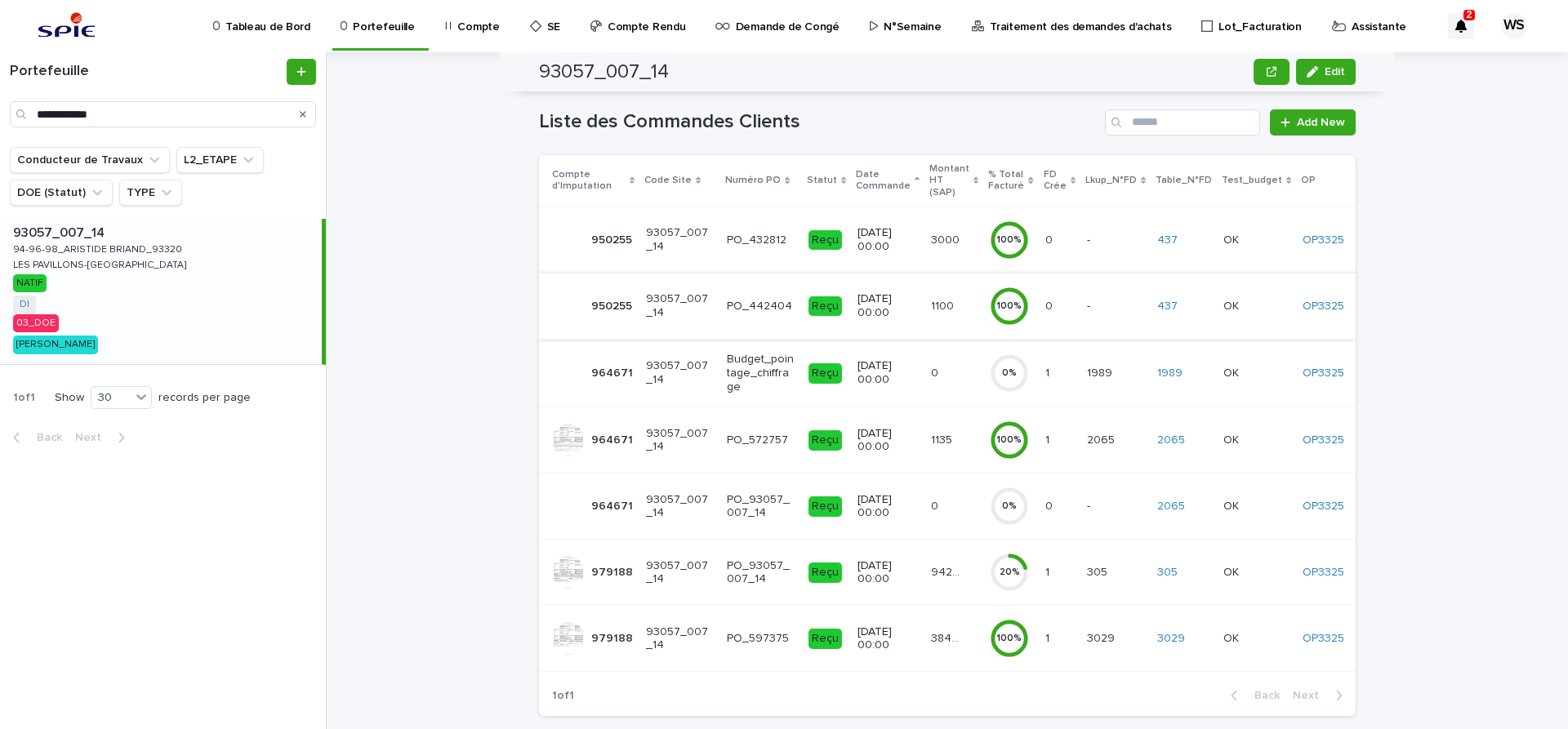
scroll to position [200, 0]
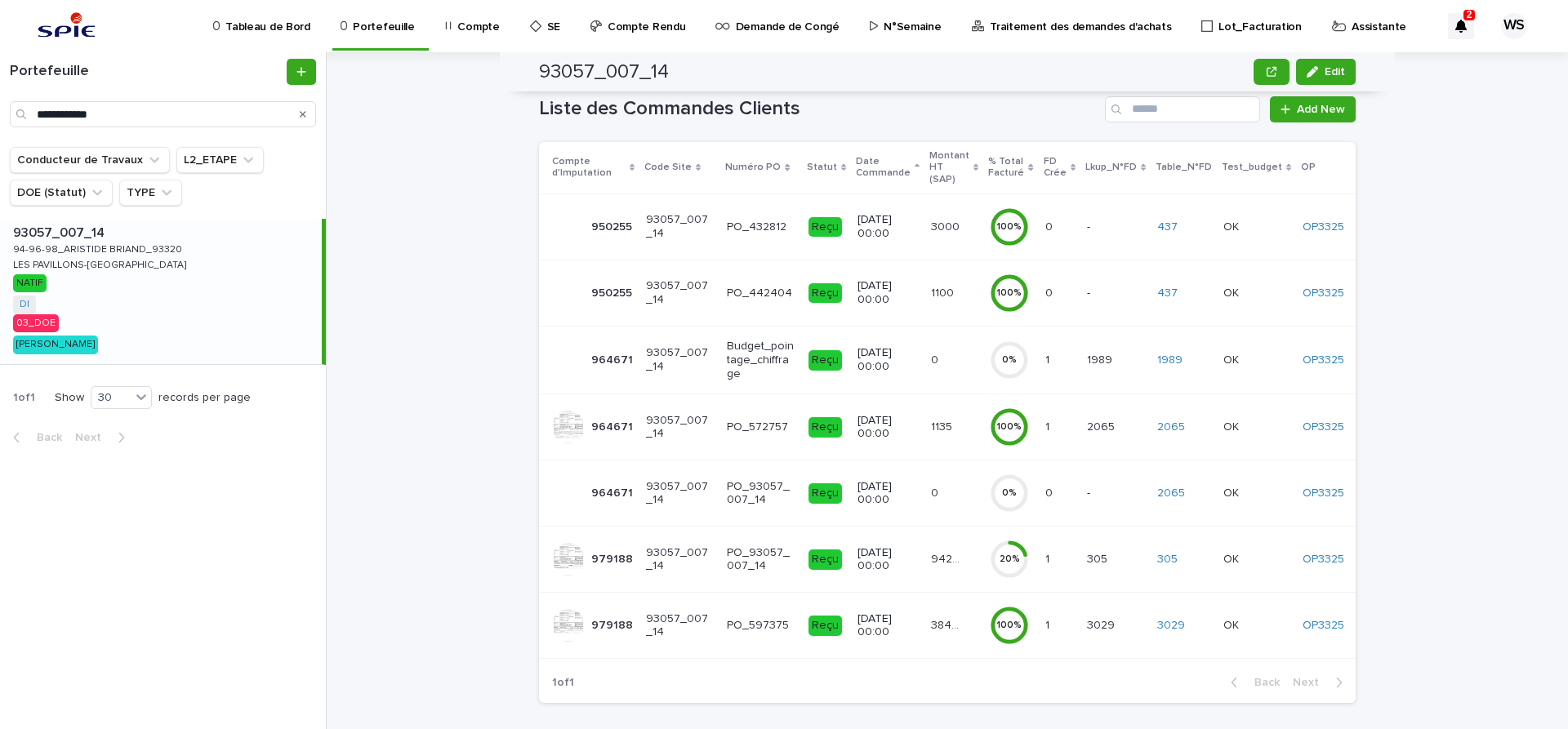
click at [1351, 26] on p "Assistante" at bounding box center [1379, 17] width 55 height 34
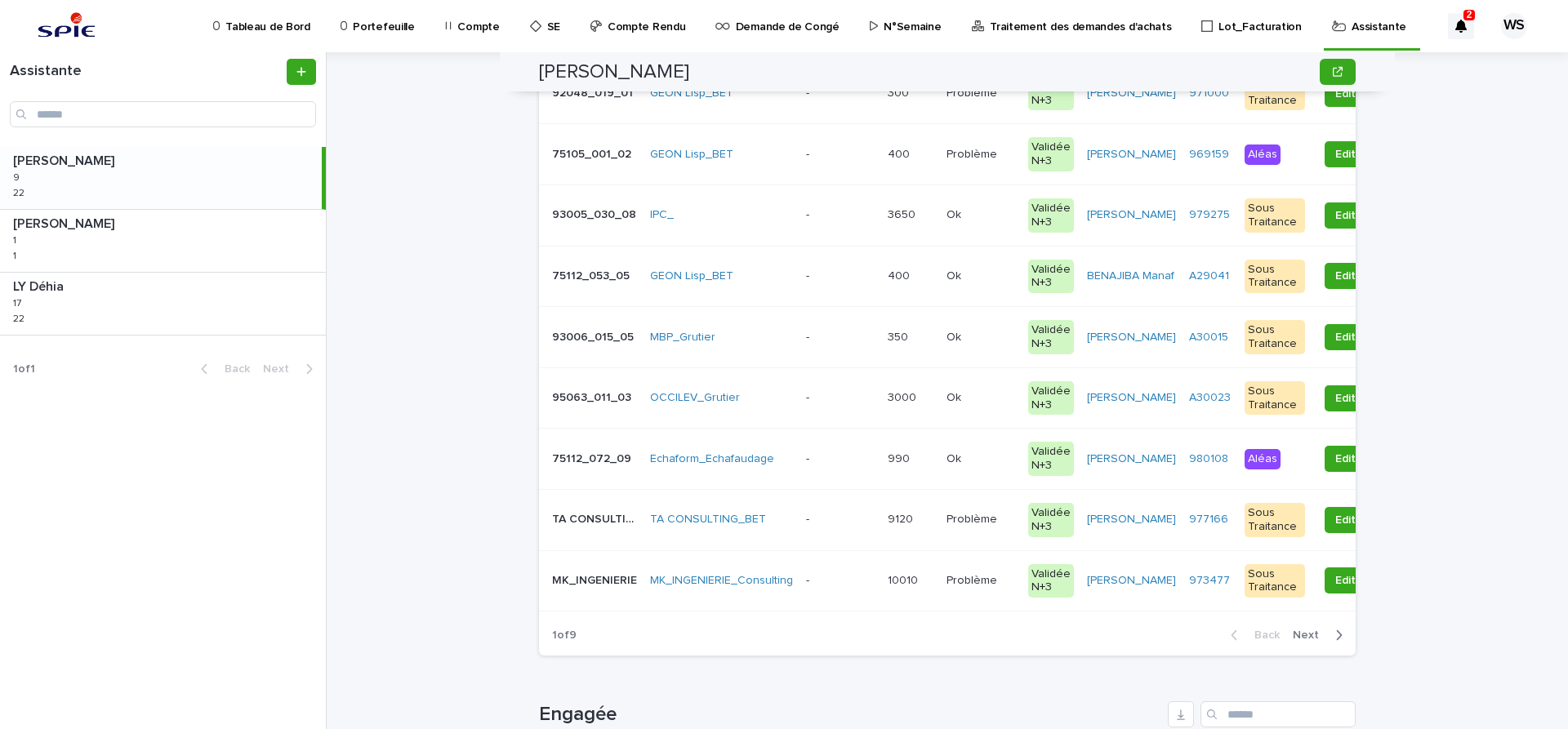
scroll to position [343, 0]
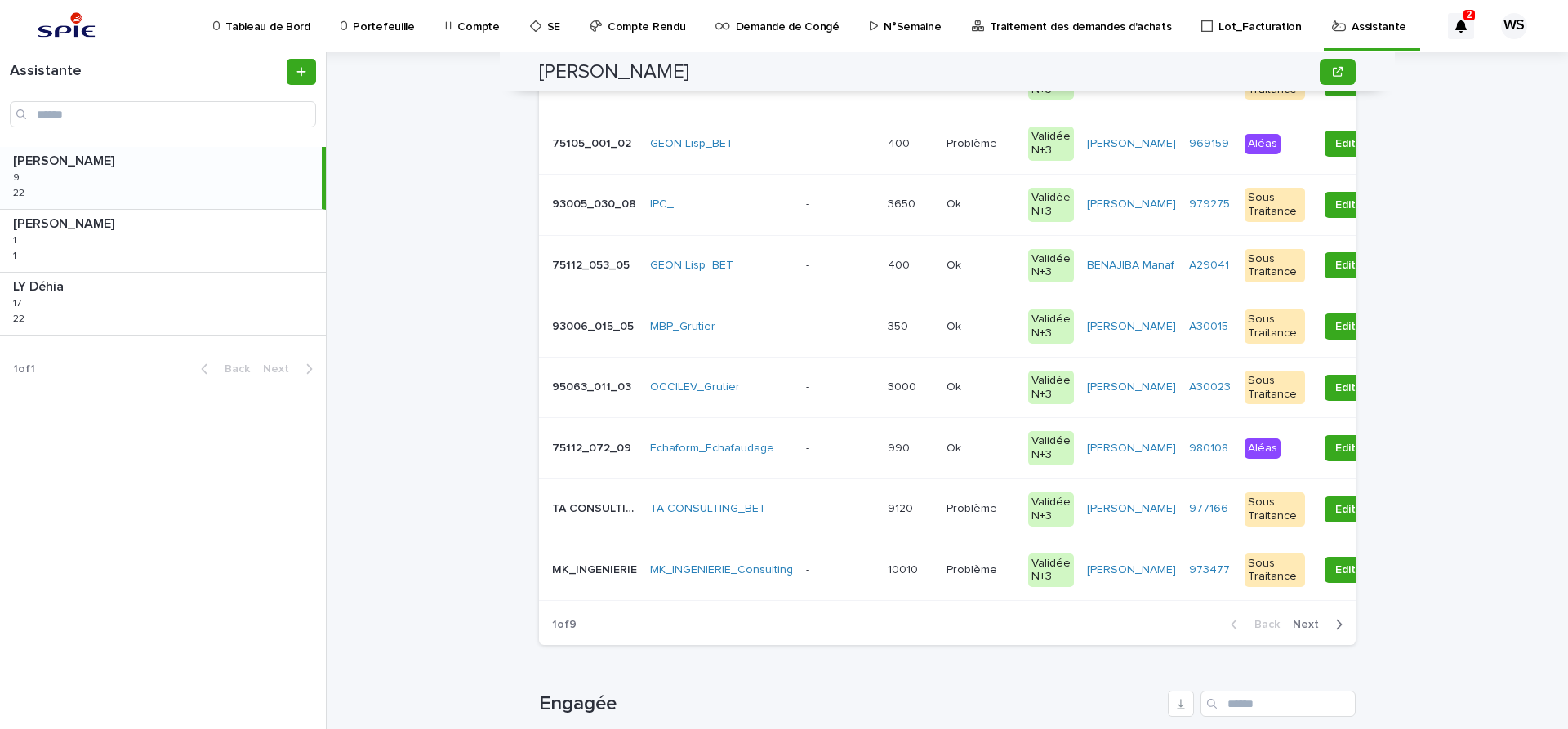
click at [1315, 625] on span "Next" at bounding box center [1311, 624] width 36 height 11
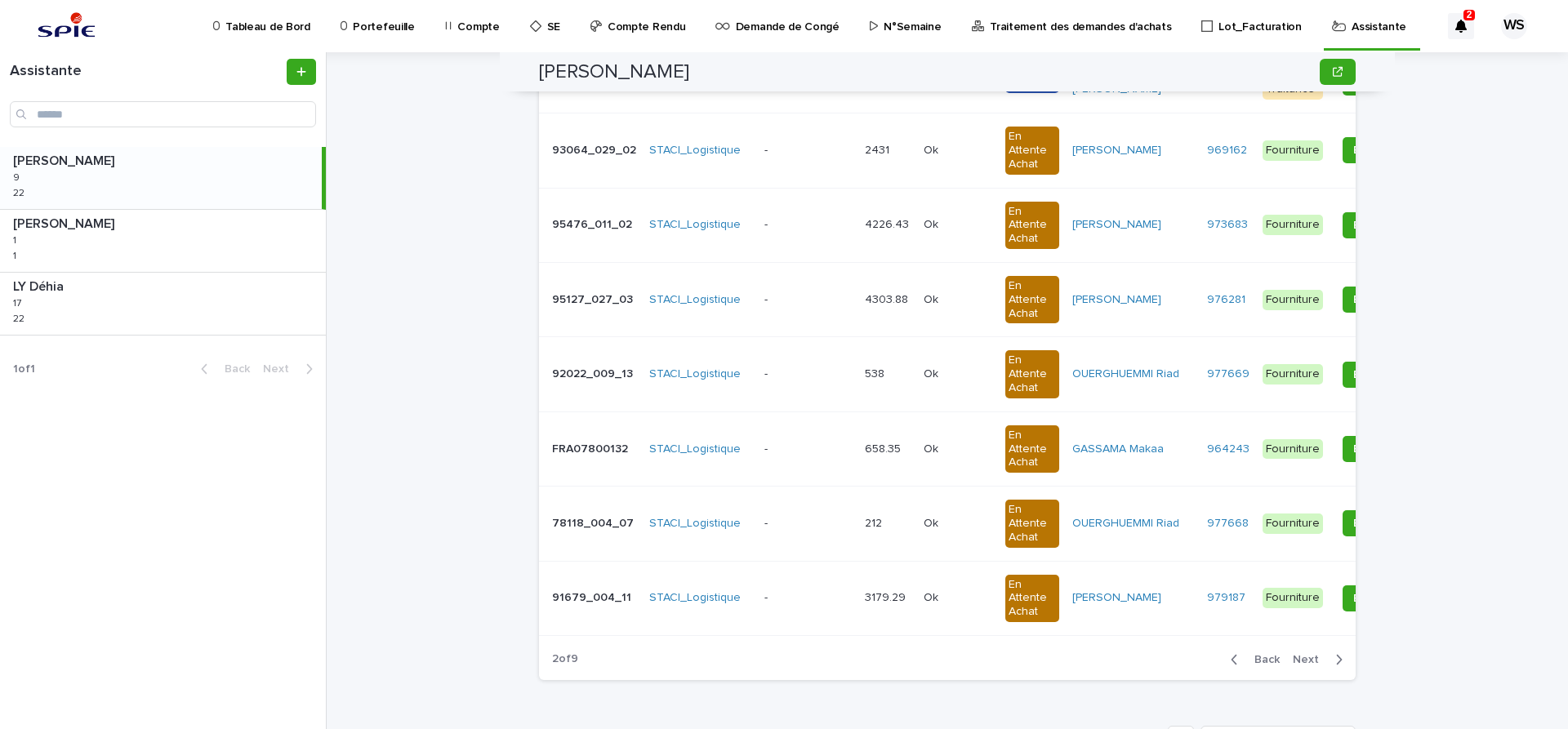
scroll to position [412, 0]
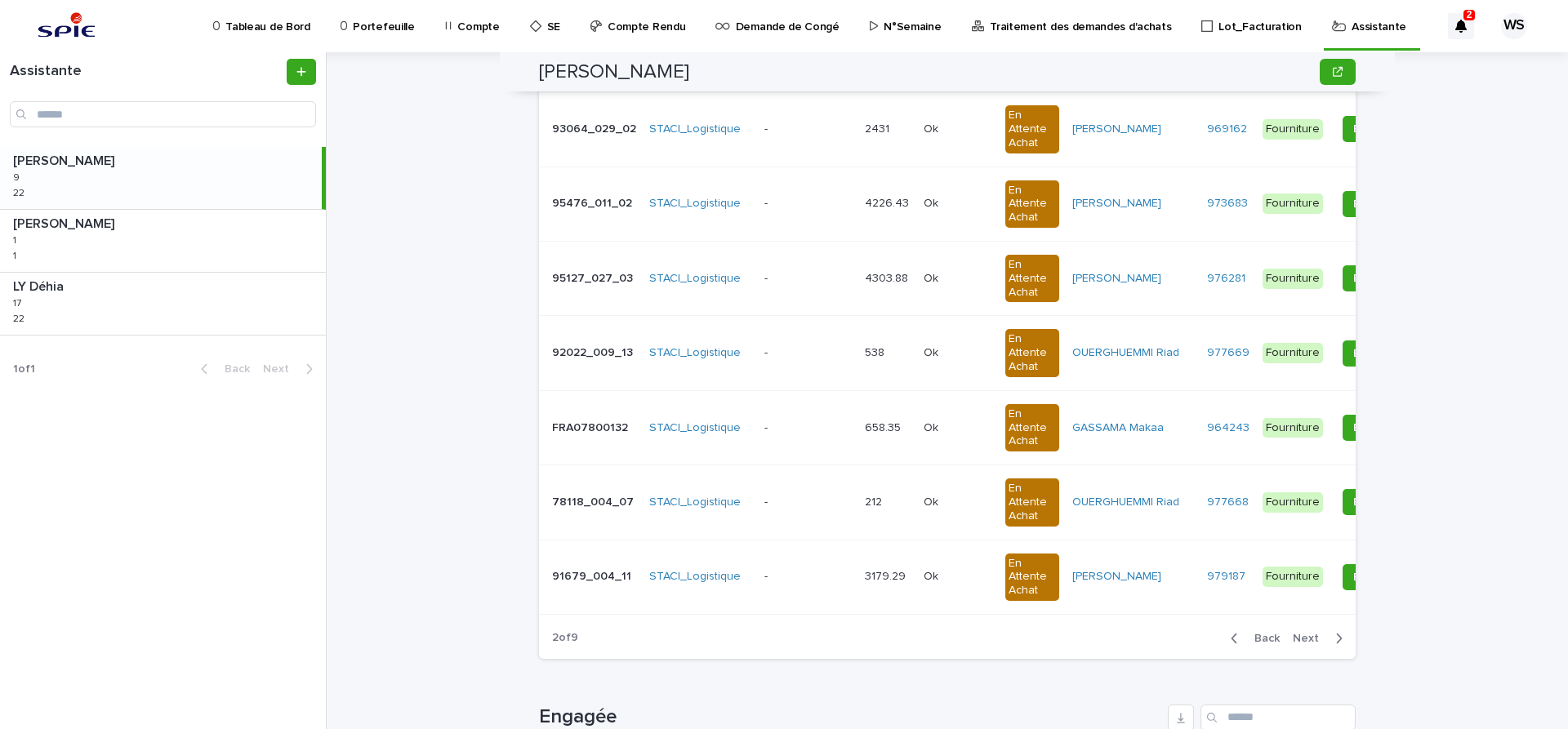
click at [1264, 635] on span "Back" at bounding box center [1262, 638] width 35 height 11
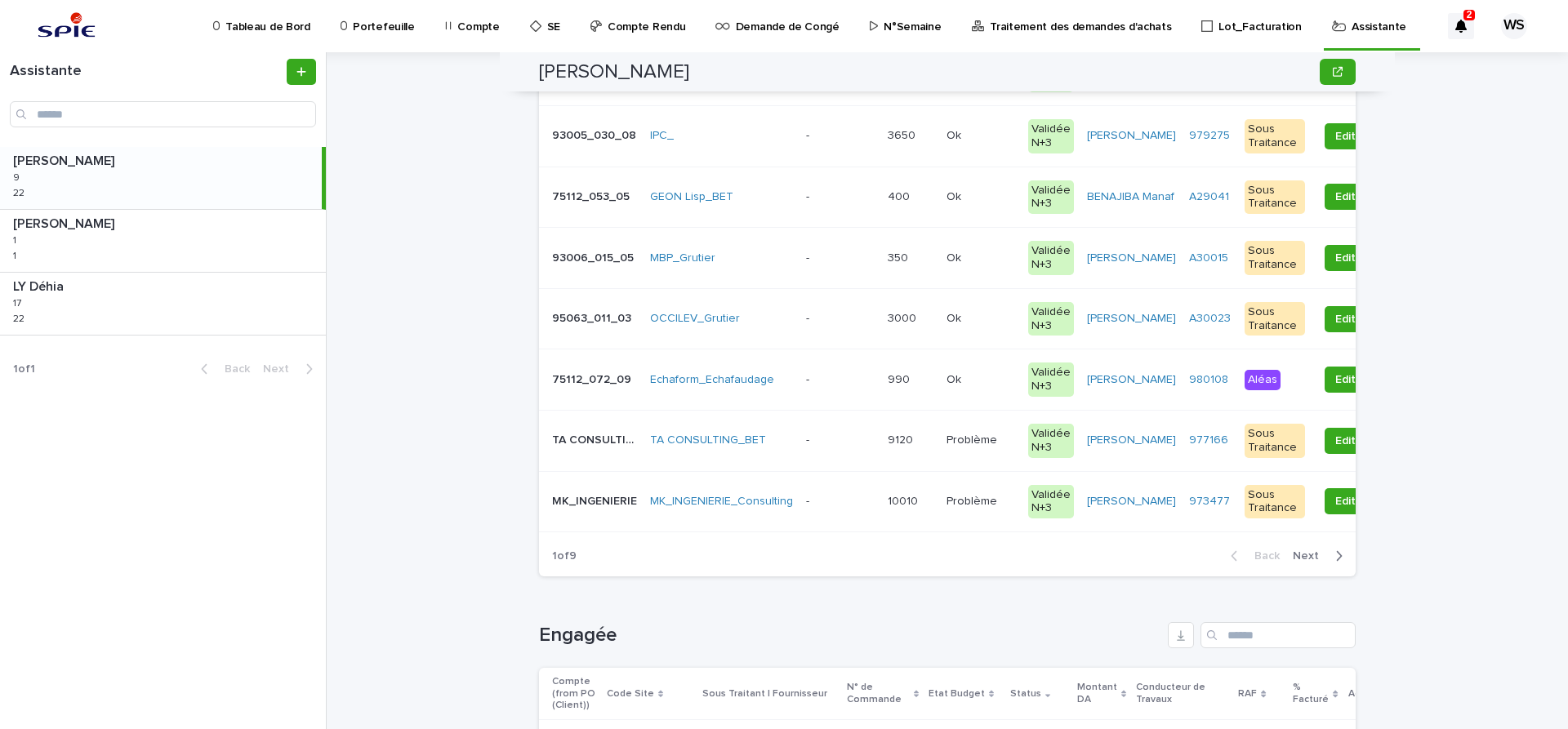
click at [842, 323] on p at bounding box center [840, 319] width 68 height 14
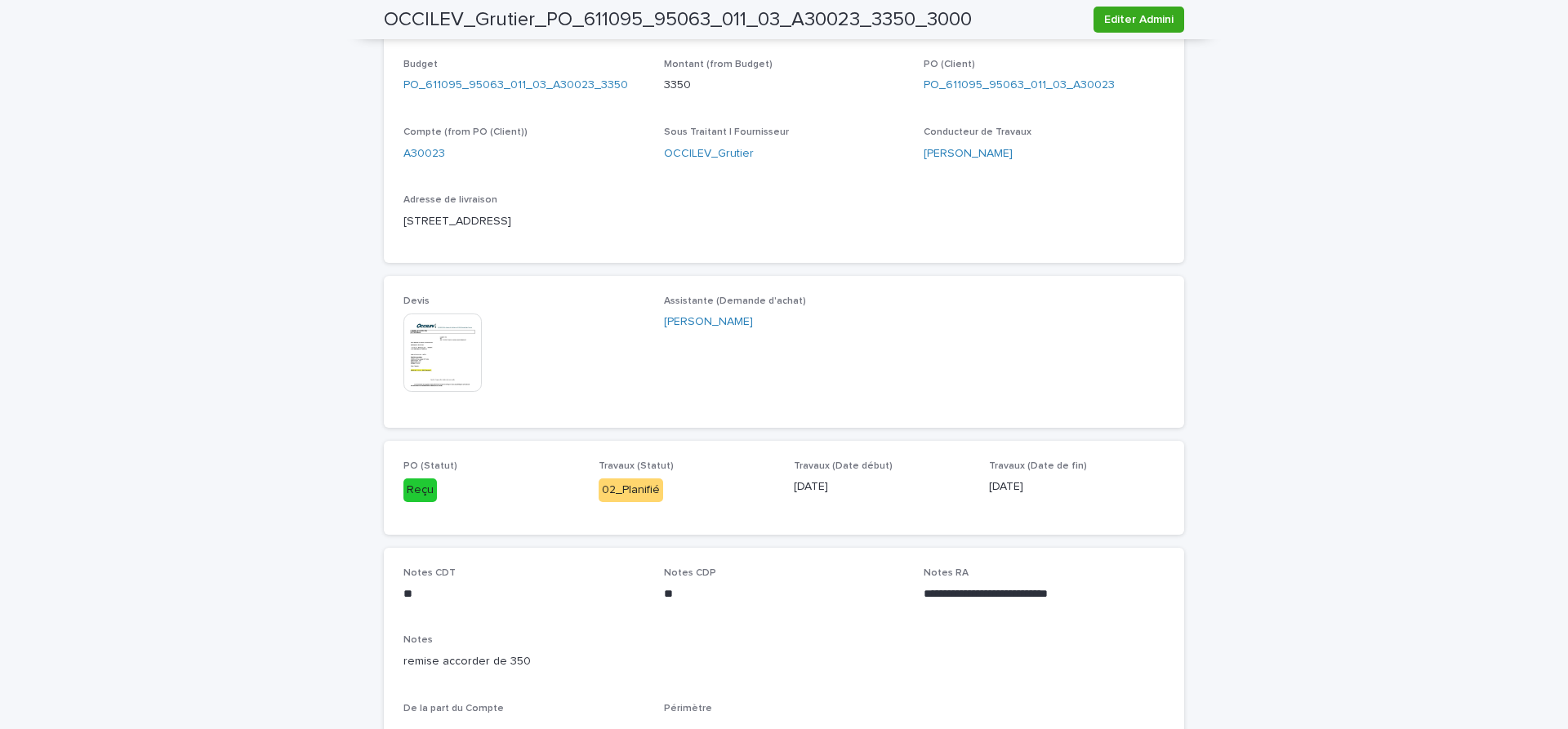
scroll to position [704, 0]
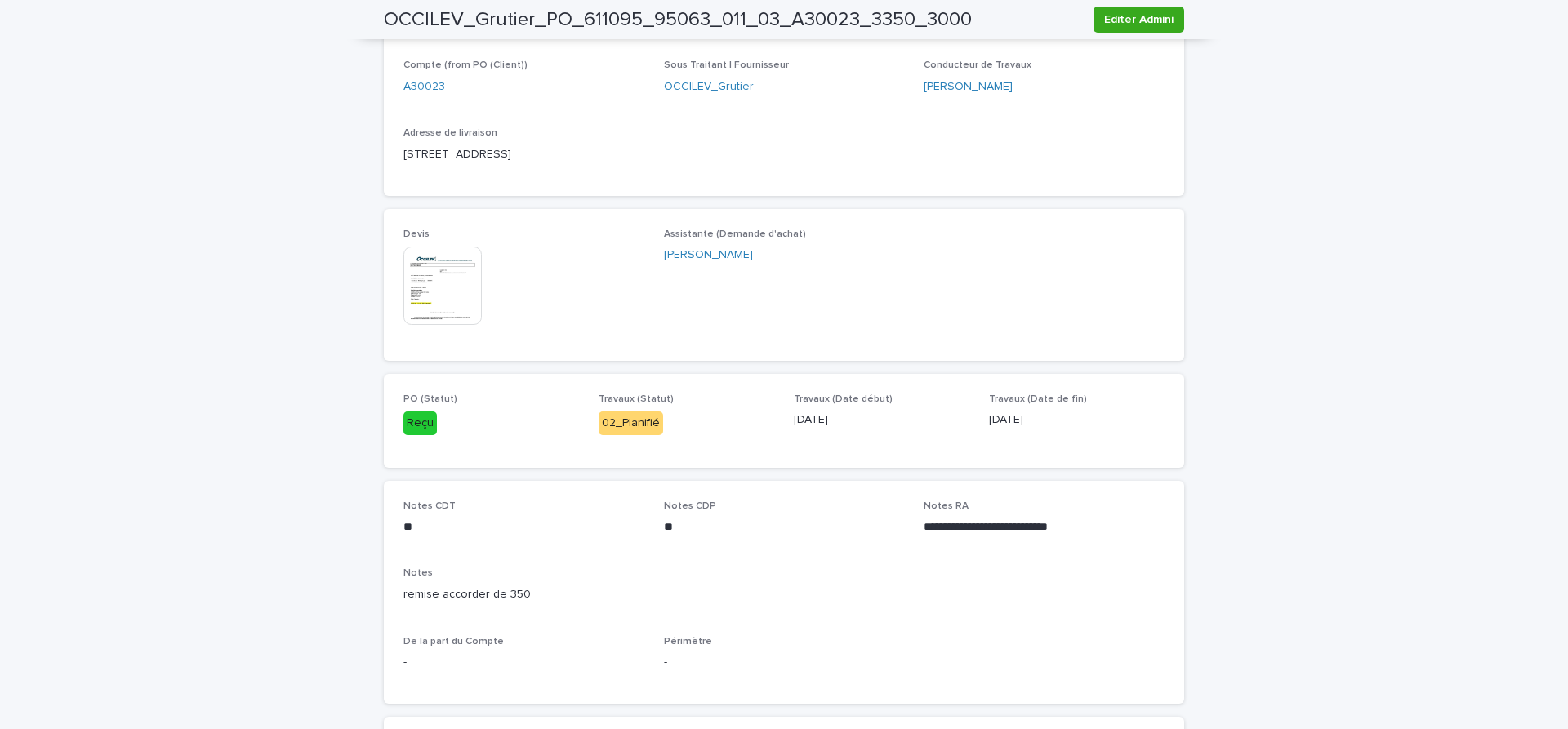
click at [464, 303] on img at bounding box center [443, 286] width 78 height 78
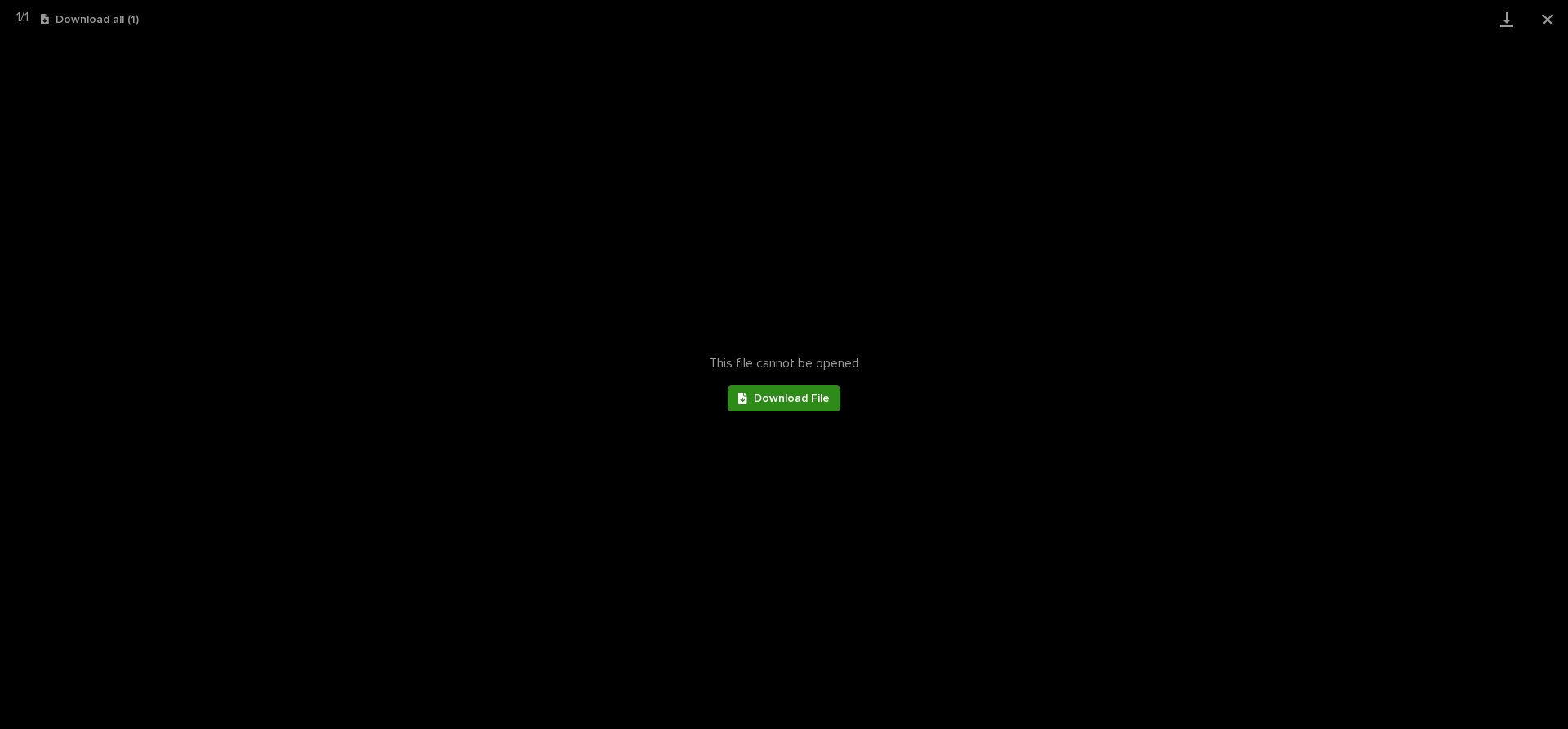
click at [801, 402] on span "Download File" at bounding box center [791, 398] width 76 height 11
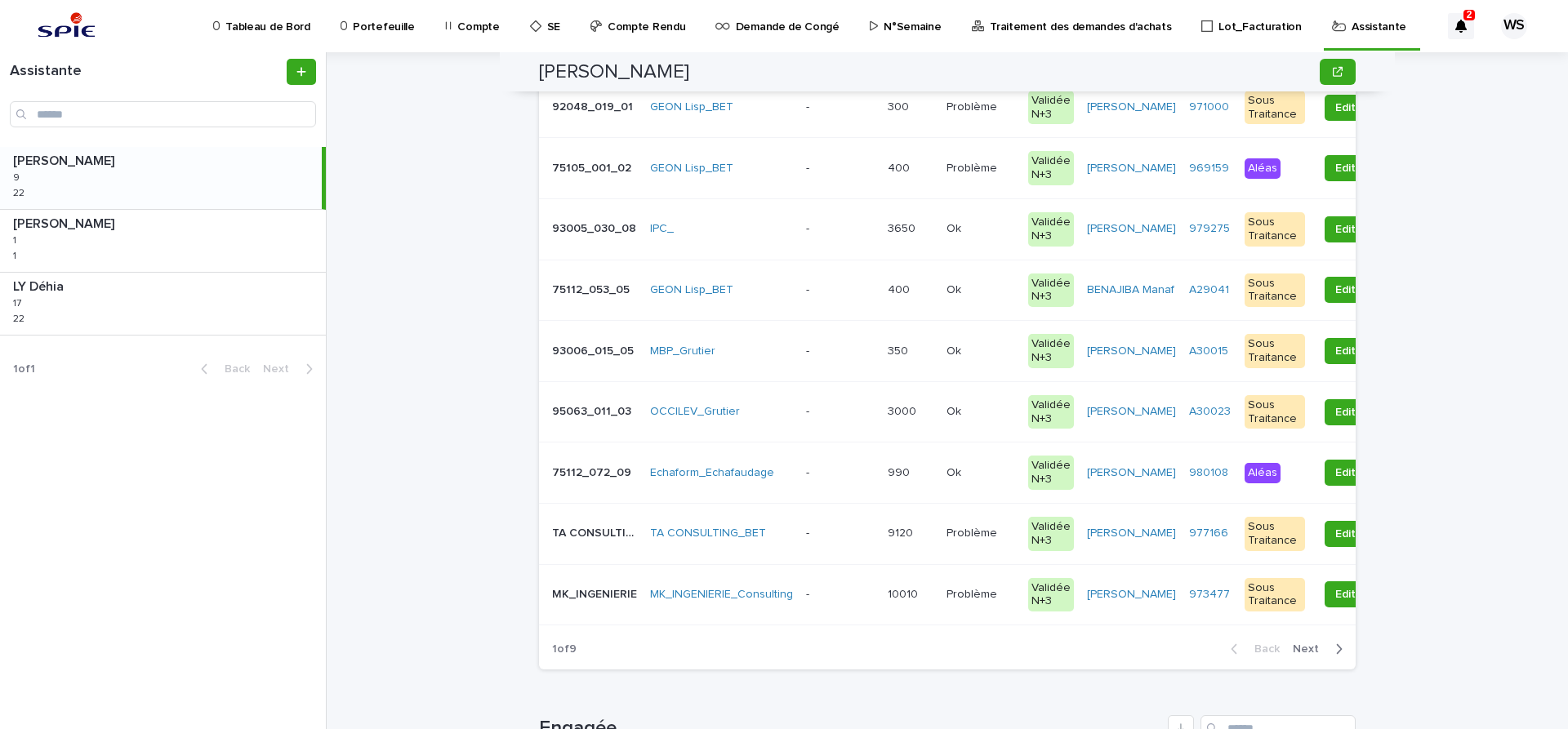
scroll to position [343, 0]
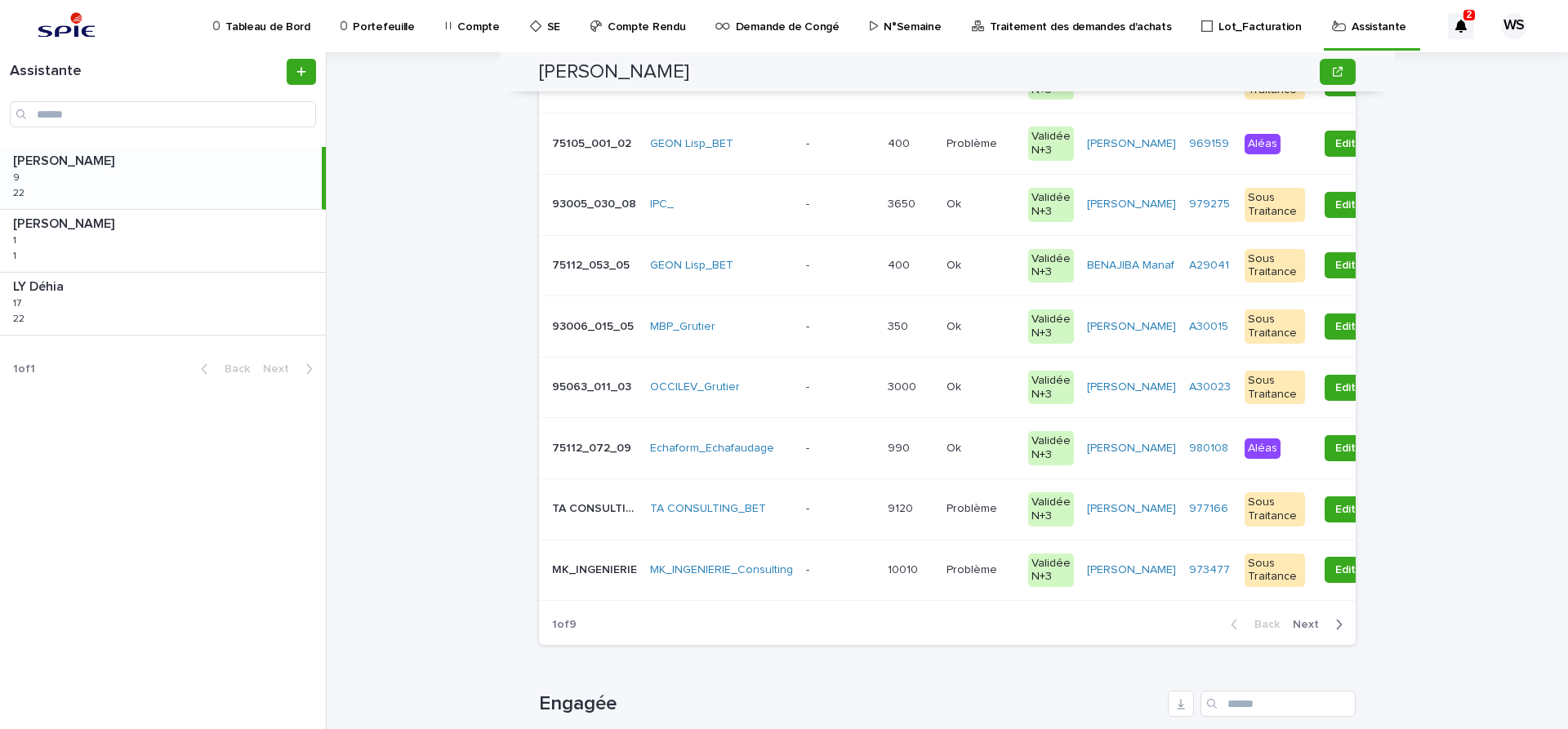
click at [833, 391] on p at bounding box center [840, 387] width 68 height 14
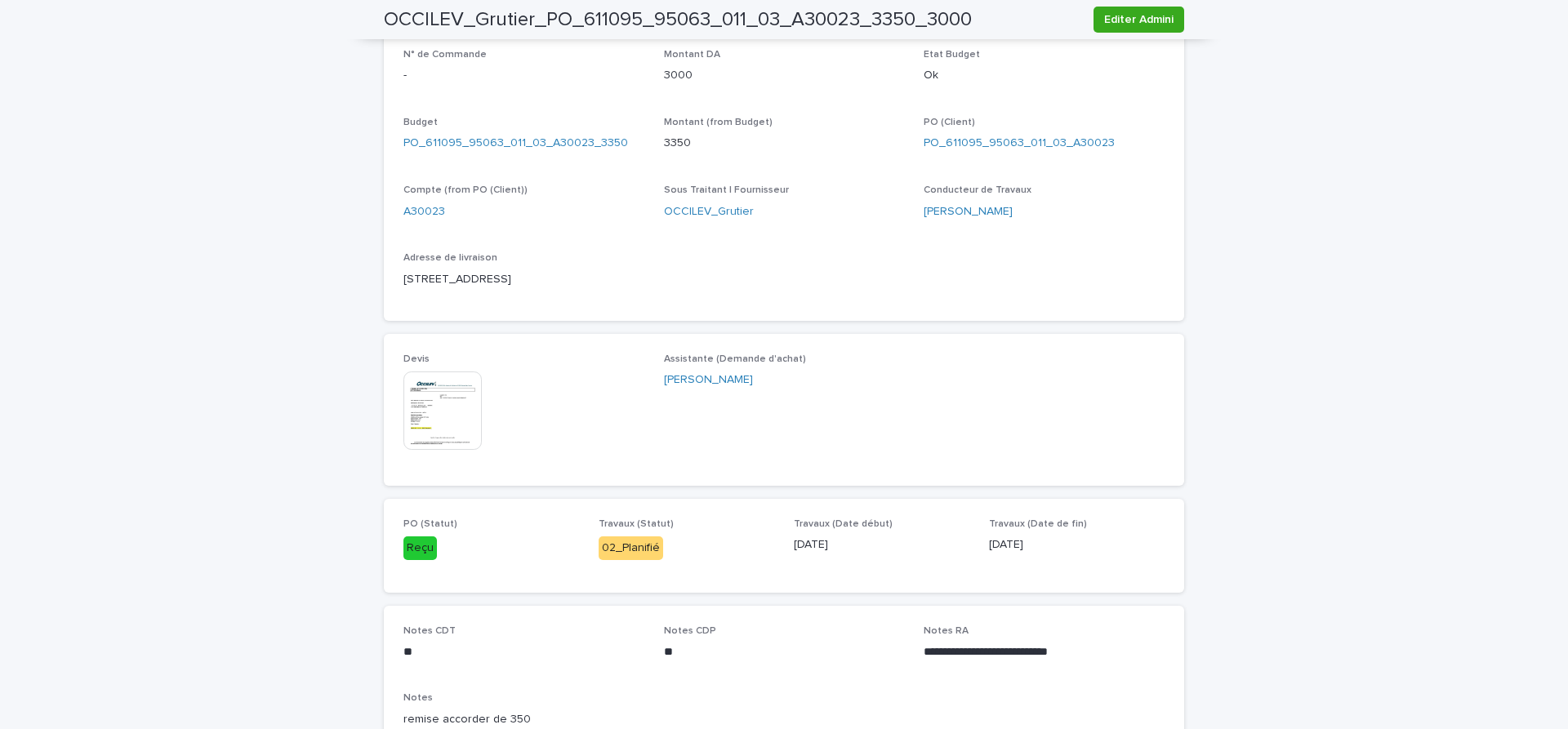
scroll to position [617, 0]
